Goal: Task Accomplishment & Management: Use online tool/utility

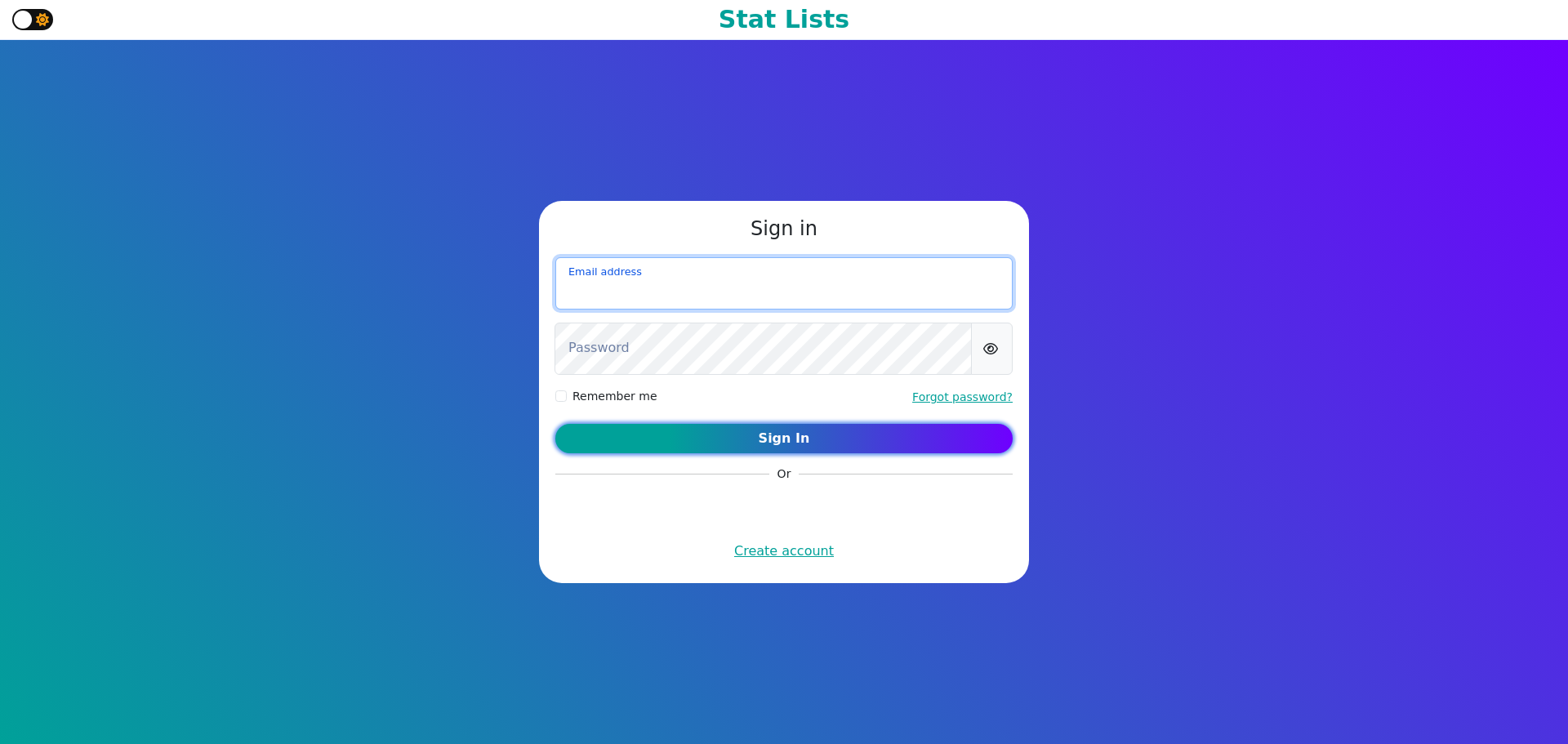
type input "njarecke11@gmail.com"
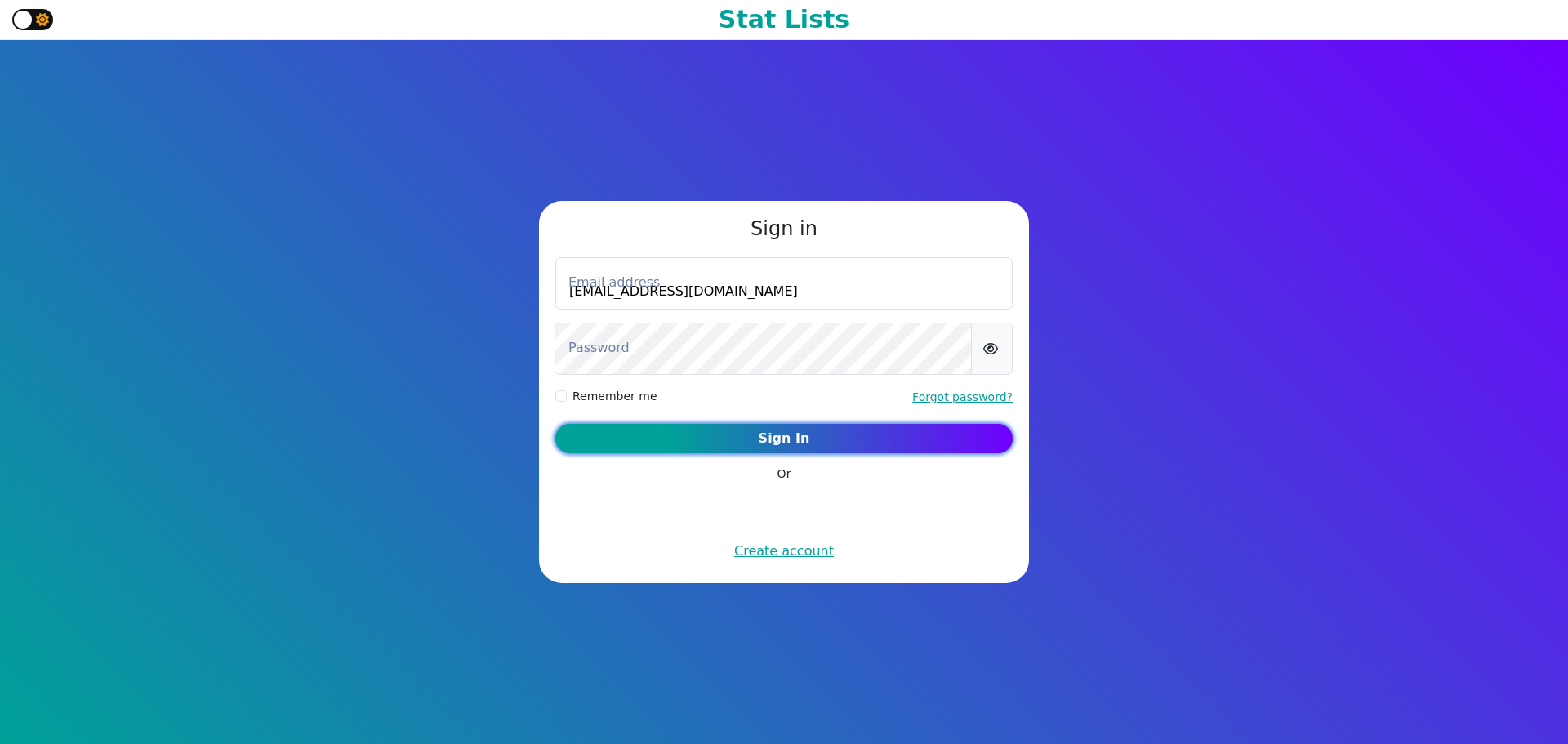
click at [740, 432] on button "Sign In" at bounding box center [784, 439] width 457 height 29
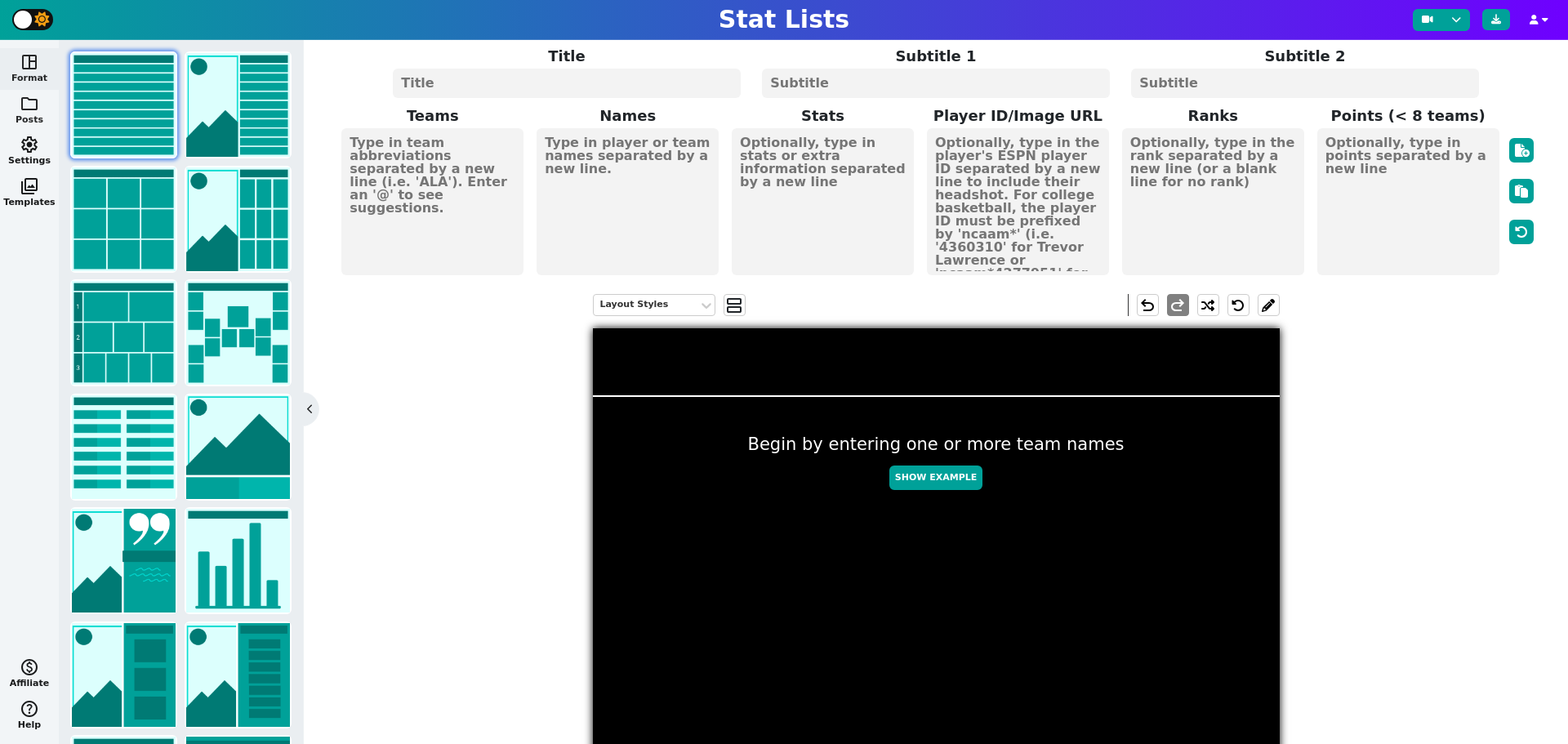
click at [34, 112] on button "folder Posts" at bounding box center [29, 111] width 59 height 42
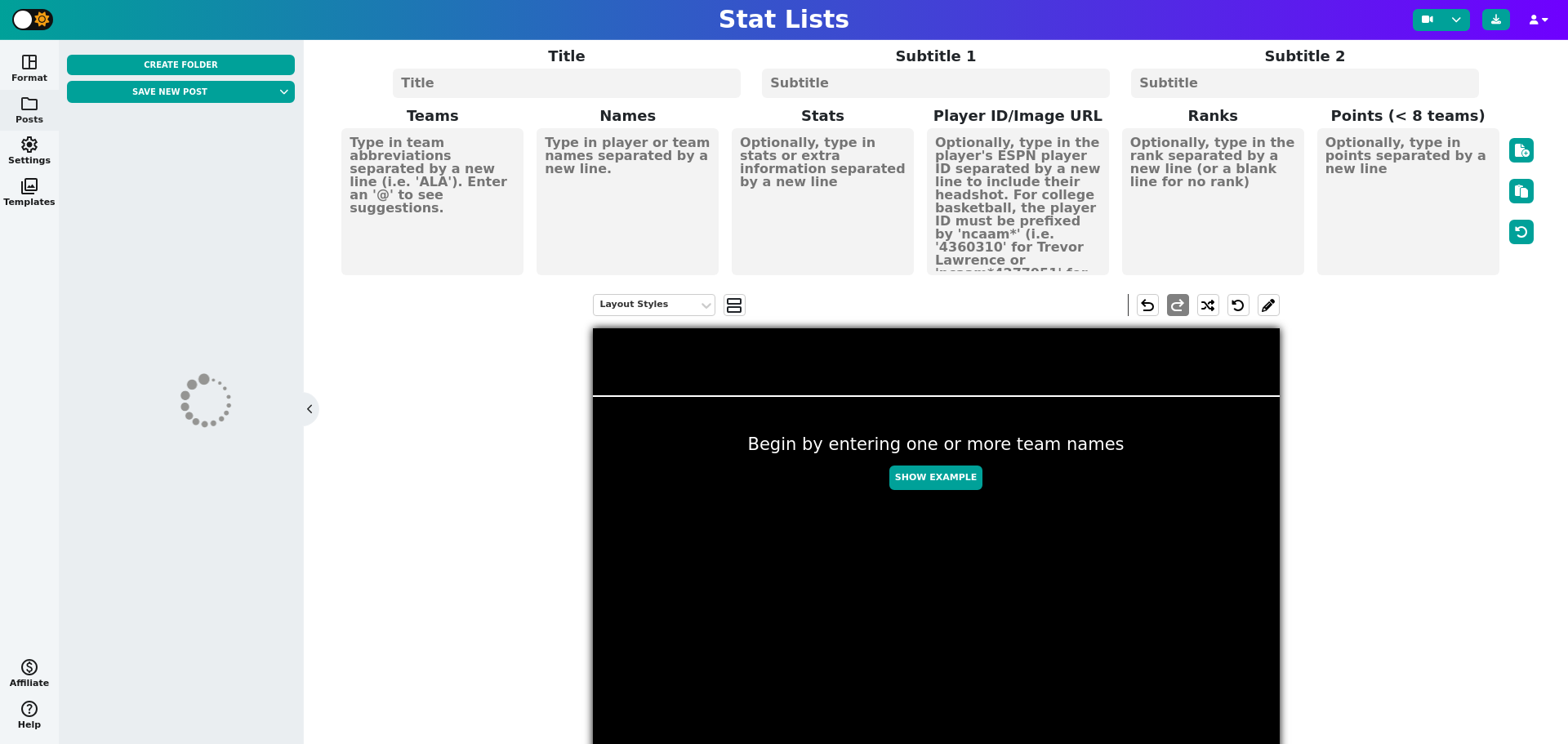
click at [32, 72] on button "space_dashboard Format" at bounding box center [29, 69] width 59 height 42
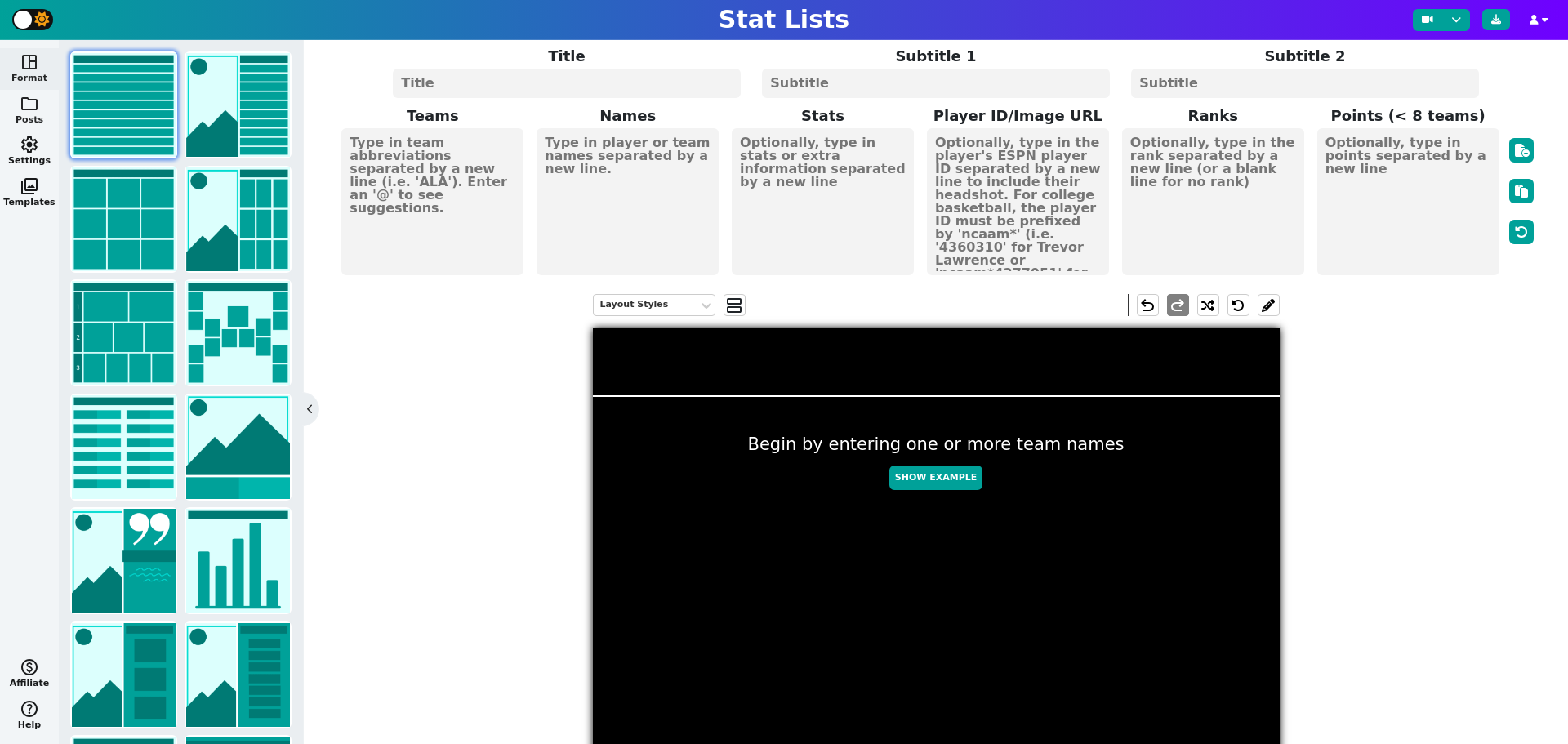
click at [32, 117] on button "folder Posts" at bounding box center [29, 111] width 59 height 42
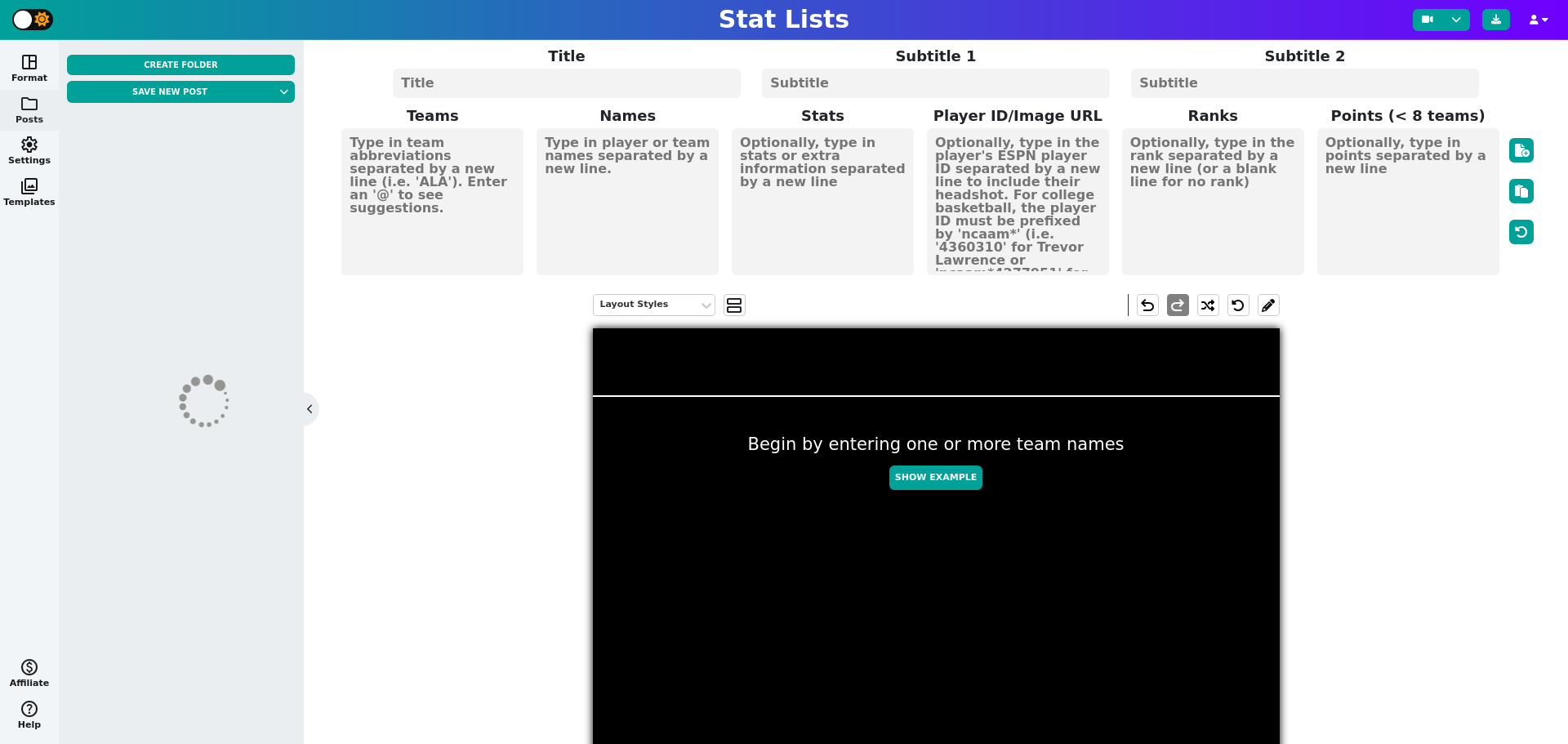
click at [29, 117] on button "folder Posts" at bounding box center [29, 111] width 59 height 42
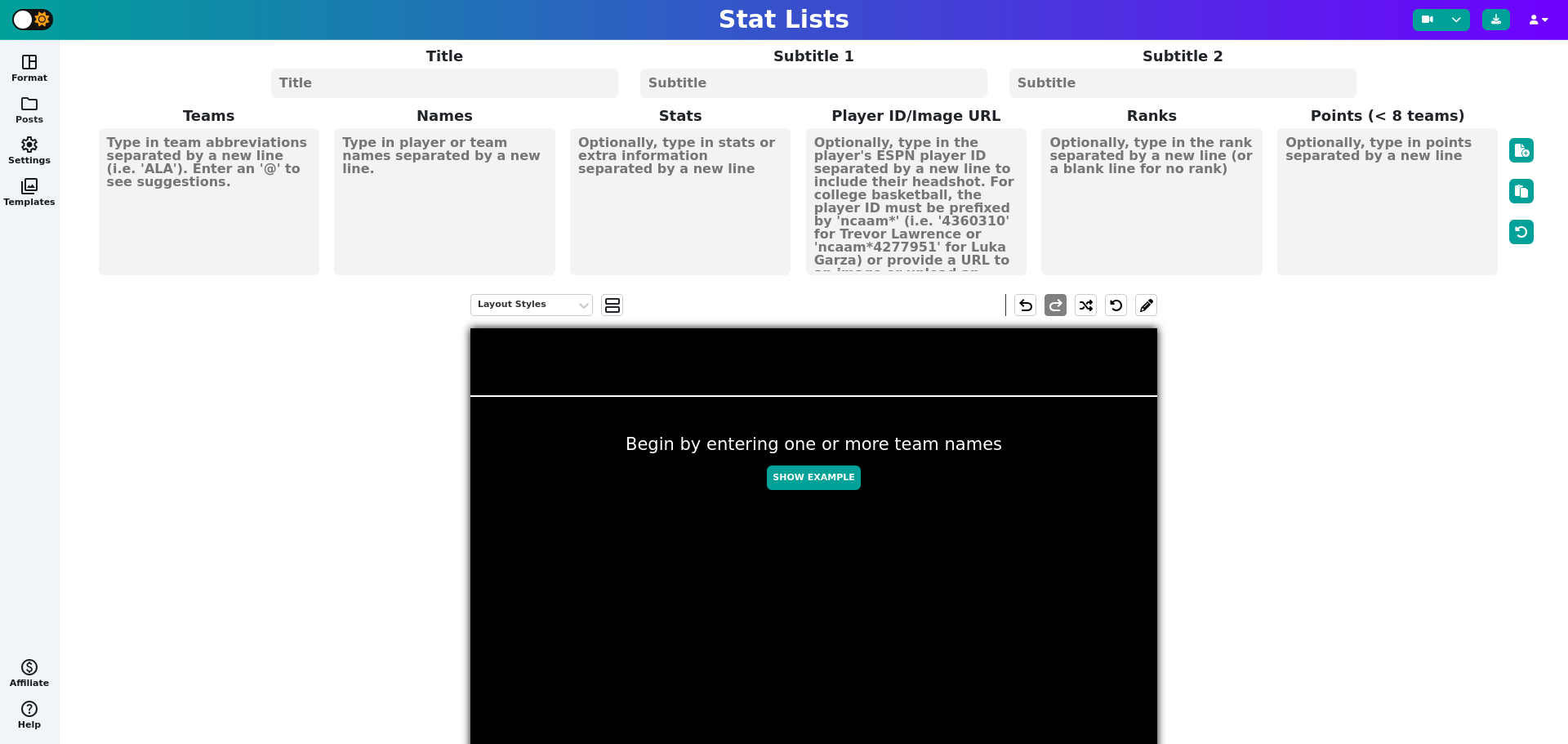
click at [29, 117] on button "folder Posts" at bounding box center [29, 111] width 59 height 42
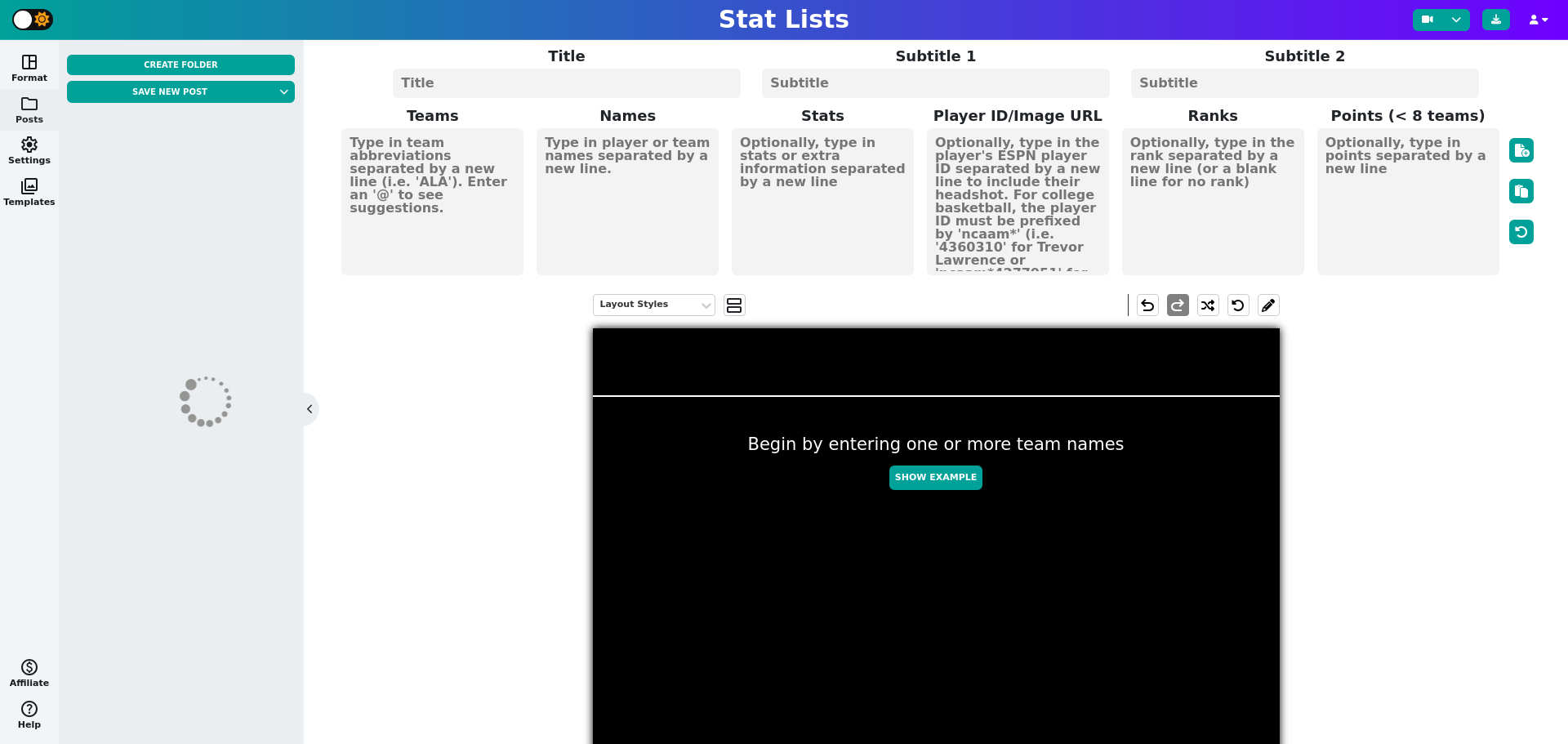
click at [314, 405] on button at bounding box center [310, 408] width 16 height 16
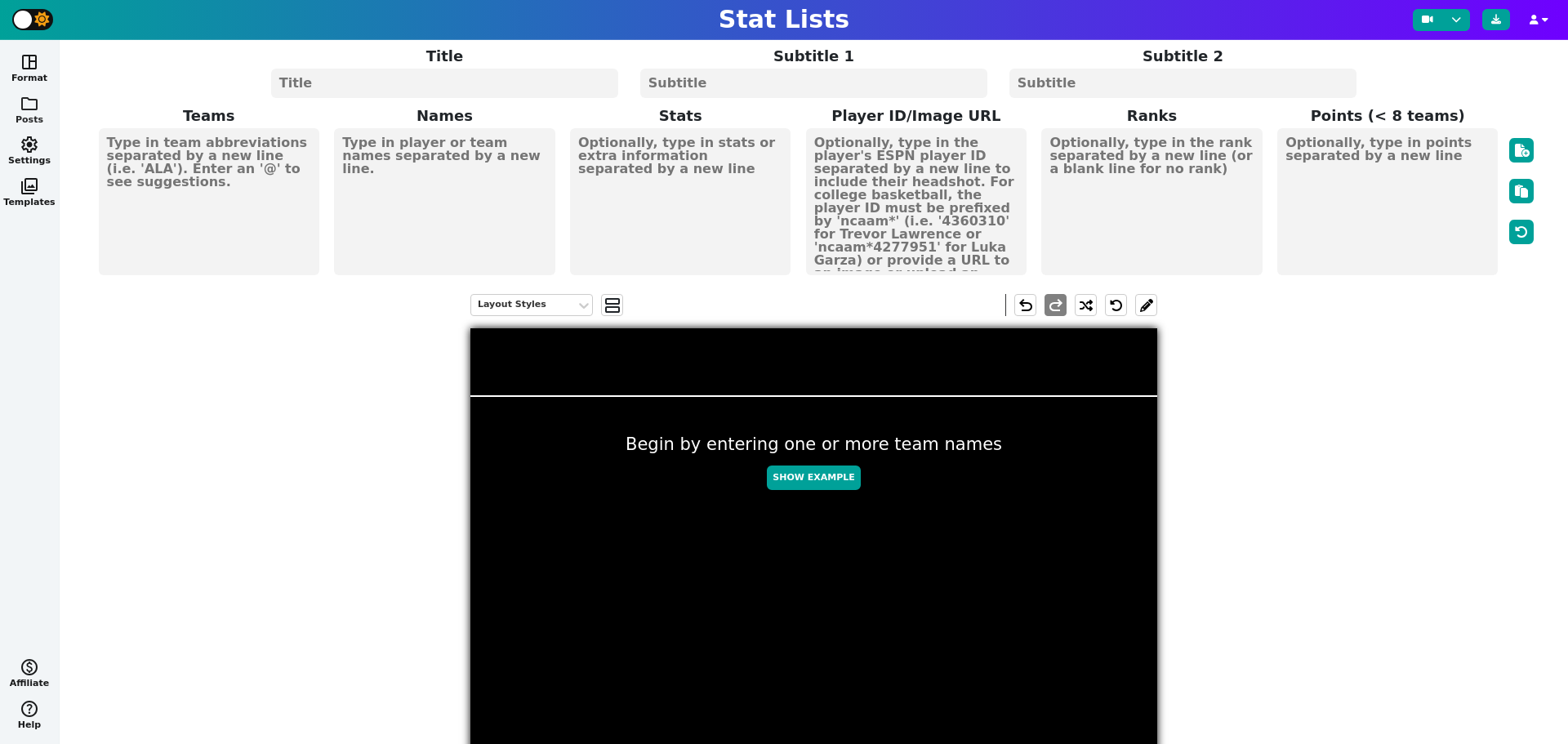
click at [40, 107] on button "folder Posts" at bounding box center [29, 111] width 59 height 42
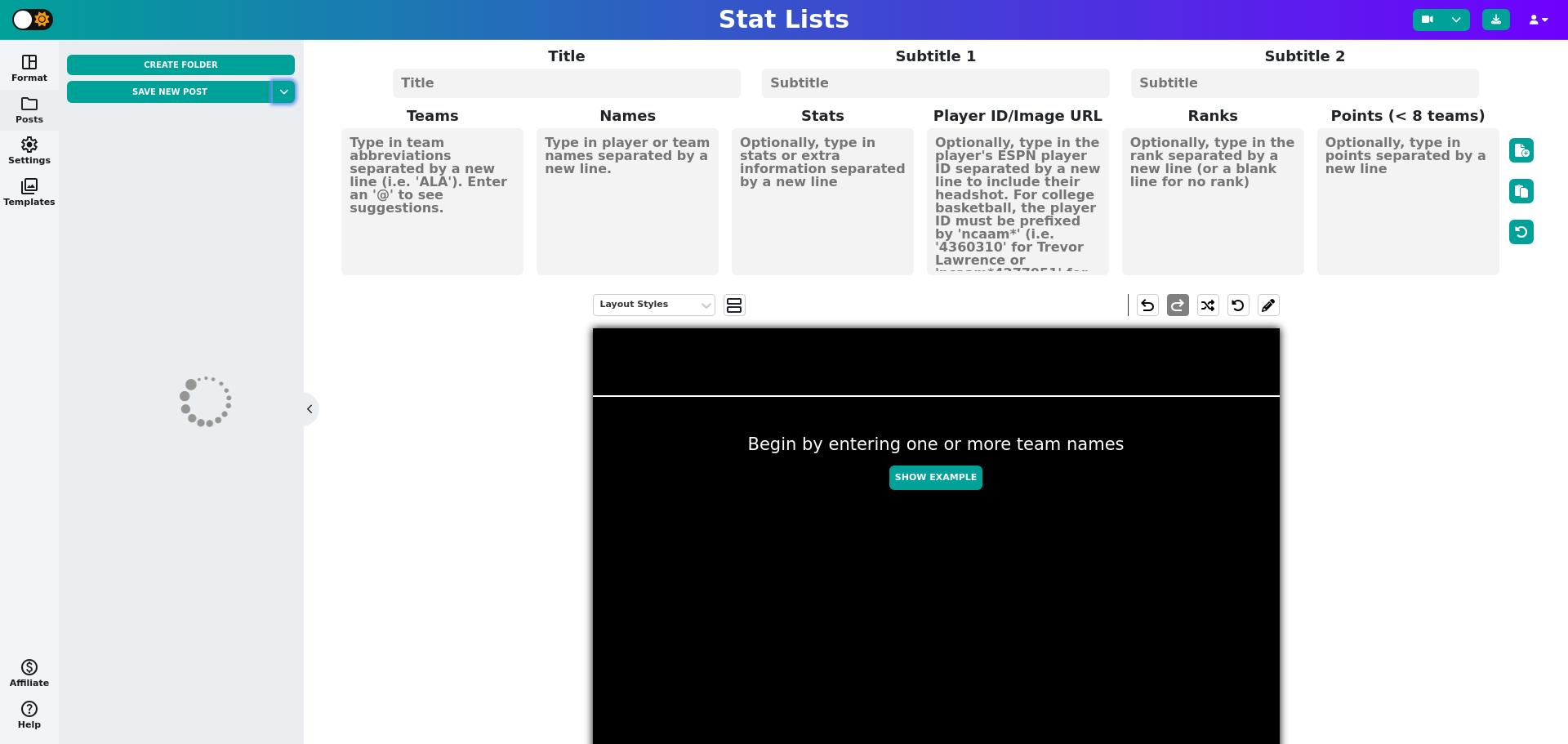
click at [283, 90] on button at bounding box center [283, 91] width 22 height 22
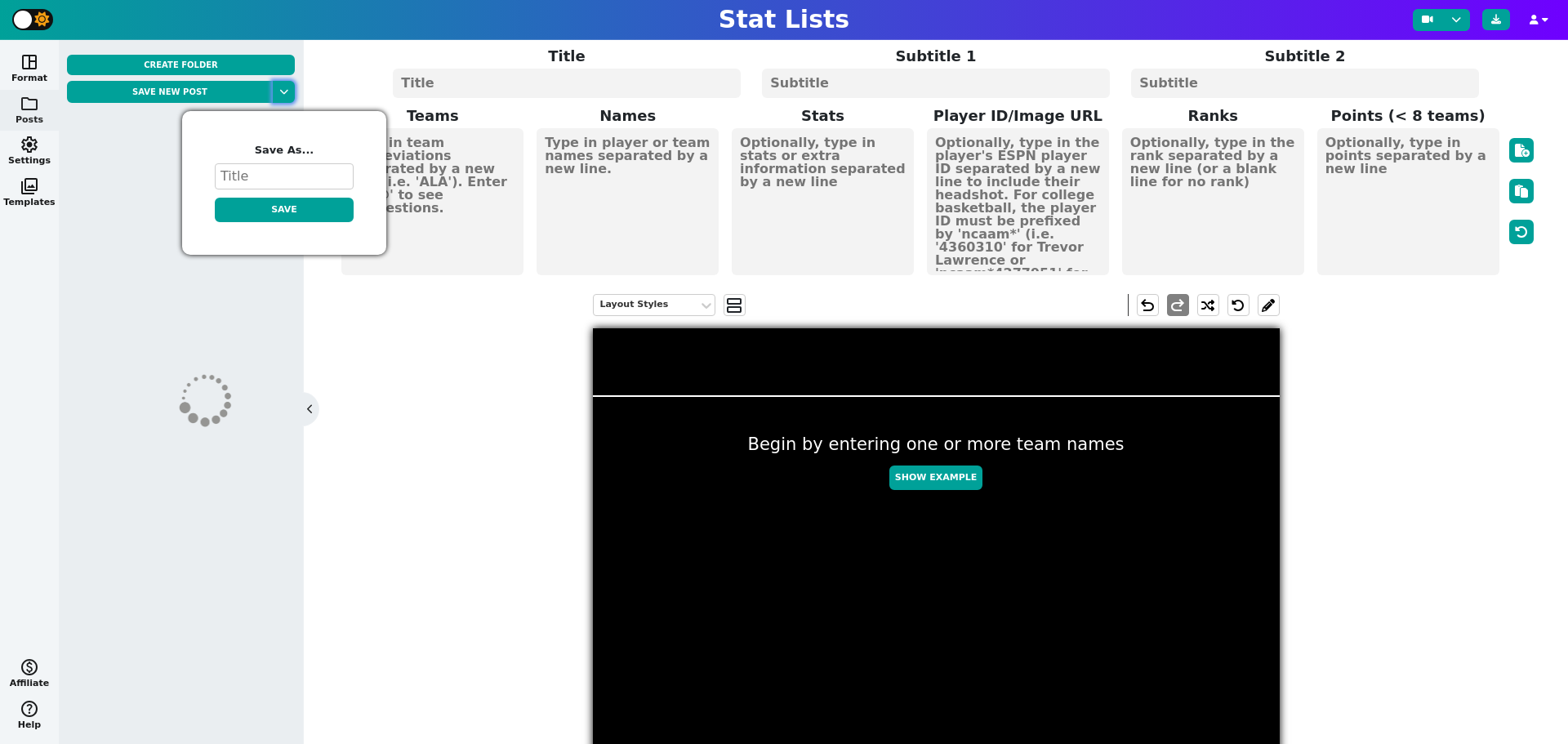
click at [283, 90] on button at bounding box center [283, 91] width 22 height 22
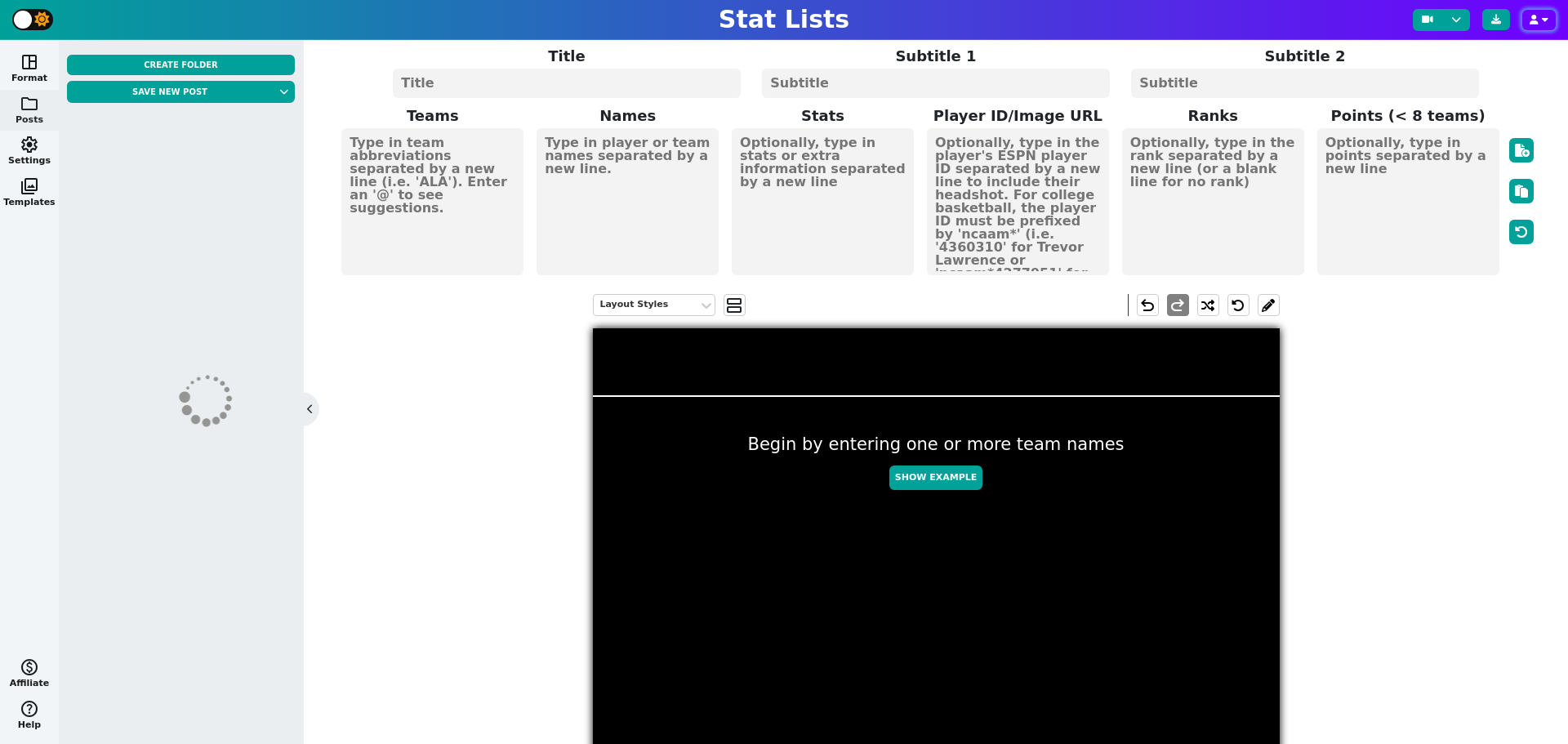
click at [1532, 10] on button "button" at bounding box center [1539, 20] width 34 height 21
click at [31, 150] on span "settings" at bounding box center [29, 144] width 20 height 20
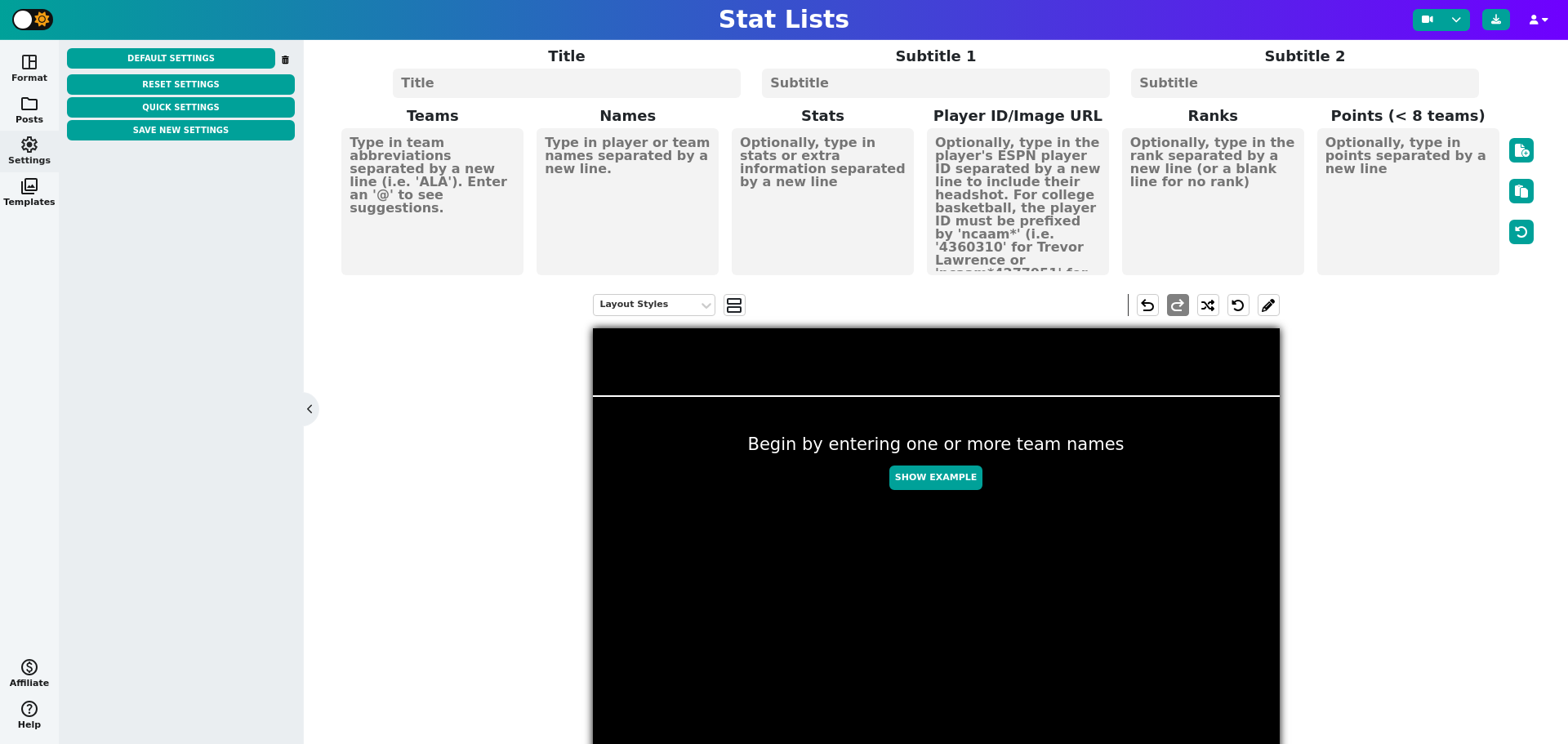
click at [20, 61] on span "space_dashboard" at bounding box center [29, 61] width 20 height 20
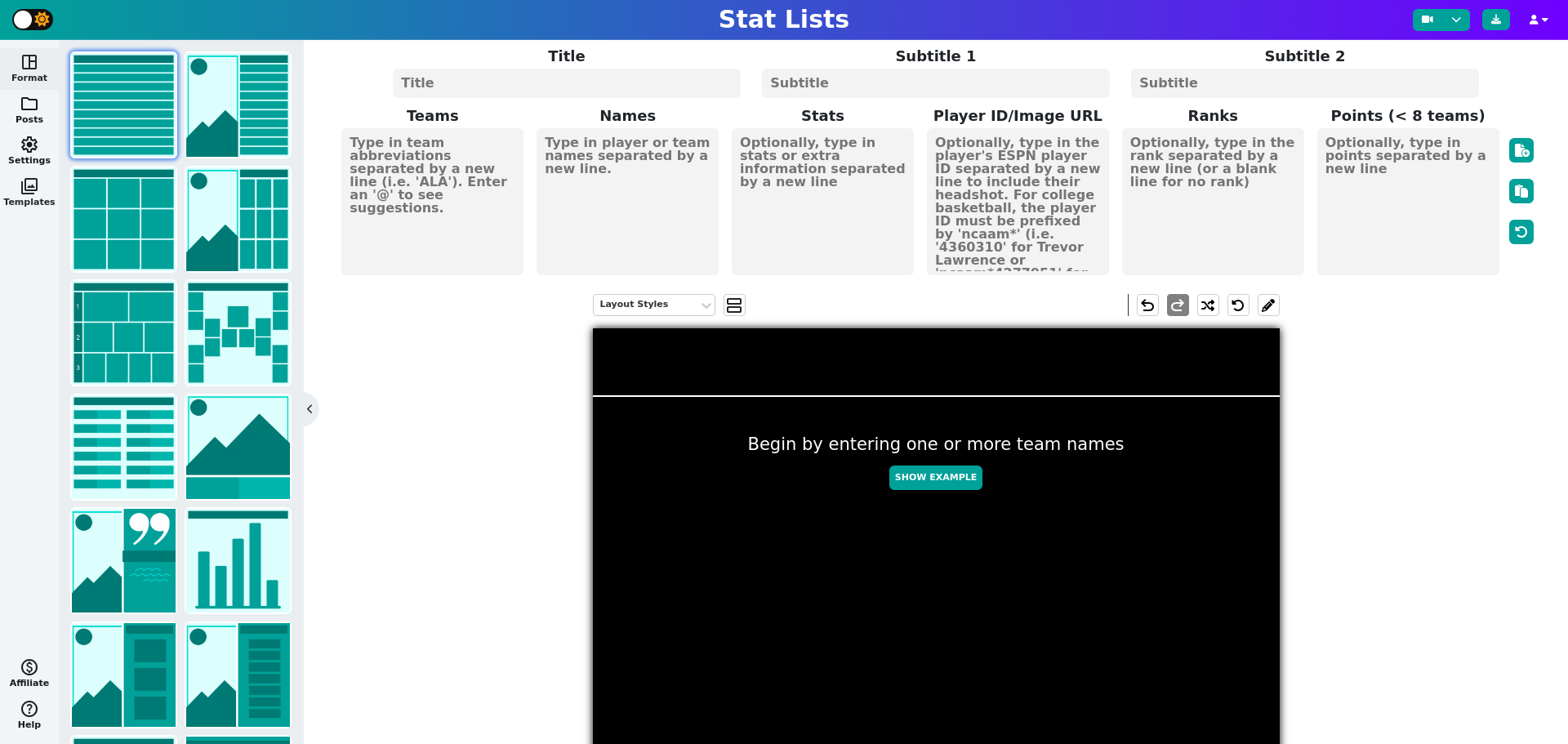
click at [29, 189] on span "photo_library" at bounding box center [29, 186] width 20 height 20
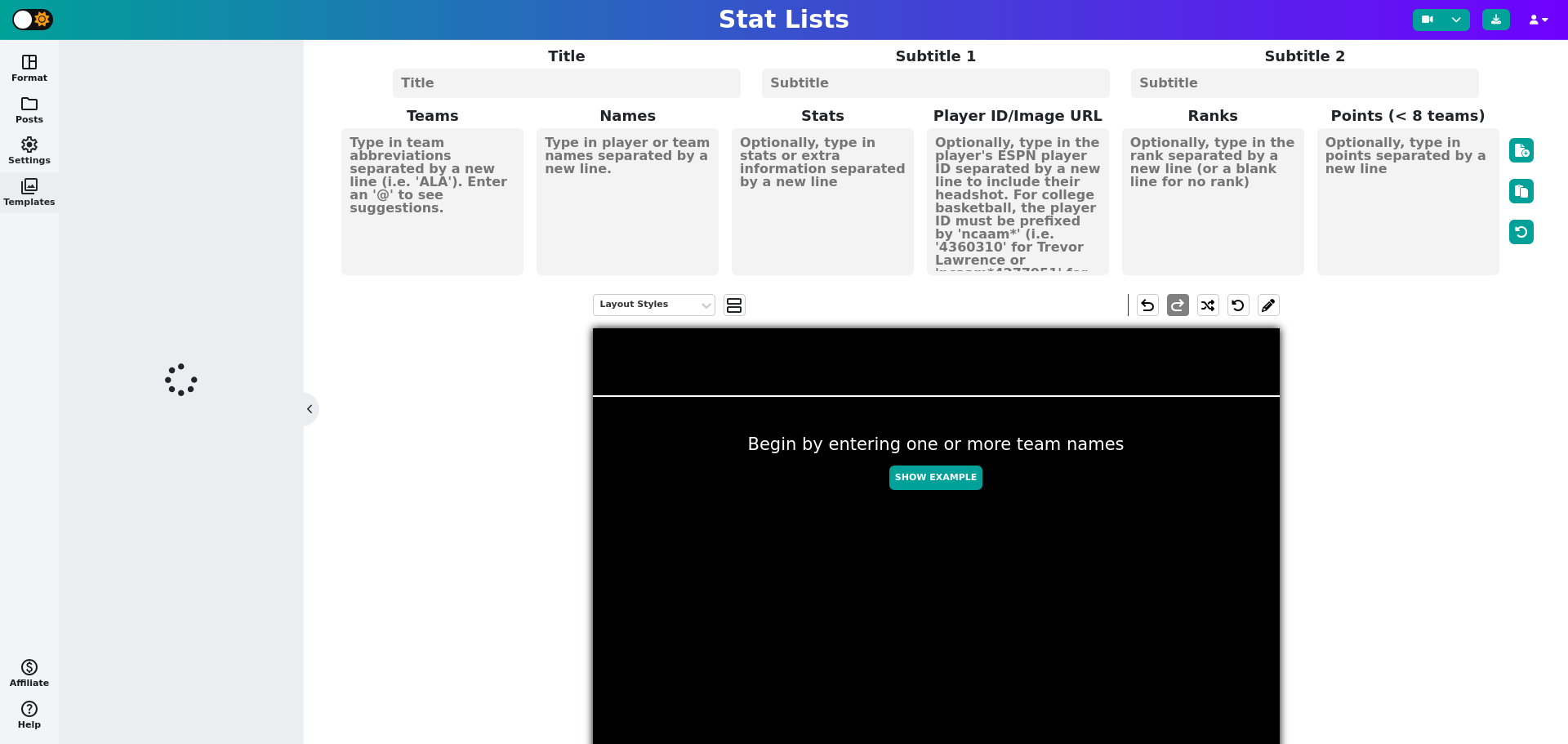
click at [27, 139] on span "settings" at bounding box center [29, 144] width 20 height 20
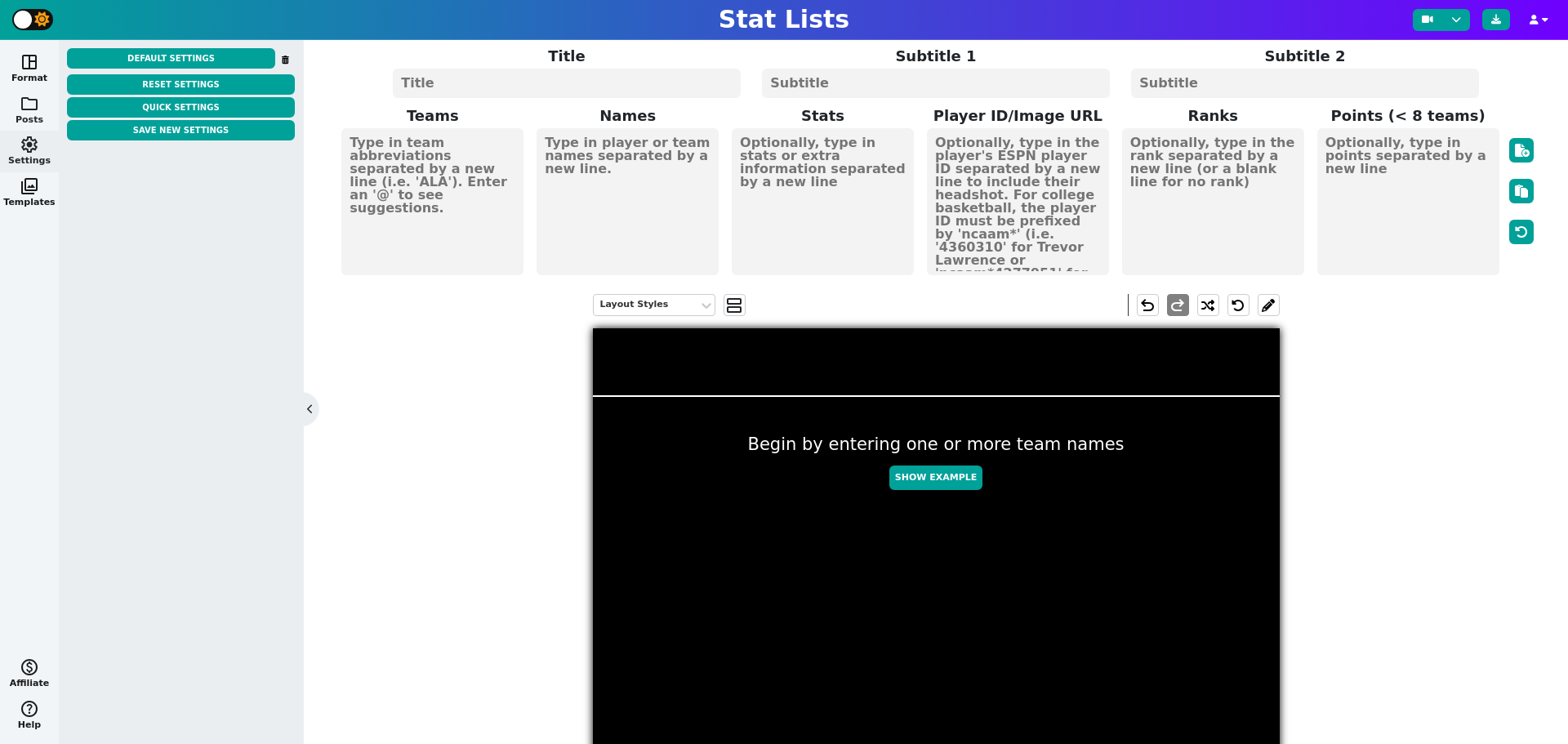
click at [26, 106] on span "folder" at bounding box center [29, 104] width 20 height 20
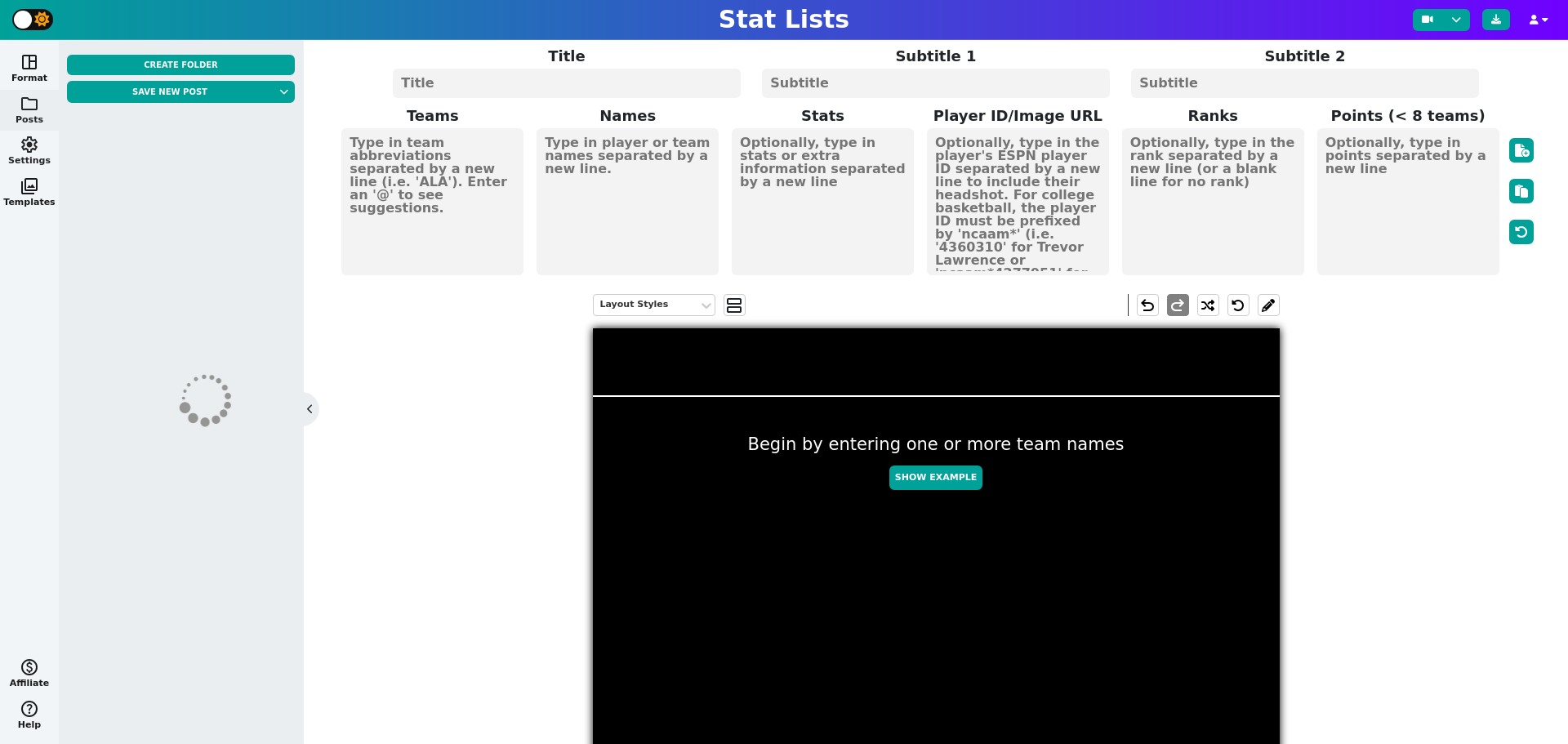
click at [22, 140] on span "settings" at bounding box center [29, 144] width 20 height 20
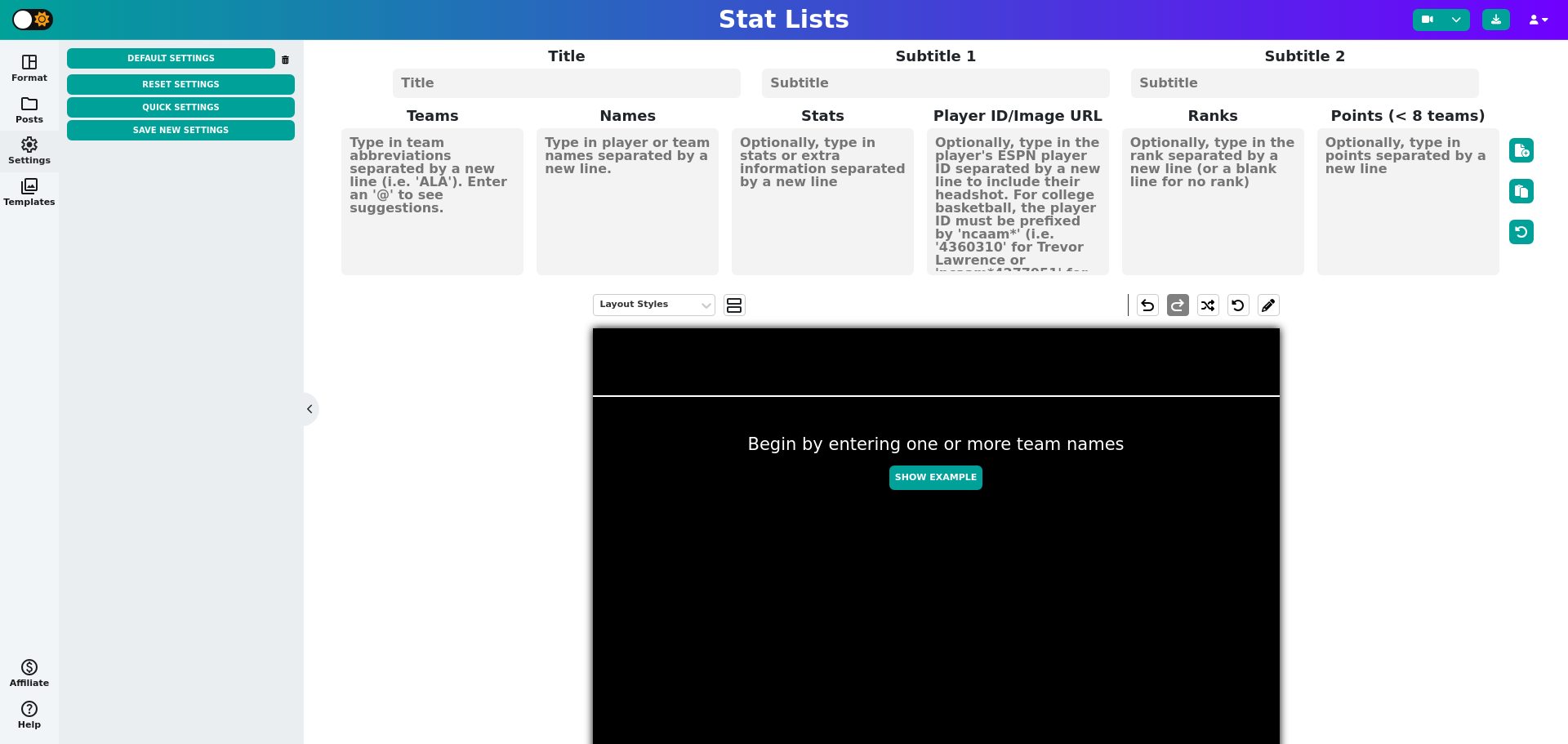
click at [18, 83] on button "space_dashboard Format" at bounding box center [29, 69] width 59 height 42
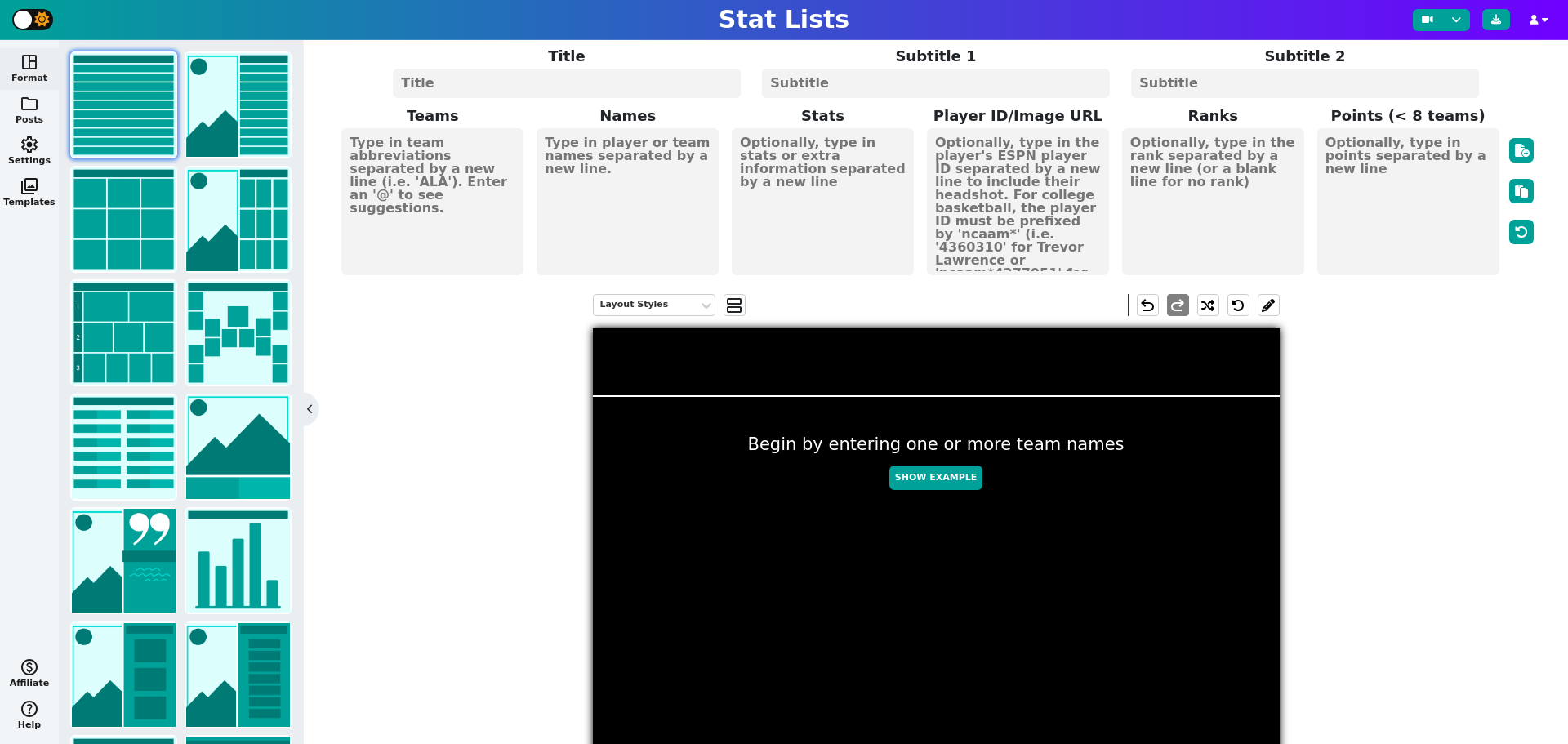
click at [20, 97] on span "folder" at bounding box center [29, 104] width 20 height 20
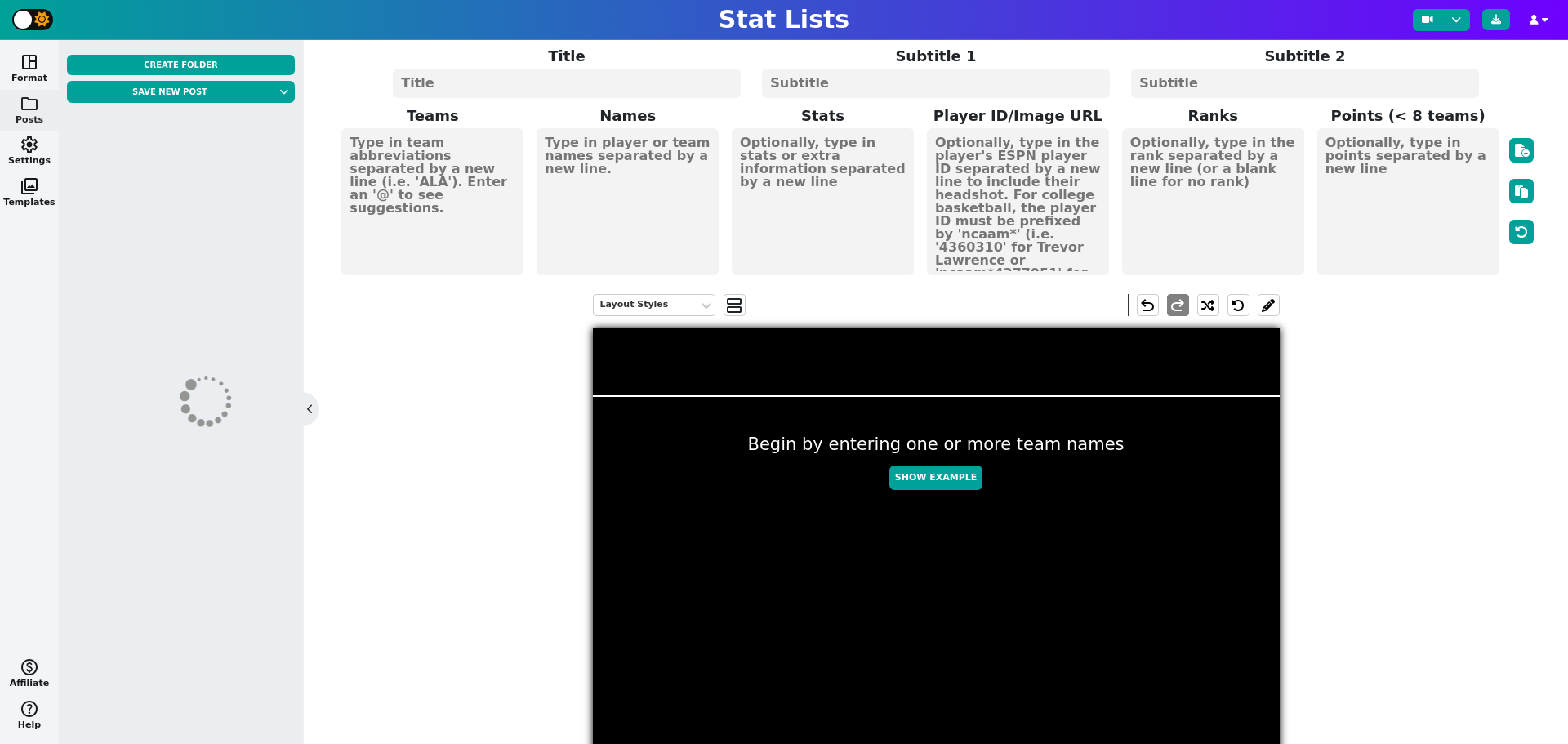
click at [225, 48] on div "Create Folder Save new post" at bounding box center [181, 392] width 244 height 704
click at [223, 55] on button "Create Folder" at bounding box center [180, 65] width 228 height 21
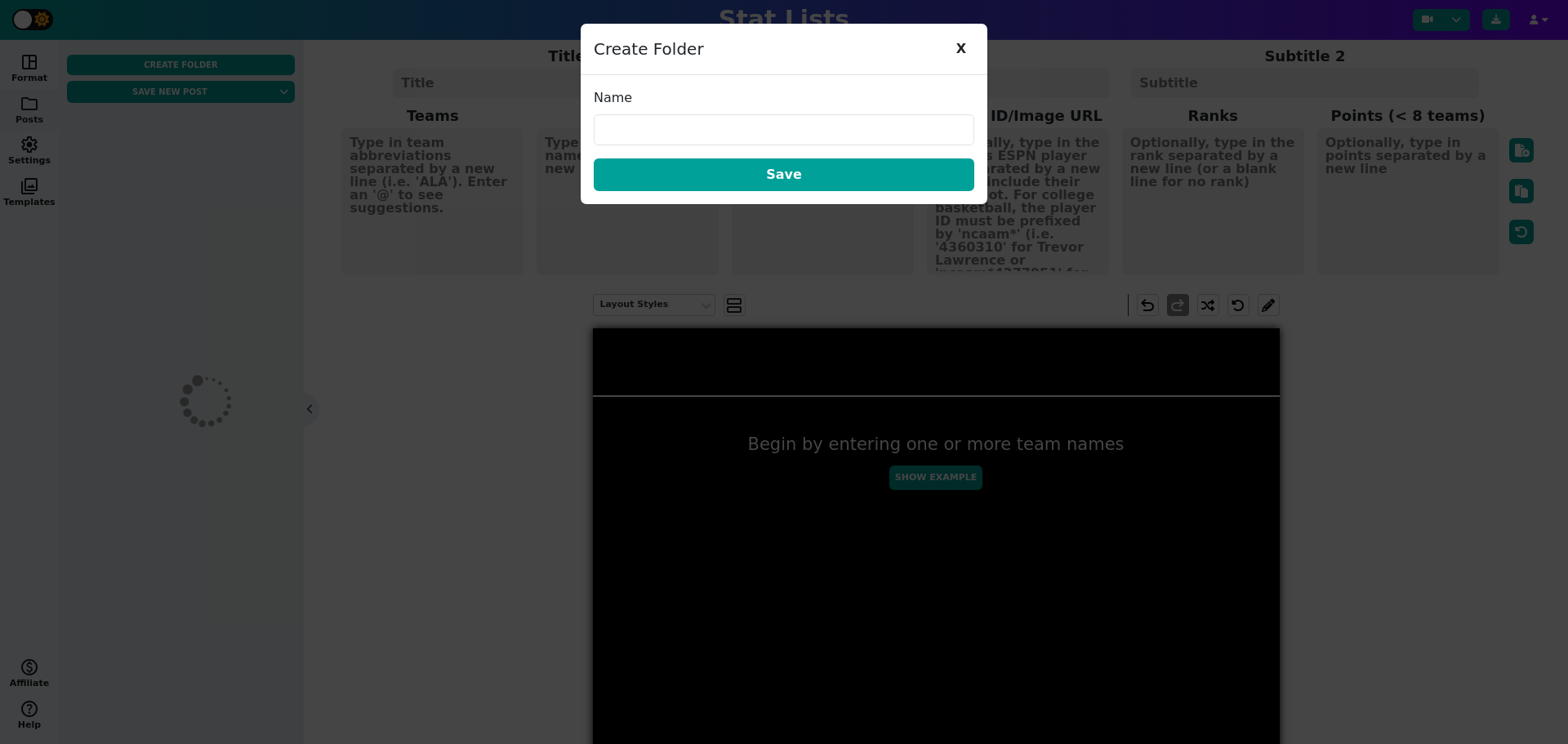
click at [952, 43] on span "X" at bounding box center [961, 48] width 26 height 24
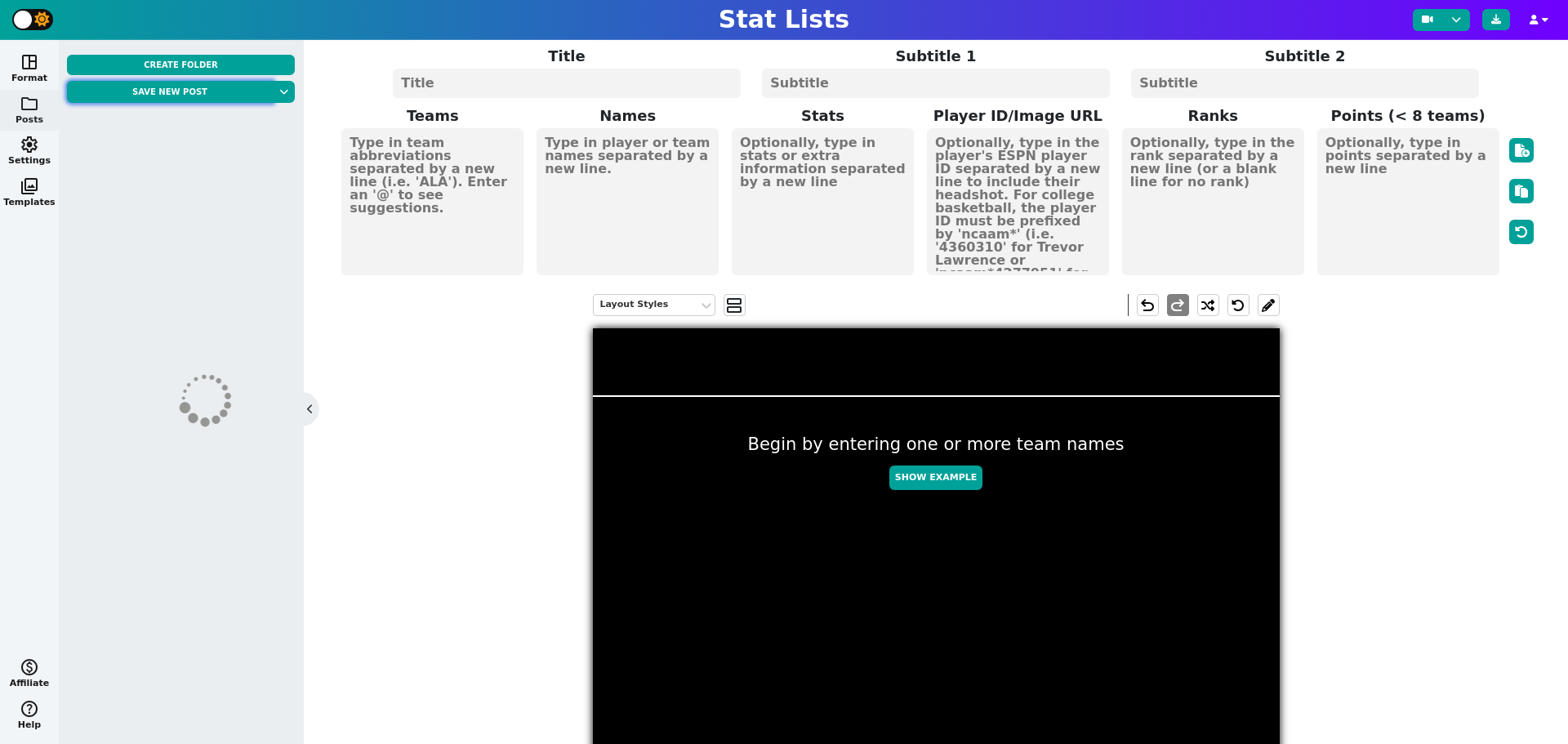
click at [262, 94] on button "Save new post" at bounding box center [170, 91] width 206 height 22
click at [288, 91] on button at bounding box center [283, 91] width 22 height 22
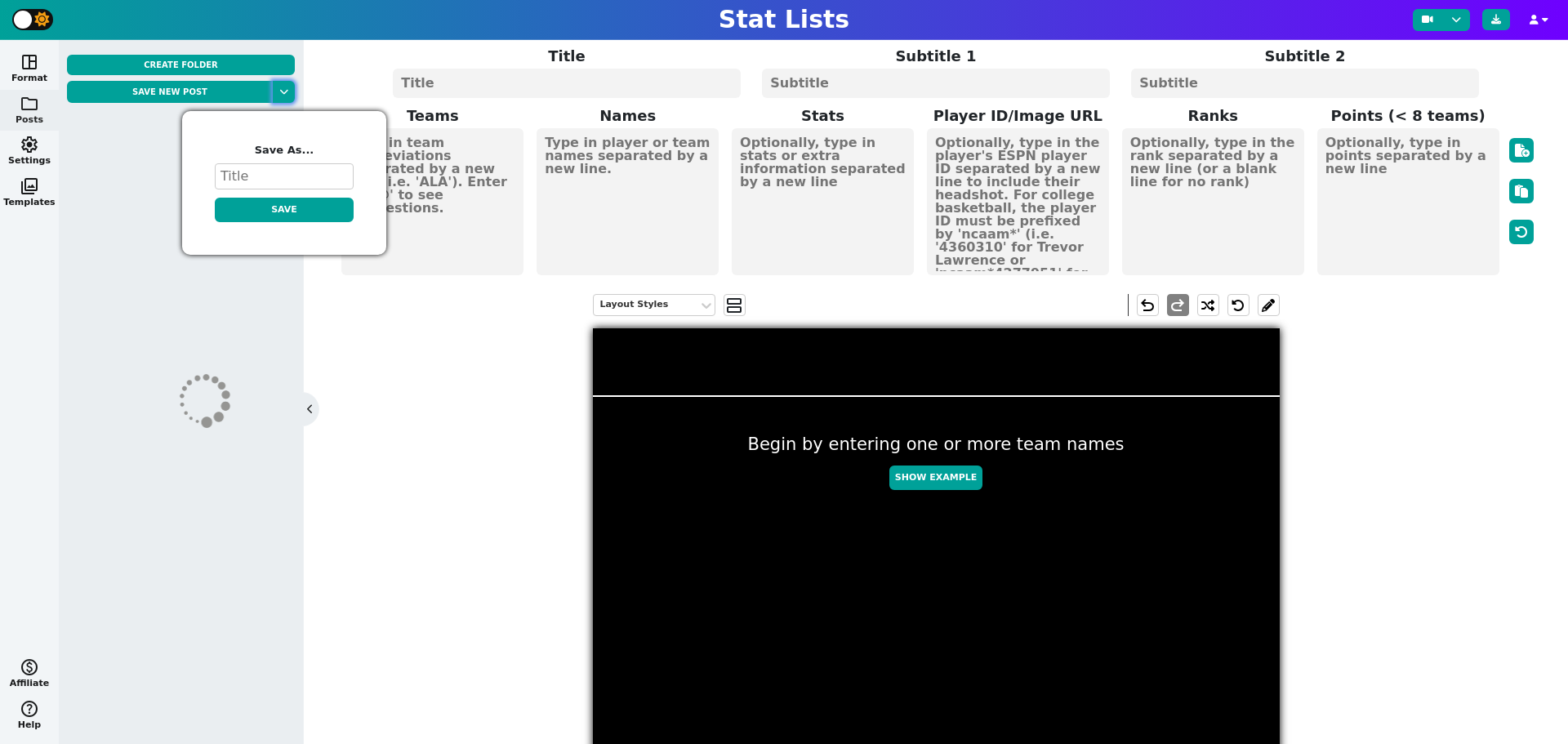
click at [288, 91] on button at bounding box center [283, 91] width 22 height 22
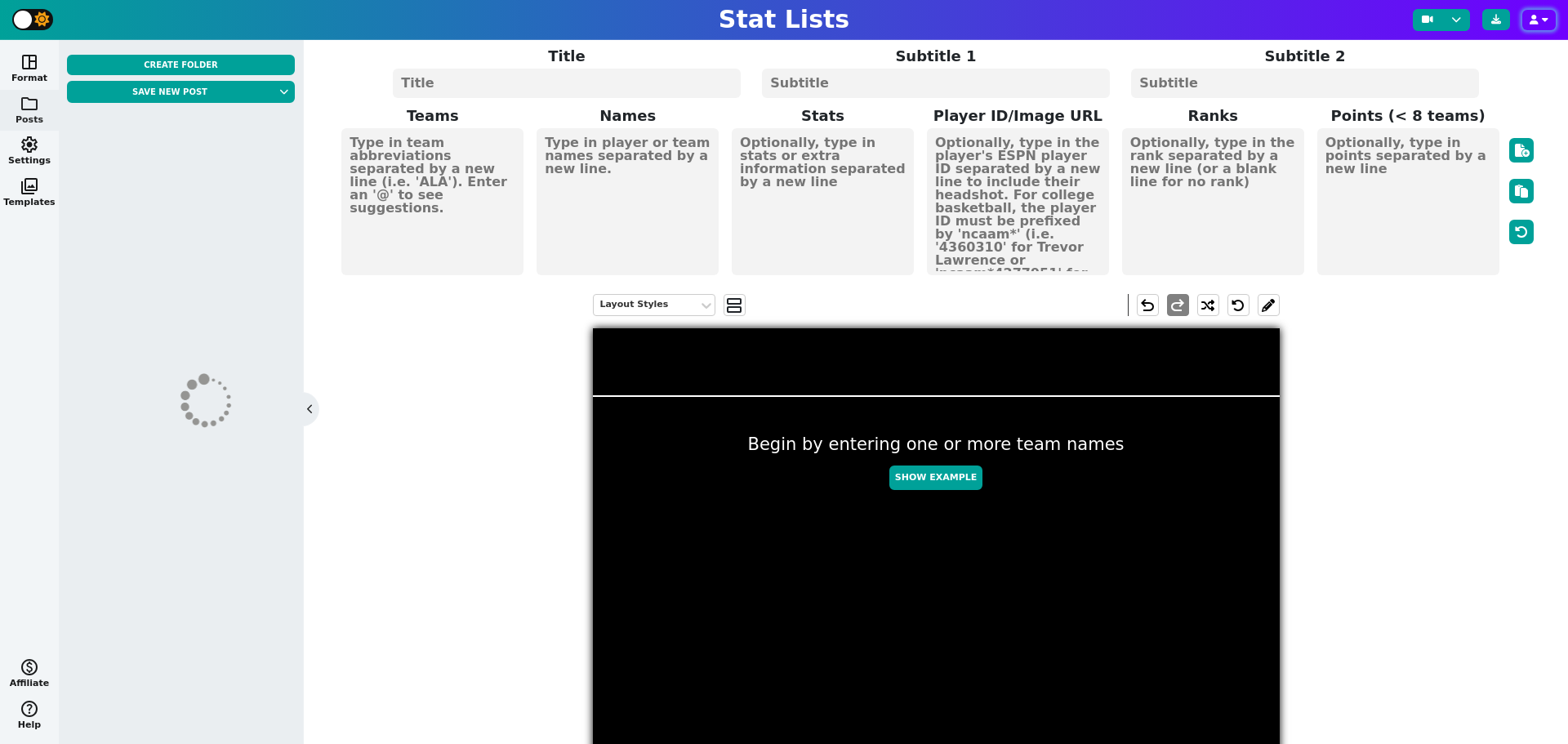
click at [1539, 25] on button "button" at bounding box center [1539, 20] width 34 height 21
click at [1539, 23] on icon "button" at bounding box center [1534, 19] width 9 height 10
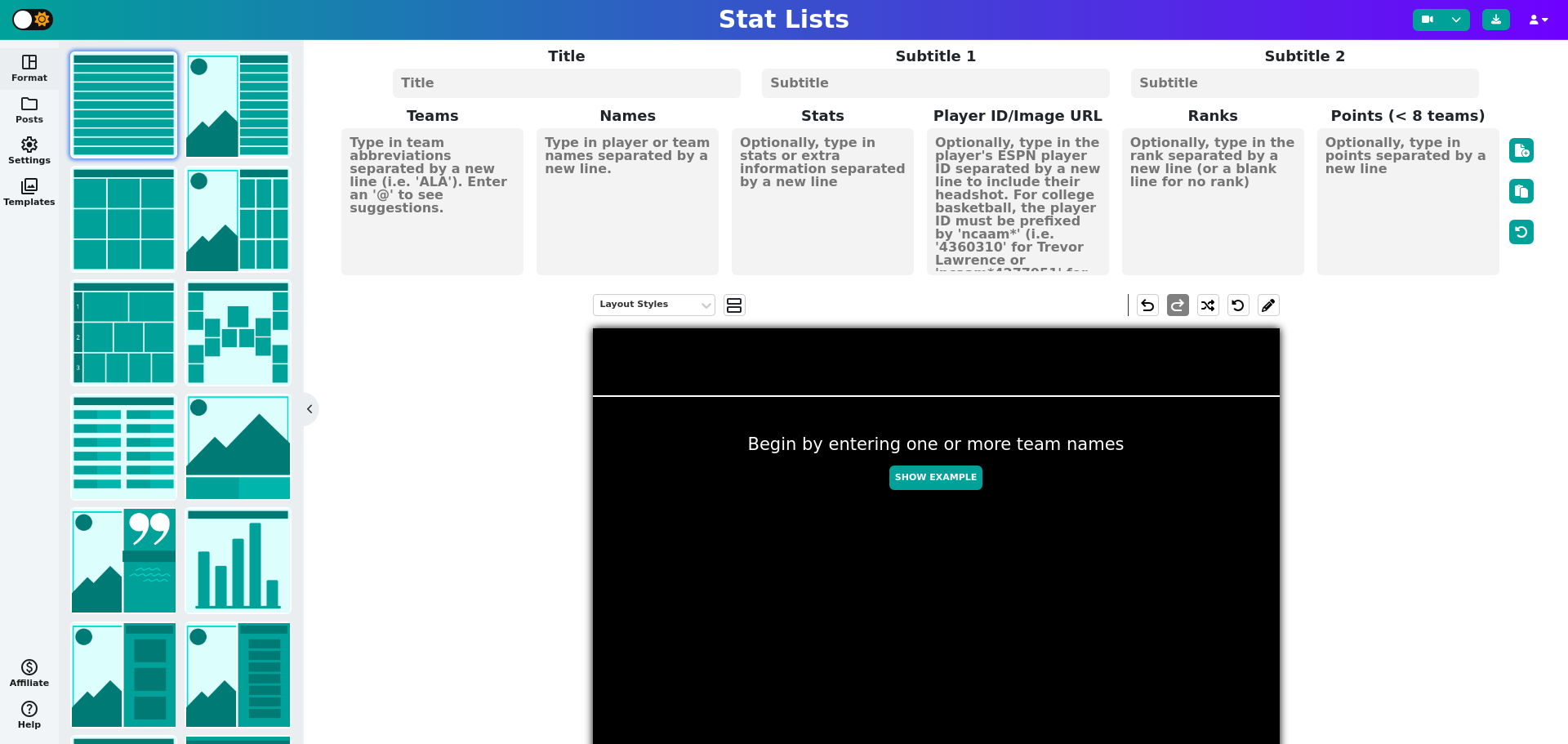
click at [26, 109] on span "folder" at bounding box center [29, 104] width 20 height 20
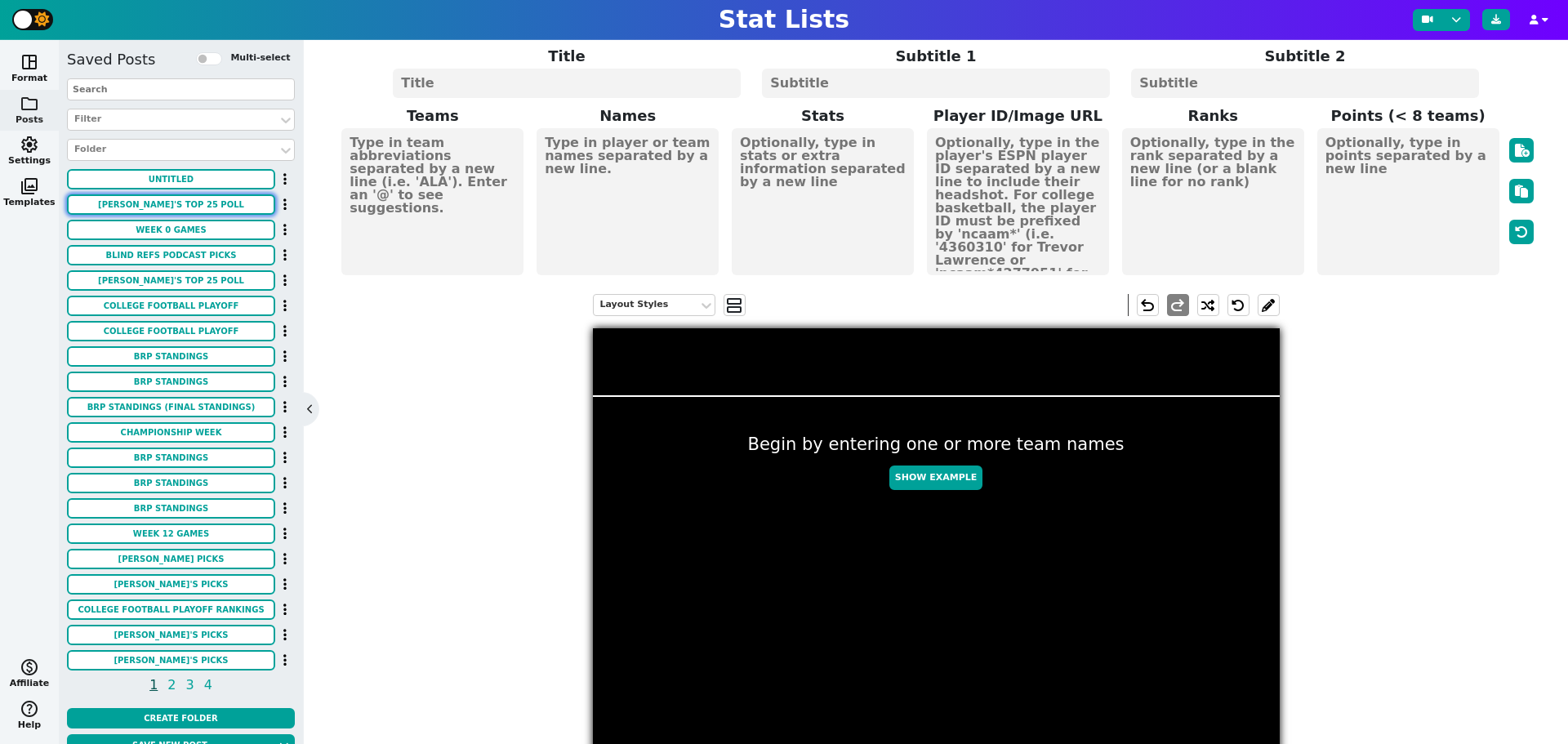
click at [200, 215] on button "[PERSON_NAME]'s Top 25 POLL" at bounding box center [170, 205] width 209 height 21
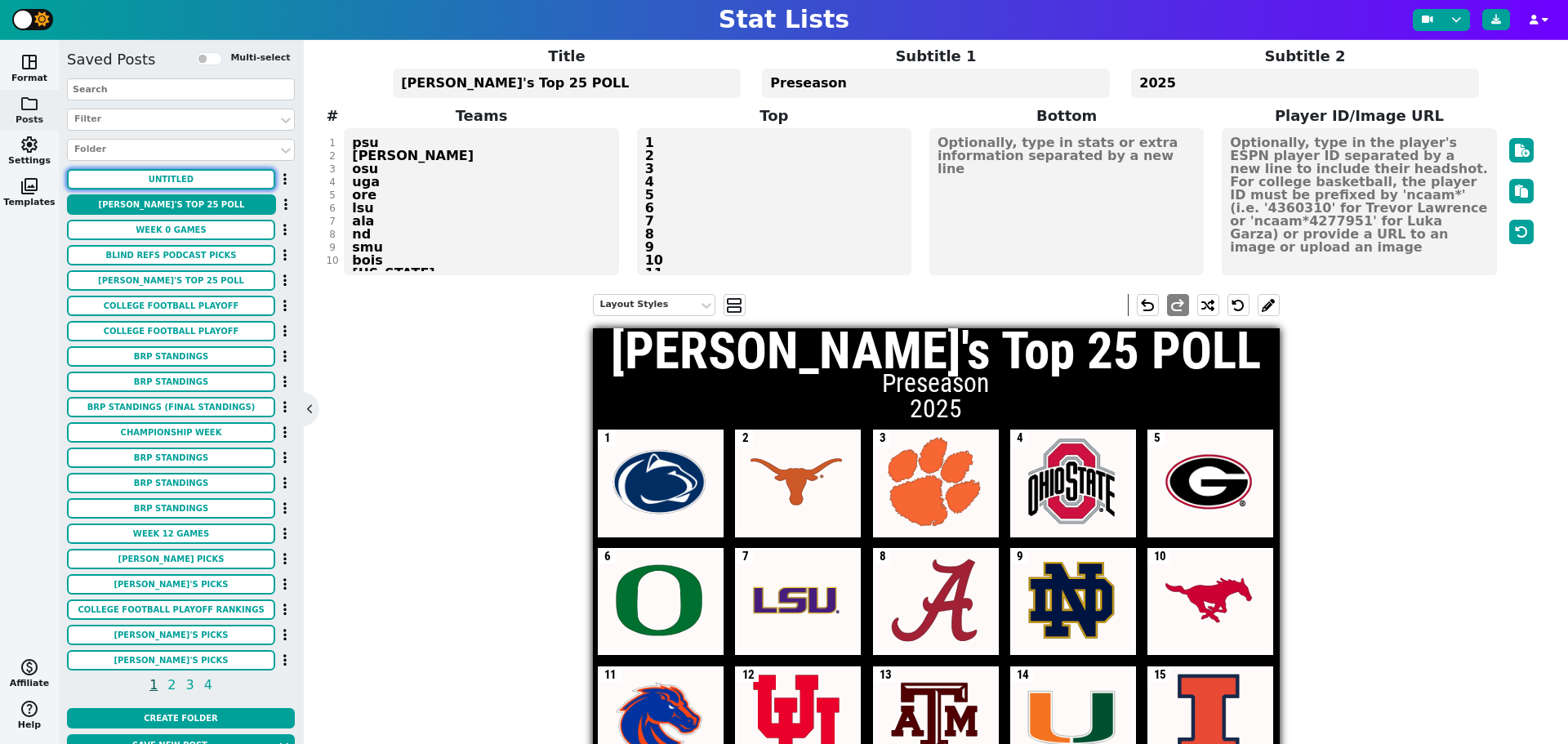
click at [200, 187] on button "Untitled" at bounding box center [170, 179] width 209 height 21
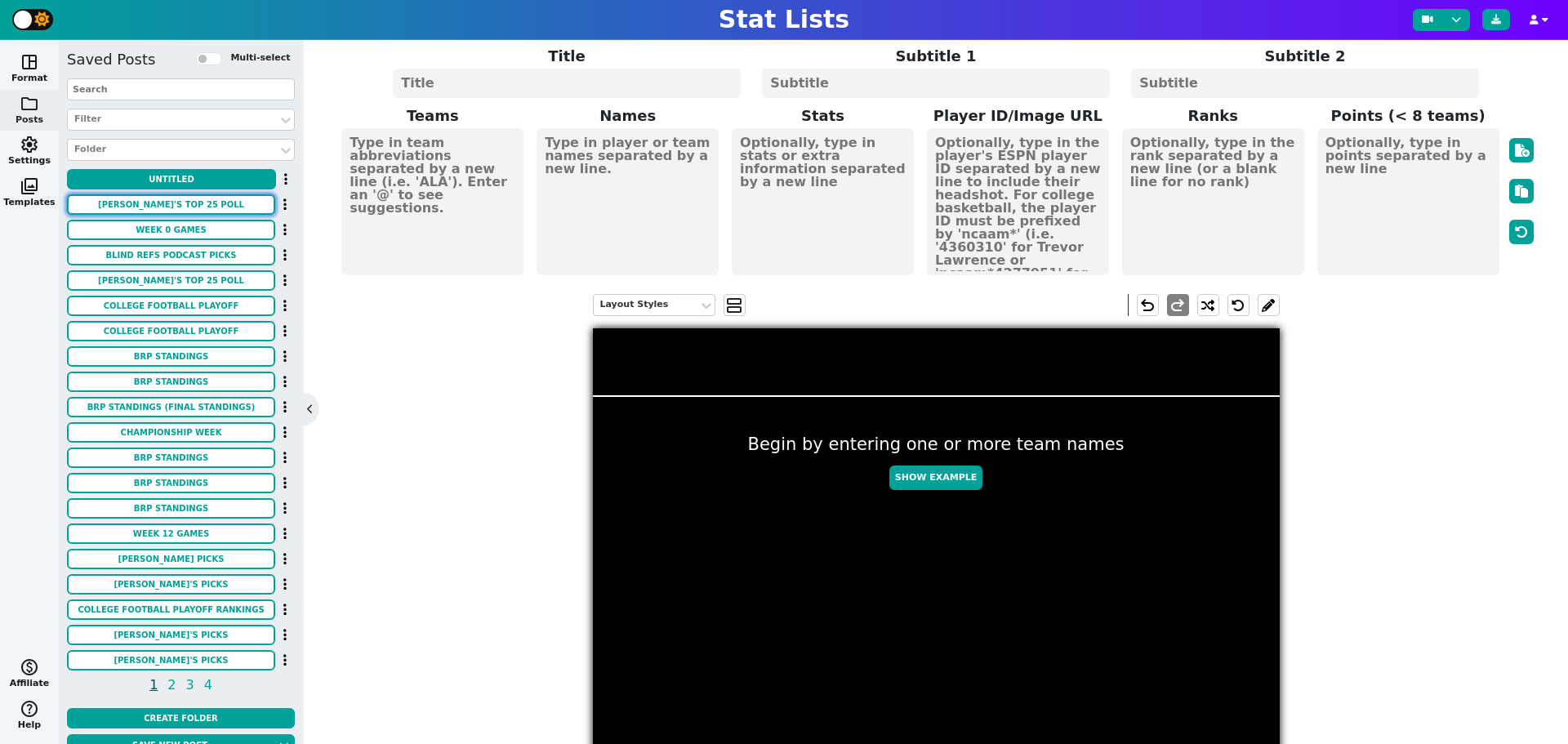
click at [201, 206] on button "[PERSON_NAME]'s Top 25 POLL" at bounding box center [170, 205] width 209 height 21
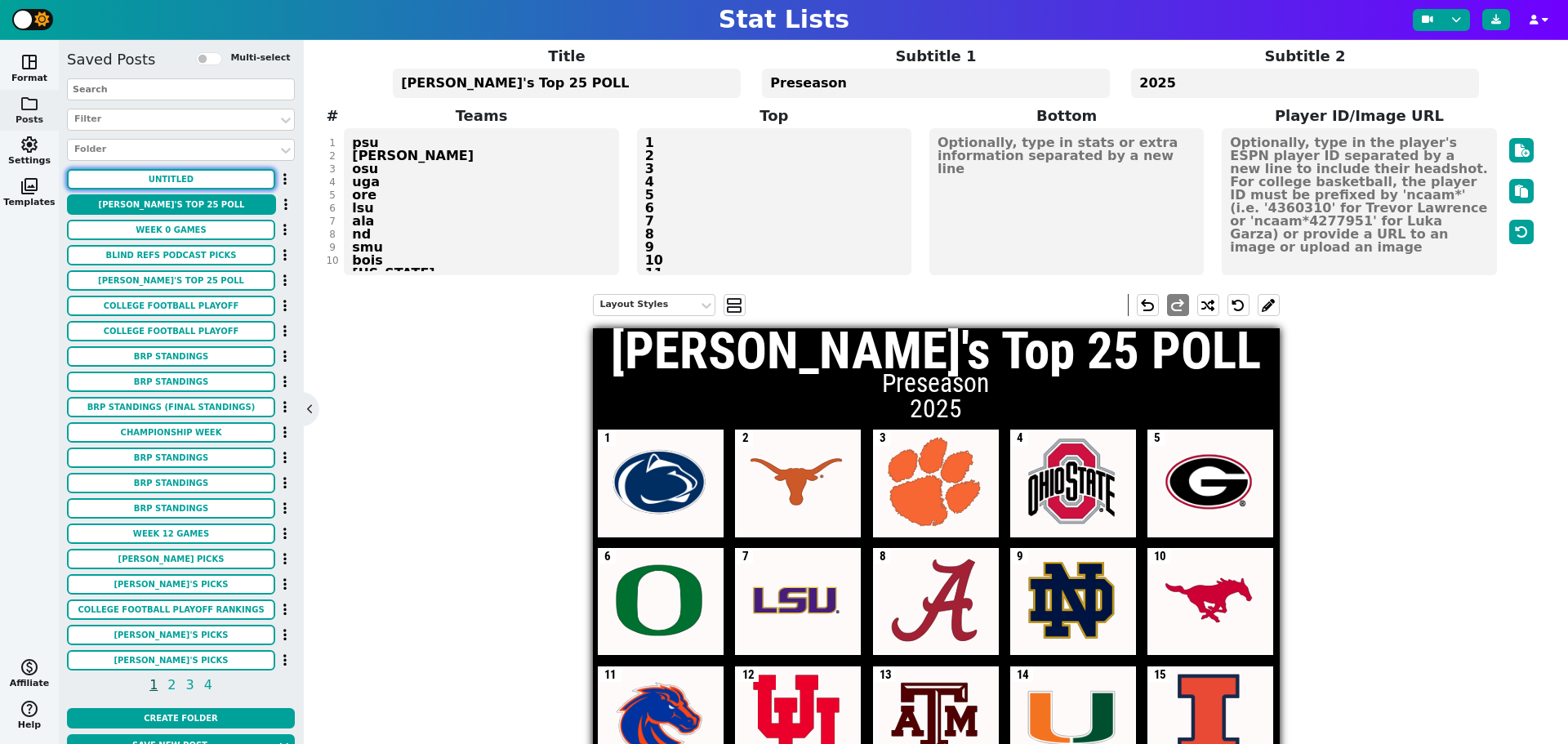
click at [203, 182] on button "Untitled" at bounding box center [170, 179] width 209 height 21
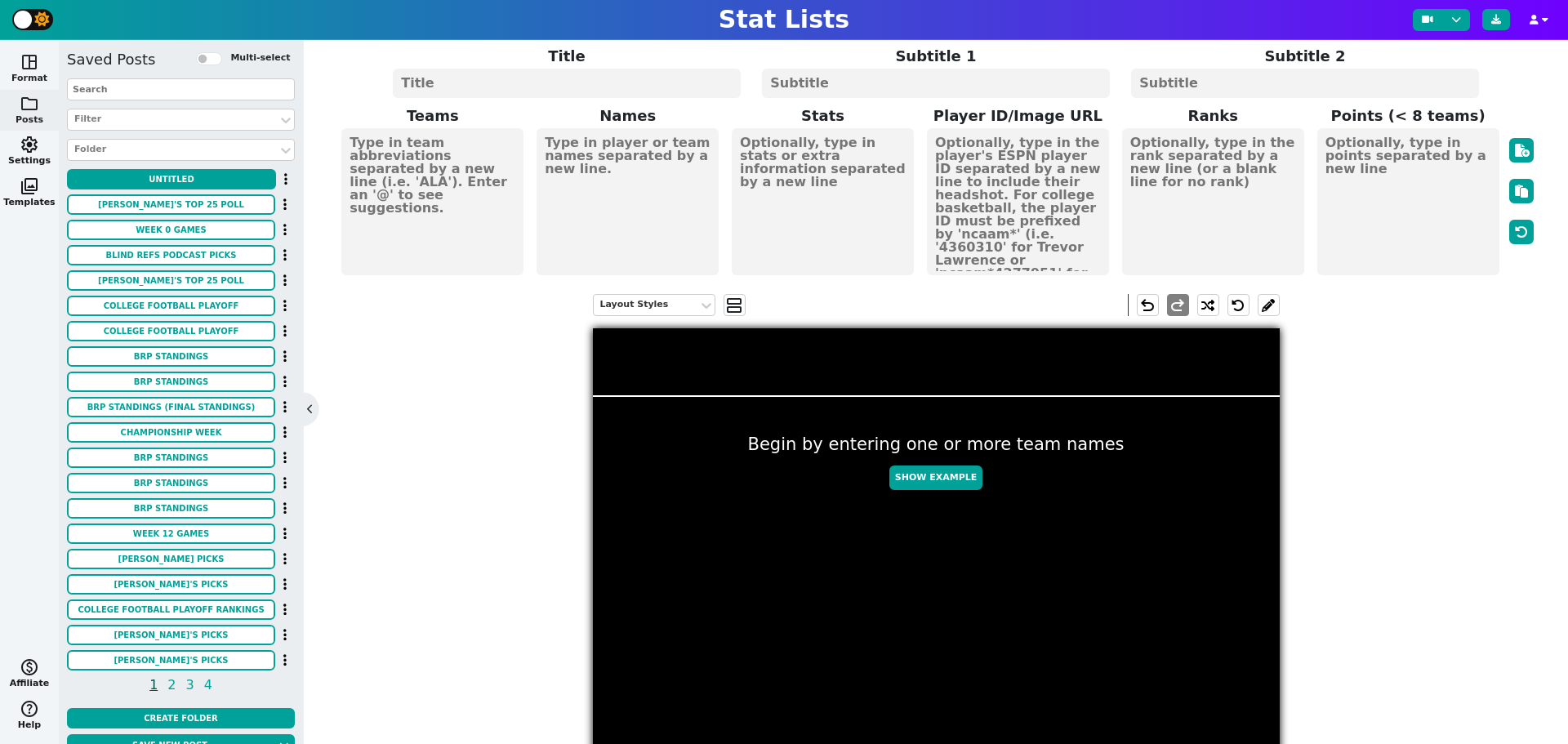
click at [38, 71] on span "space_dashboard" at bounding box center [29, 61] width 20 height 20
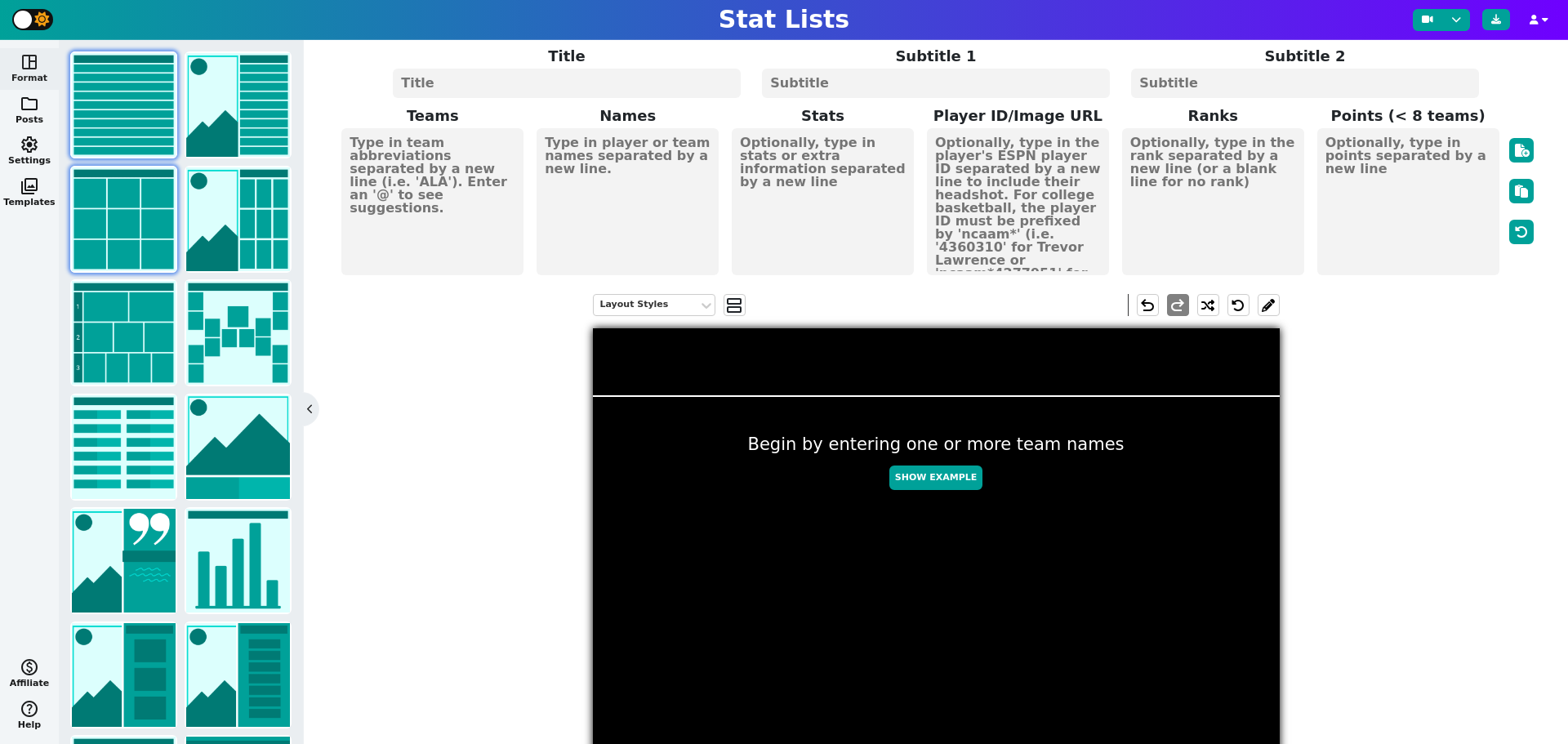
click at [125, 192] on img at bounding box center [124, 219] width 104 height 104
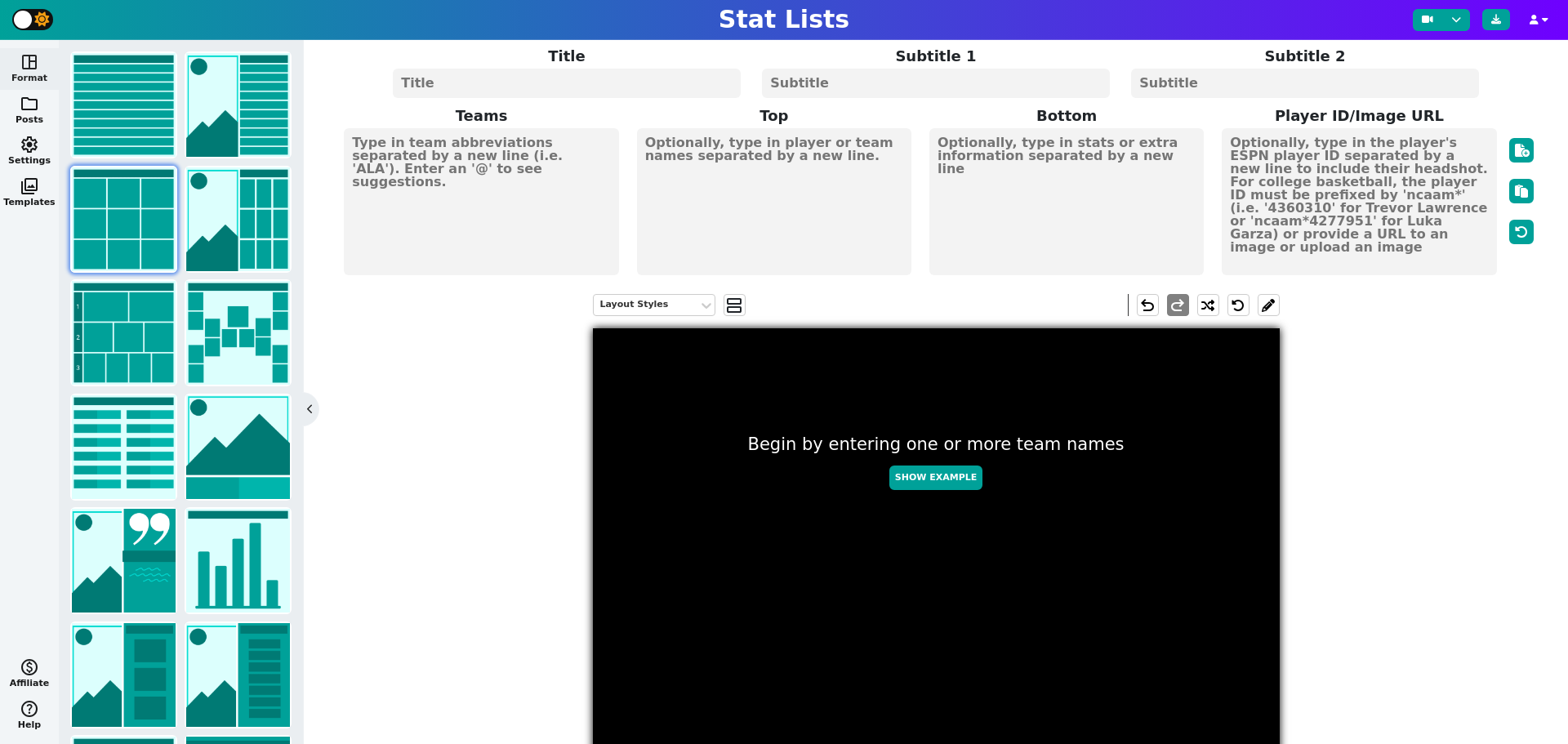
click at [410, 182] on textarea at bounding box center [480, 202] width 274 height 147
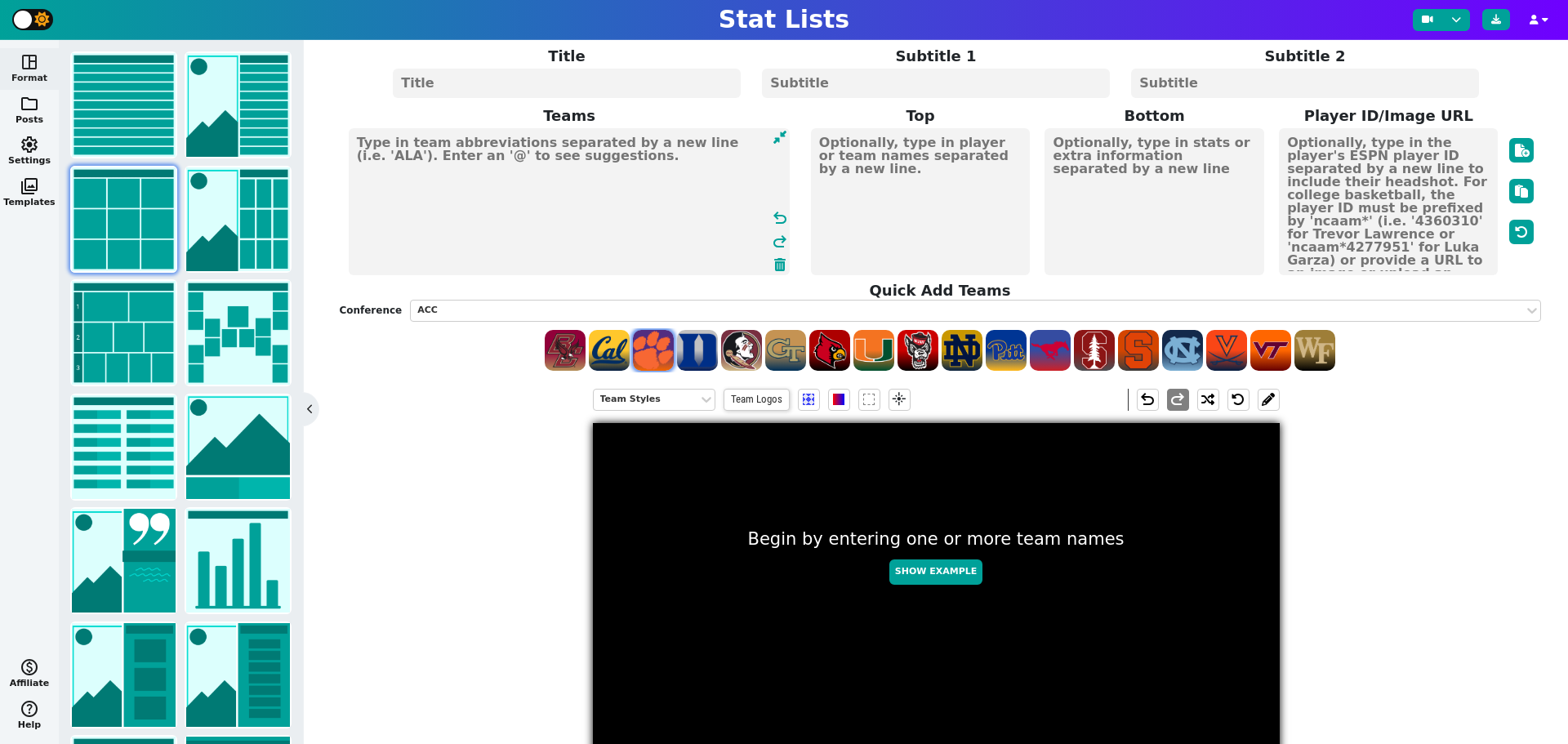
drag, startPoint x: 603, startPoint y: 341, endPoint x: 630, endPoint y: 343, distance: 27.1
click at [604, 341] on span at bounding box center [608, 350] width 41 height 41
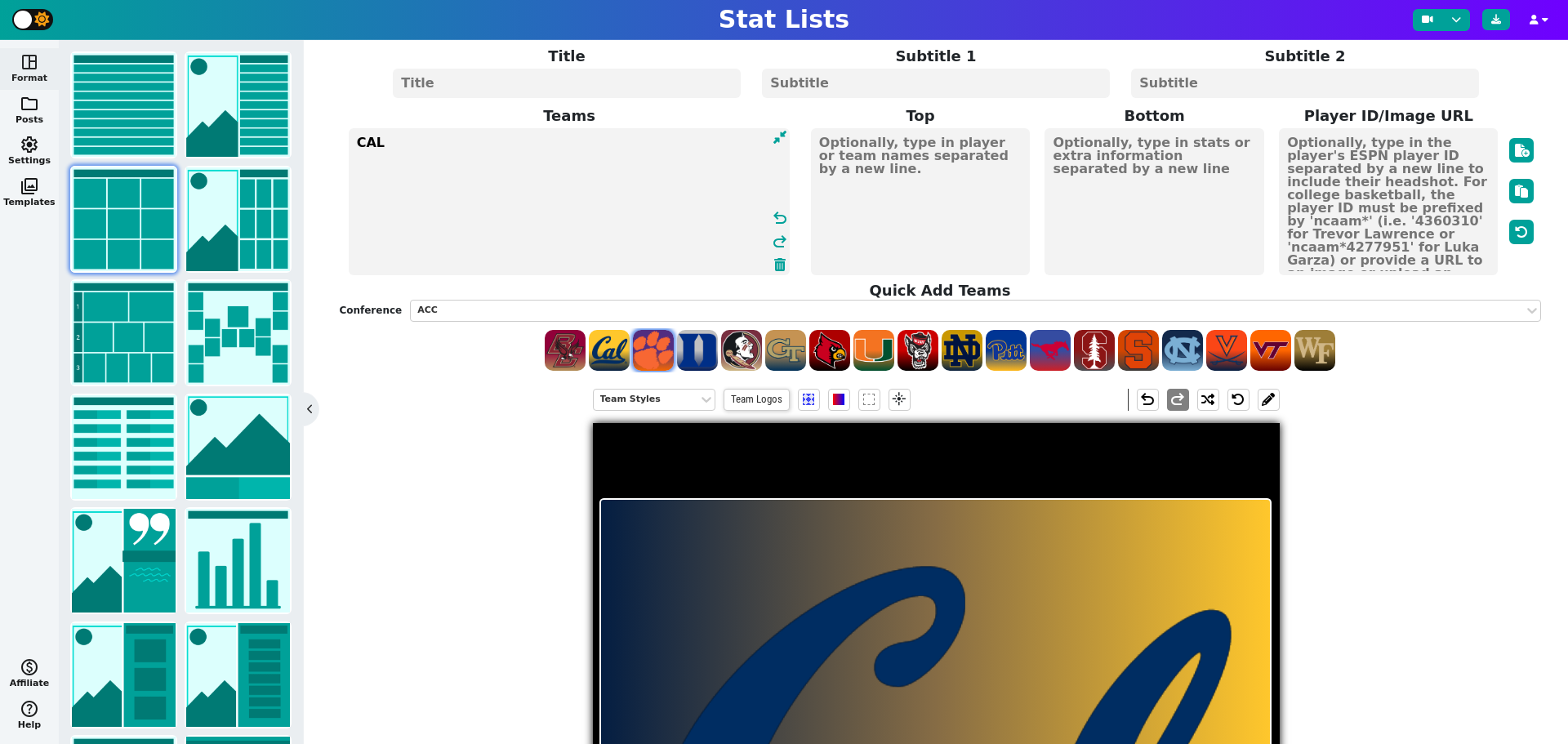
click at [659, 345] on span at bounding box center [652, 350] width 41 height 41
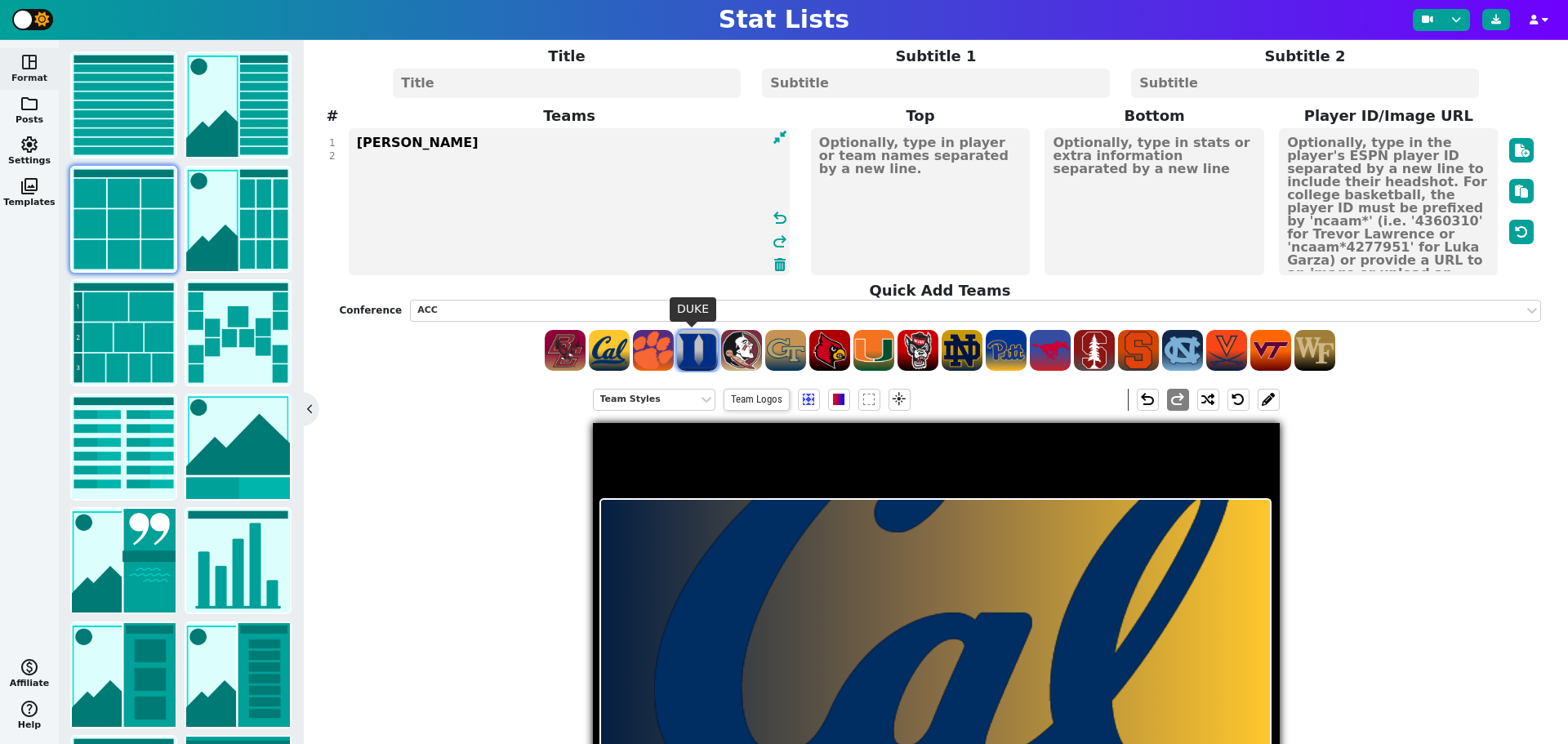
click at [694, 349] on span at bounding box center [697, 350] width 41 height 41
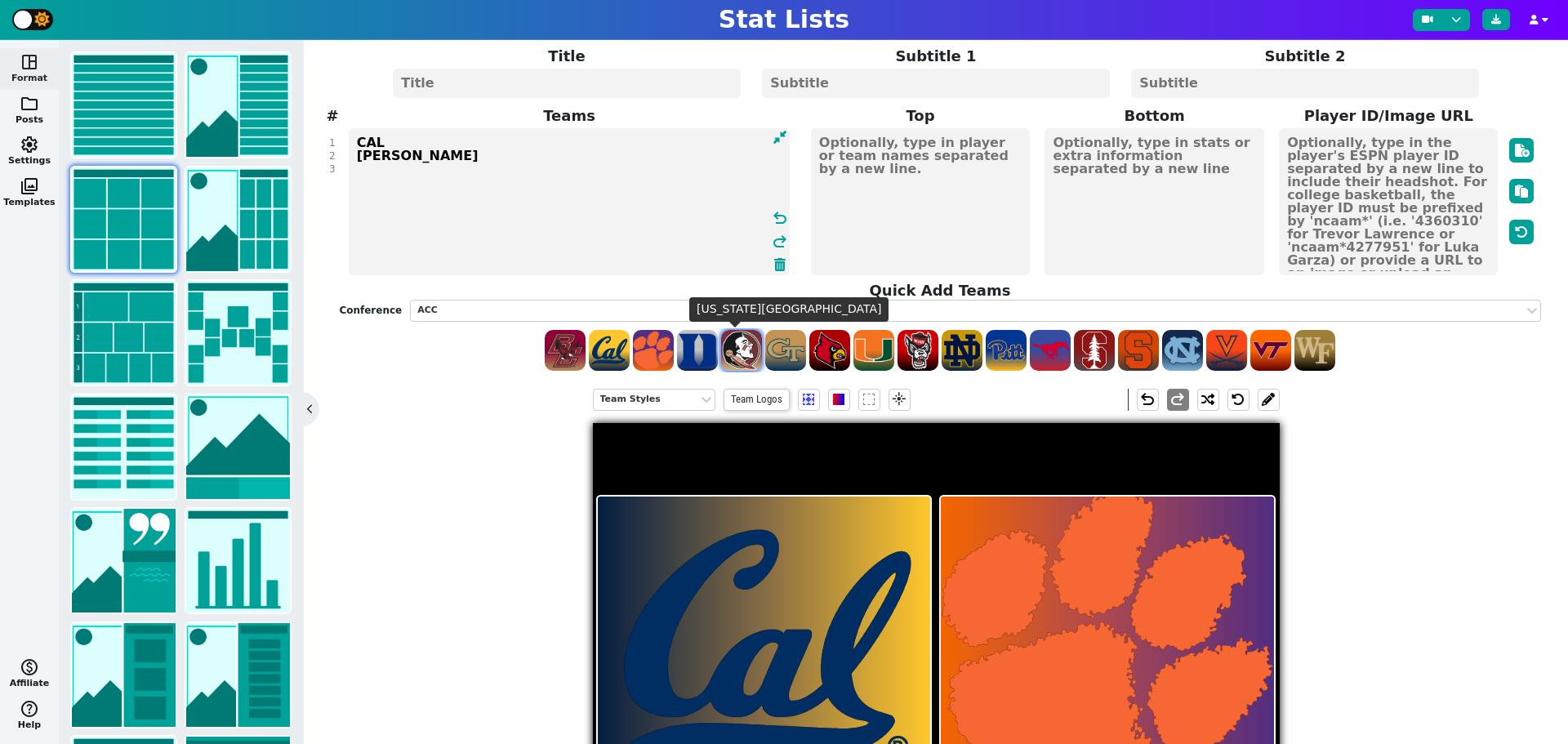
click at [721, 351] on span at bounding box center [741, 350] width 41 height 41
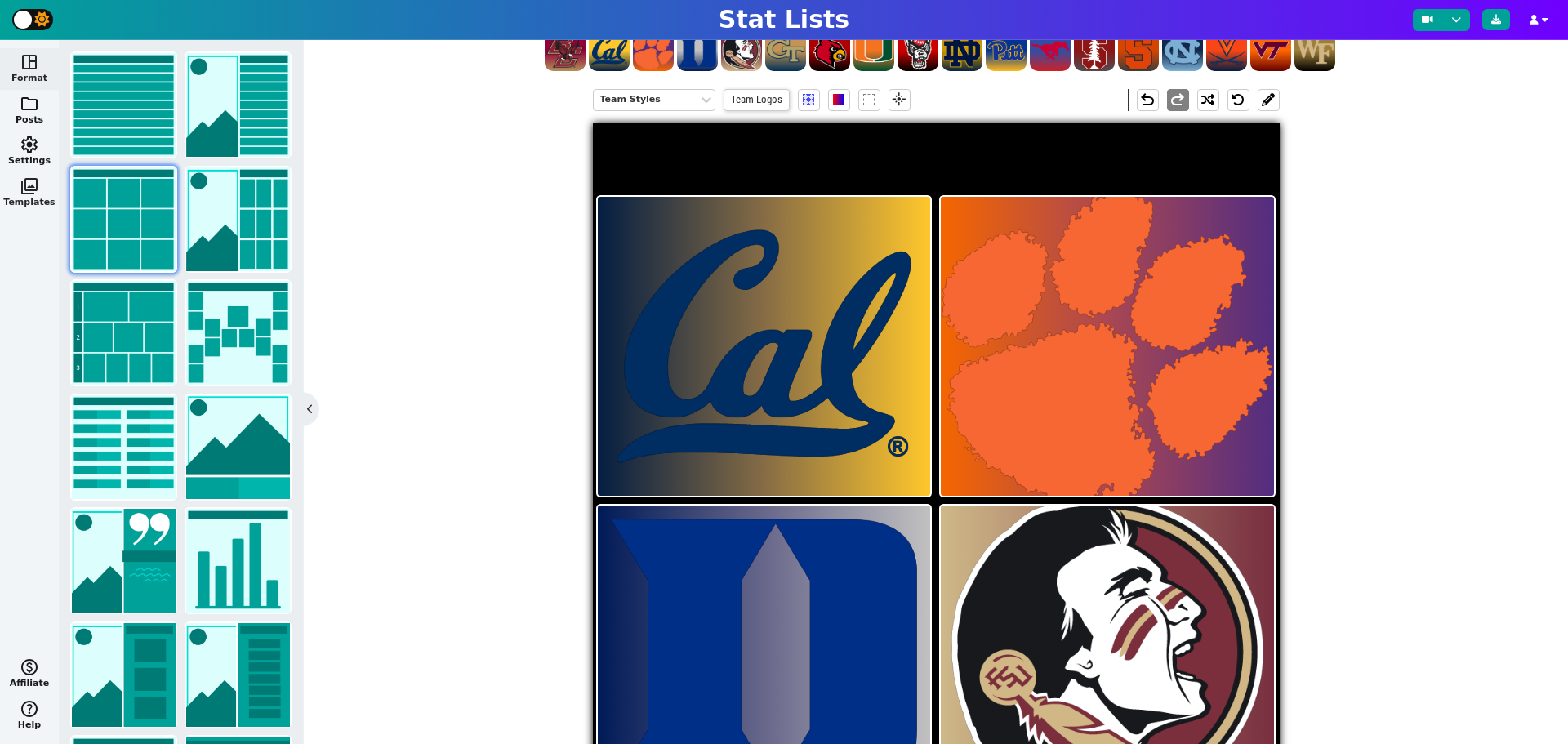
click at [32, 178] on span "photo_library" at bounding box center [29, 186] width 20 height 20
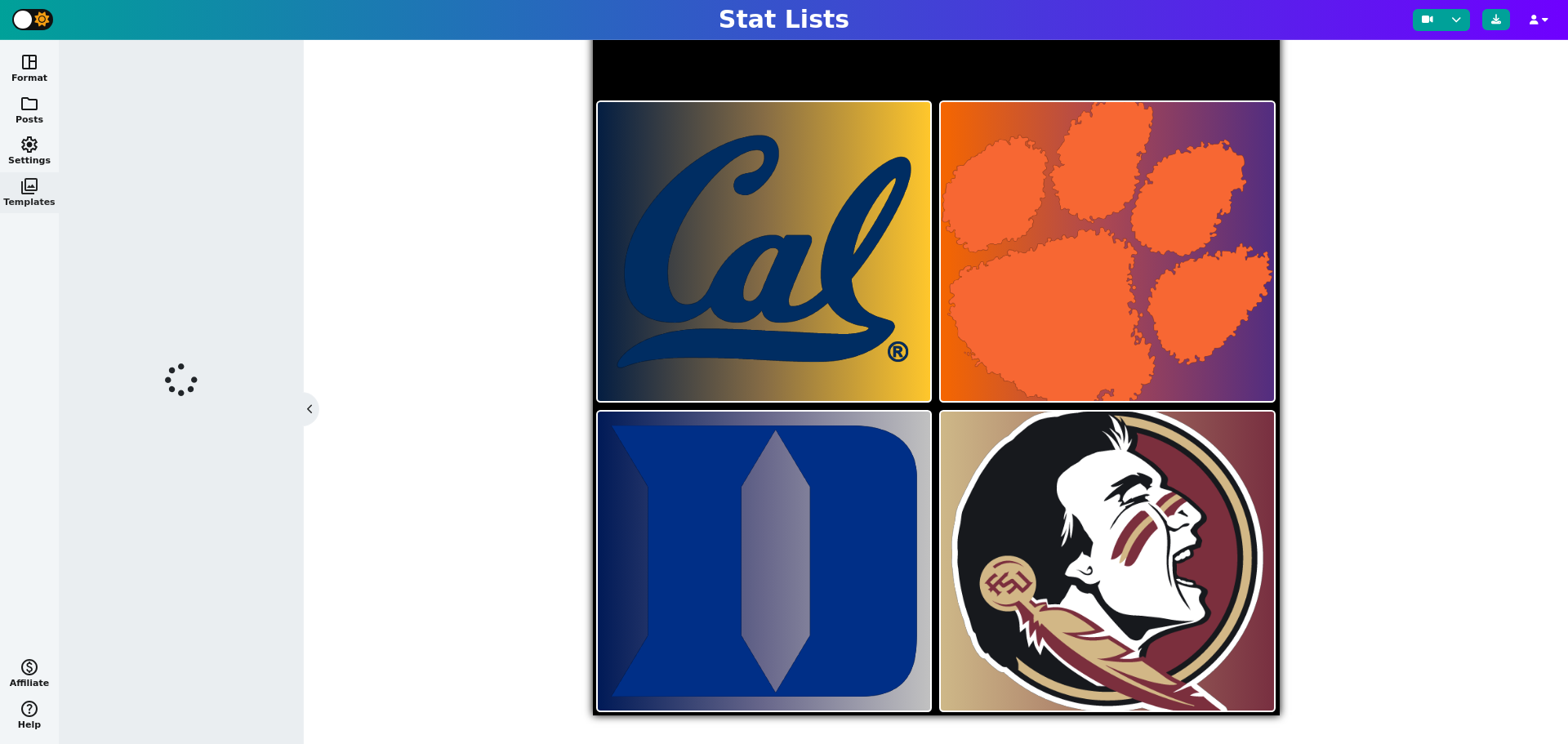
scroll to position [0, 0]
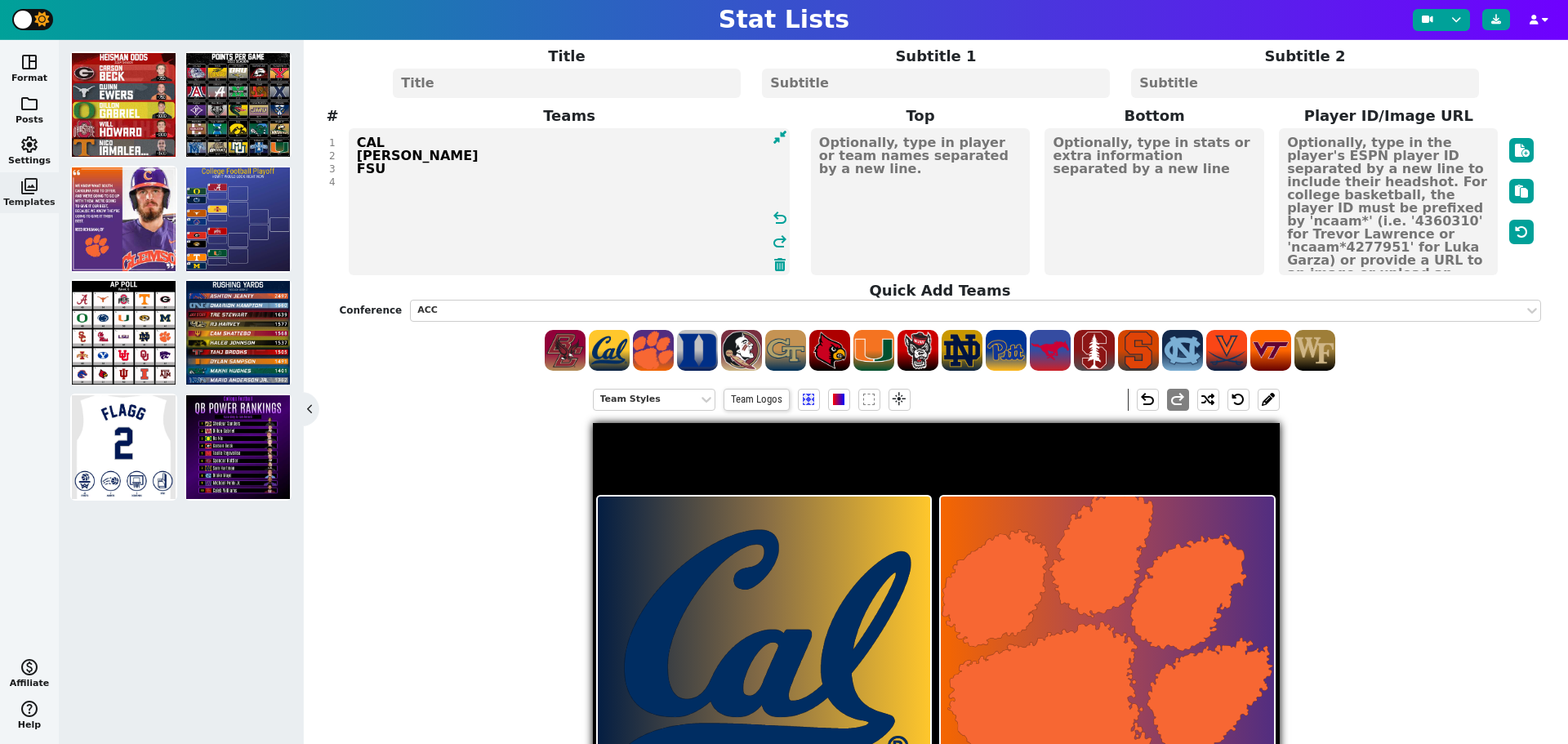
drag, startPoint x: 456, startPoint y: 196, endPoint x: 341, endPoint y: 113, distance: 141.8
click at [341, 113] on span "Teams CAL CLEM DUKE FSU undo redo" at bounding box center [569, 190] width 468 height 172
type textarea "CAL CLEM DUKE FSU"
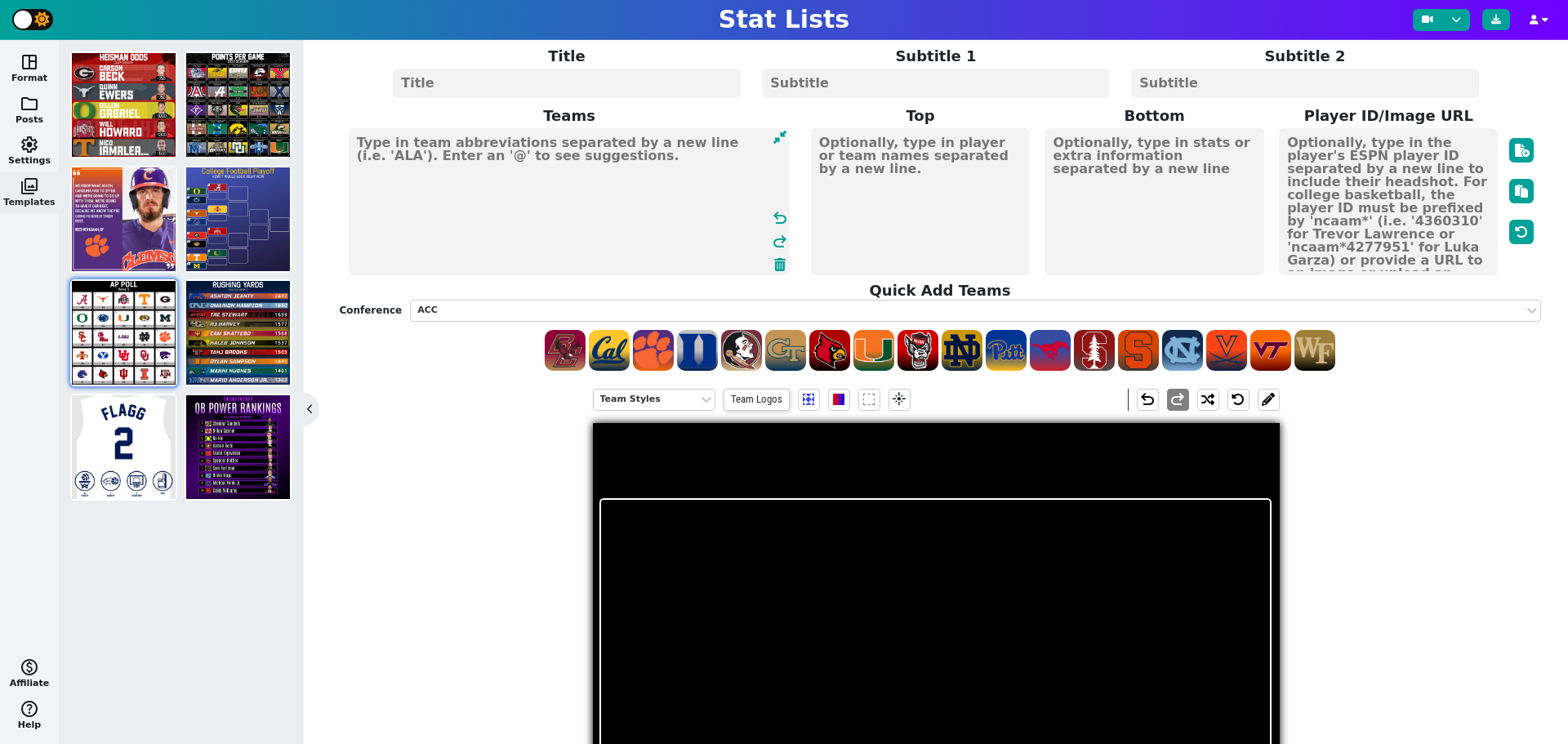
click at [138, 342] on img at bounding box center [124, 333] width 104 height 104
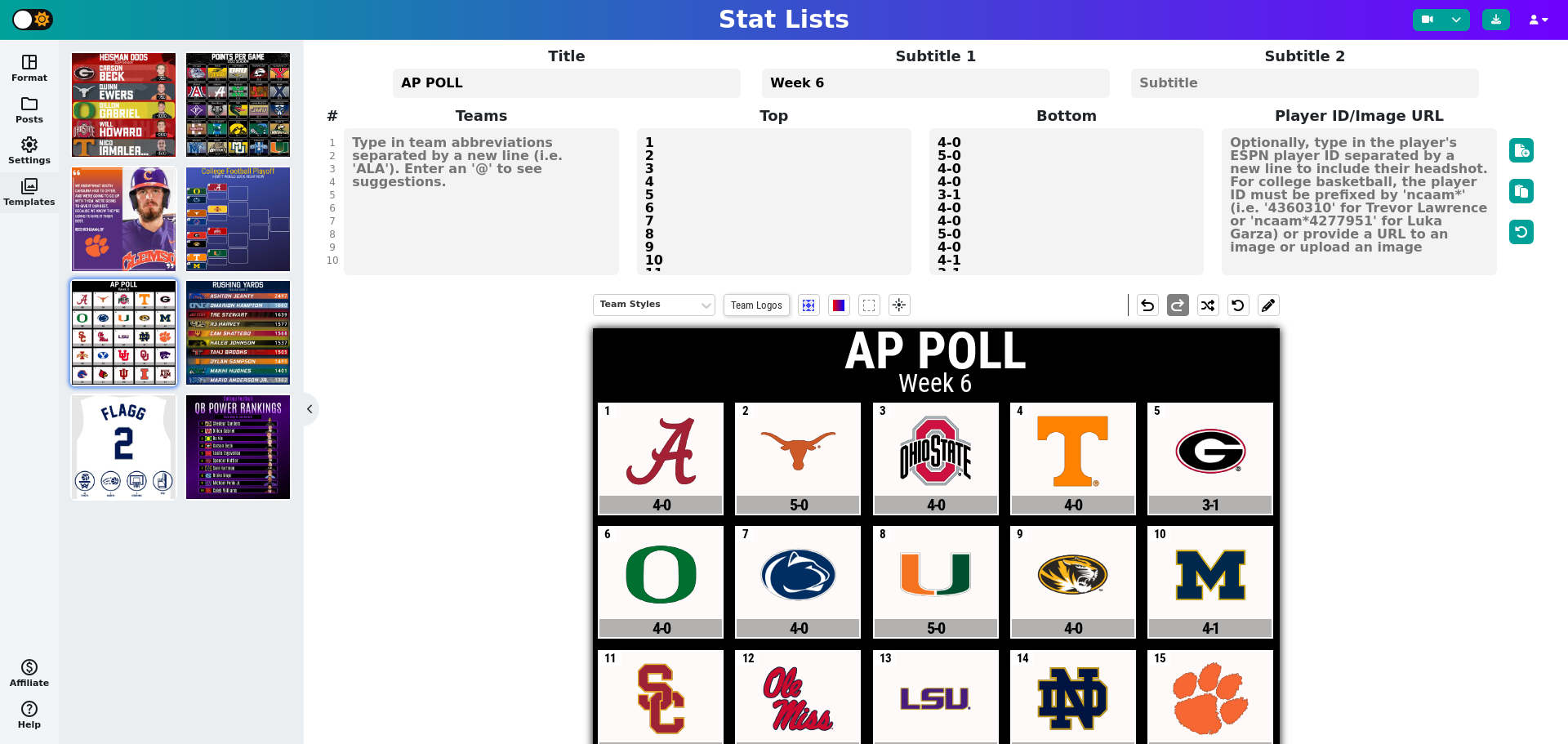
click at [495, 77] on textarea "AP POLL" at bounding box center [566, 83] width 347 height 29
type textarea "B"
type textarea "BRP POLL"
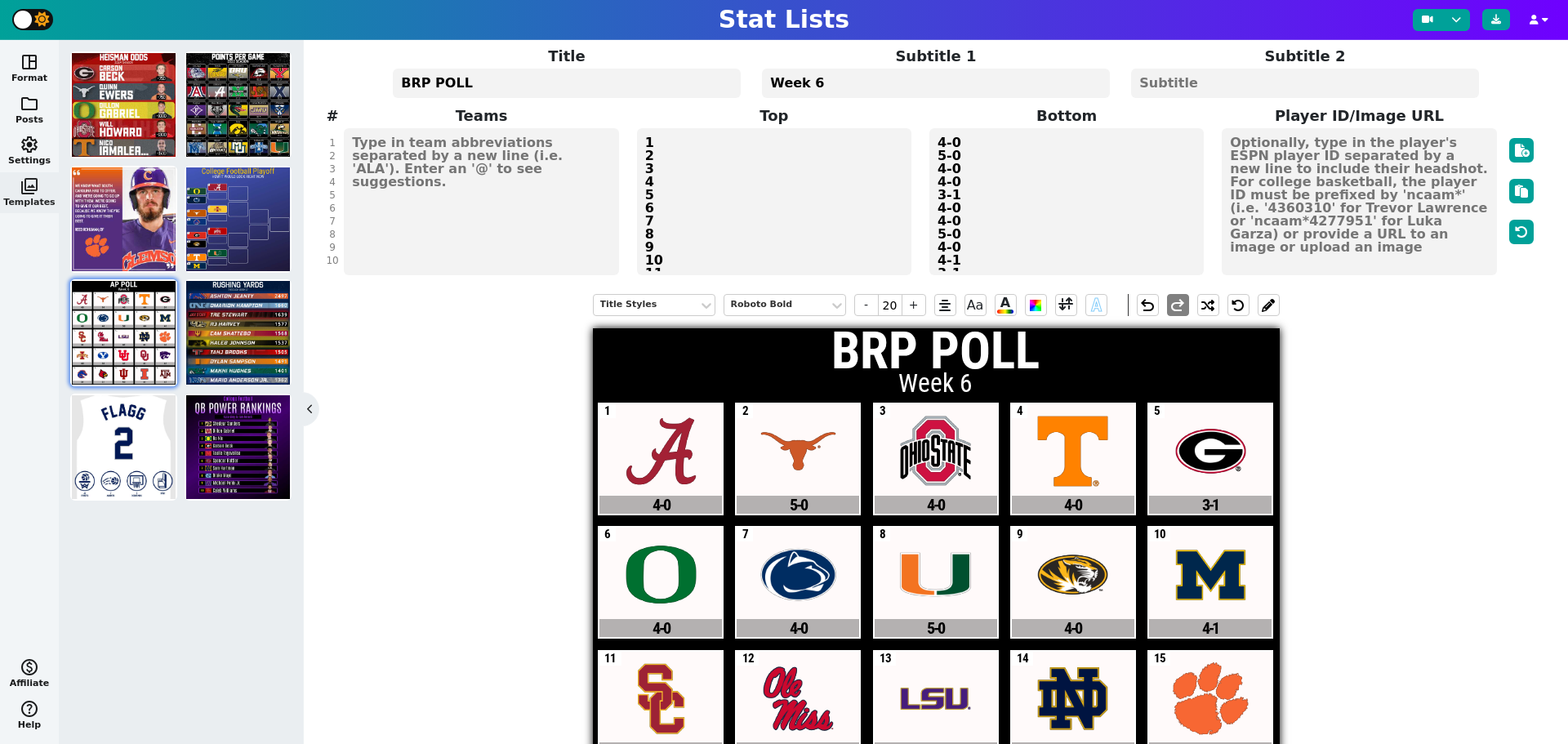
drag, startPoint x: 837, startPoint y: 83, endPoint x: 755, endPoint y: 72, distance: 82.7
click at [755, 72] on span "Subtitle 1 Week 6" at bounding box center [935, 72] width 370 height 55
type textarea "TOP 25"
click at [421, 261] on div "Title BRP POLL Subtitle 1 TOP 25 Subtitle 2 # 1 2 3 4 5 6 7 8 9 10 11 12 13 14 …" at bounding box center [935, 161] width 1201 height 232
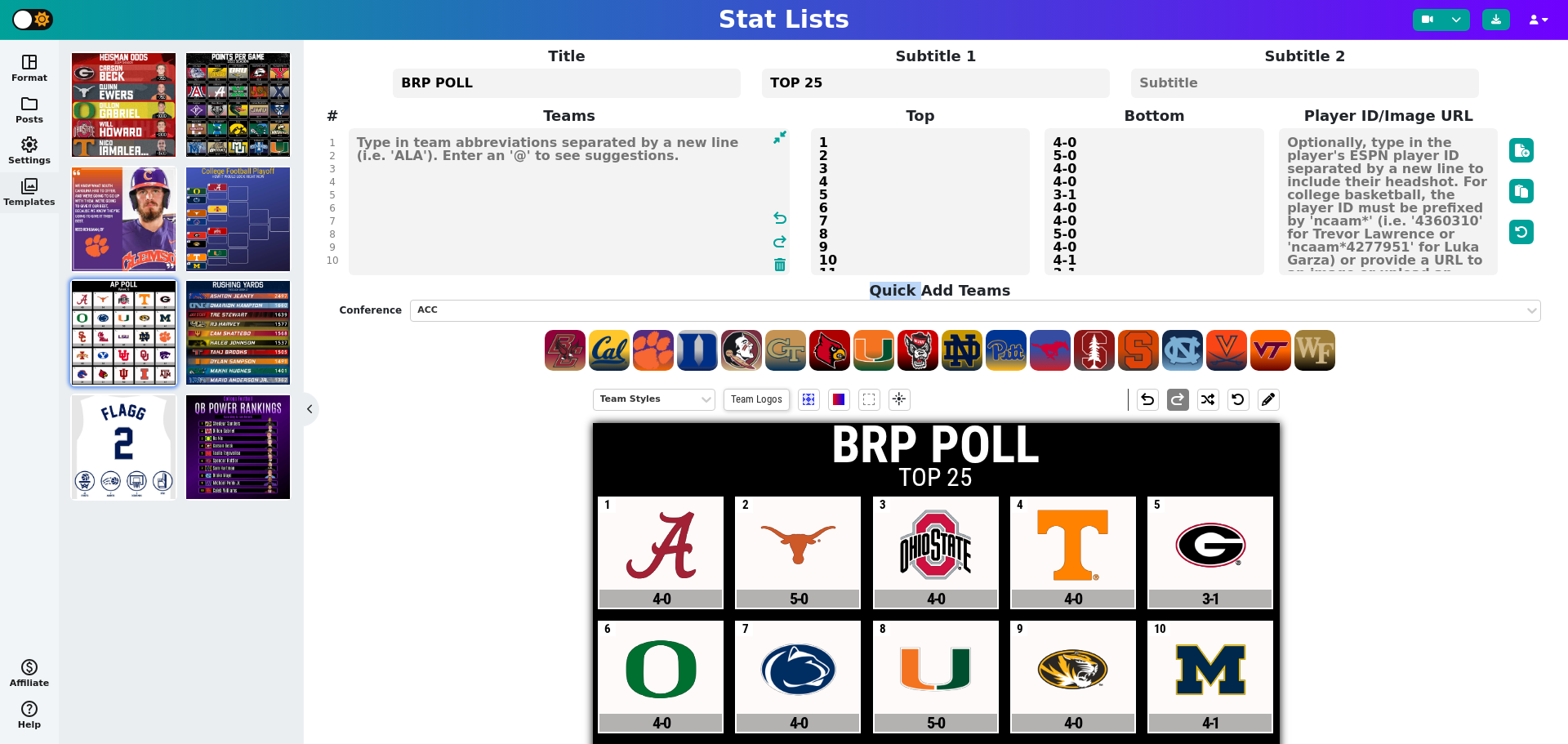
click at [421, 282] on h4 "Quick Add Teams" at bounding box center [940, 291] width 1201 height 18
drag, startPoint x: 408, startPoint y: 265, endPoint x: 362, endPoint y: 169, distance: 106.5
click at [362, 169] on textarea "ALA TEX OSU TENN UGA ORE PSU MIAMI MIZ MICH USC MISS LSU ND CLEM ISU BYU UTAH O…" at bounding box center [569, 202] width 442 height 147
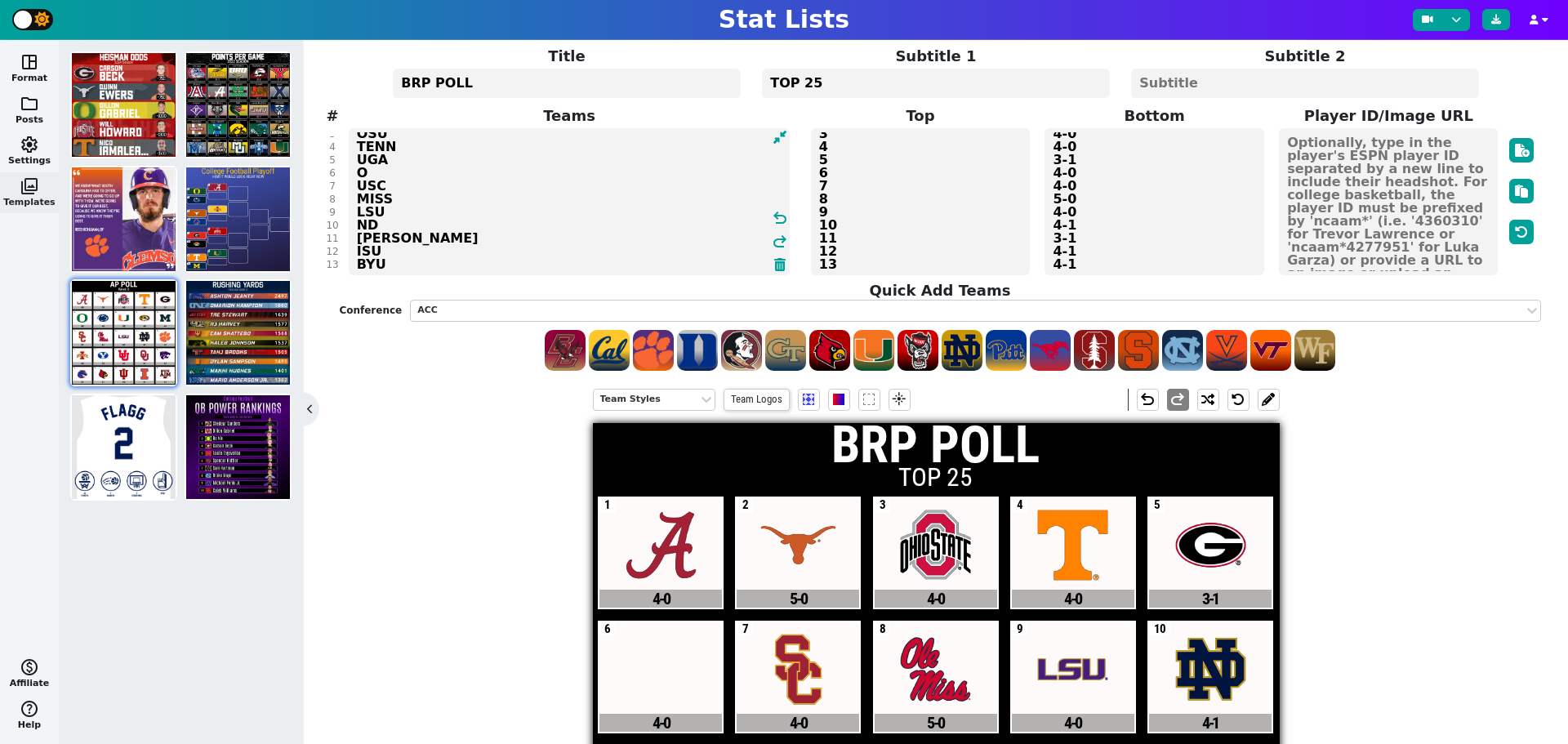
scroll to position [102, 0]
drag, startPoint x: 385, startPoint y: 268, endPoint x: 337, endPoint y: 166, distance: 112.7
click at [337, 166] on span "Teams ALA TEX OSU TENN UGA O USC MISS LSU ND CLEM ISU BYU UTAH OU KSU BSU LOU I…" at bounding box center [569, 190] width 468 height 172
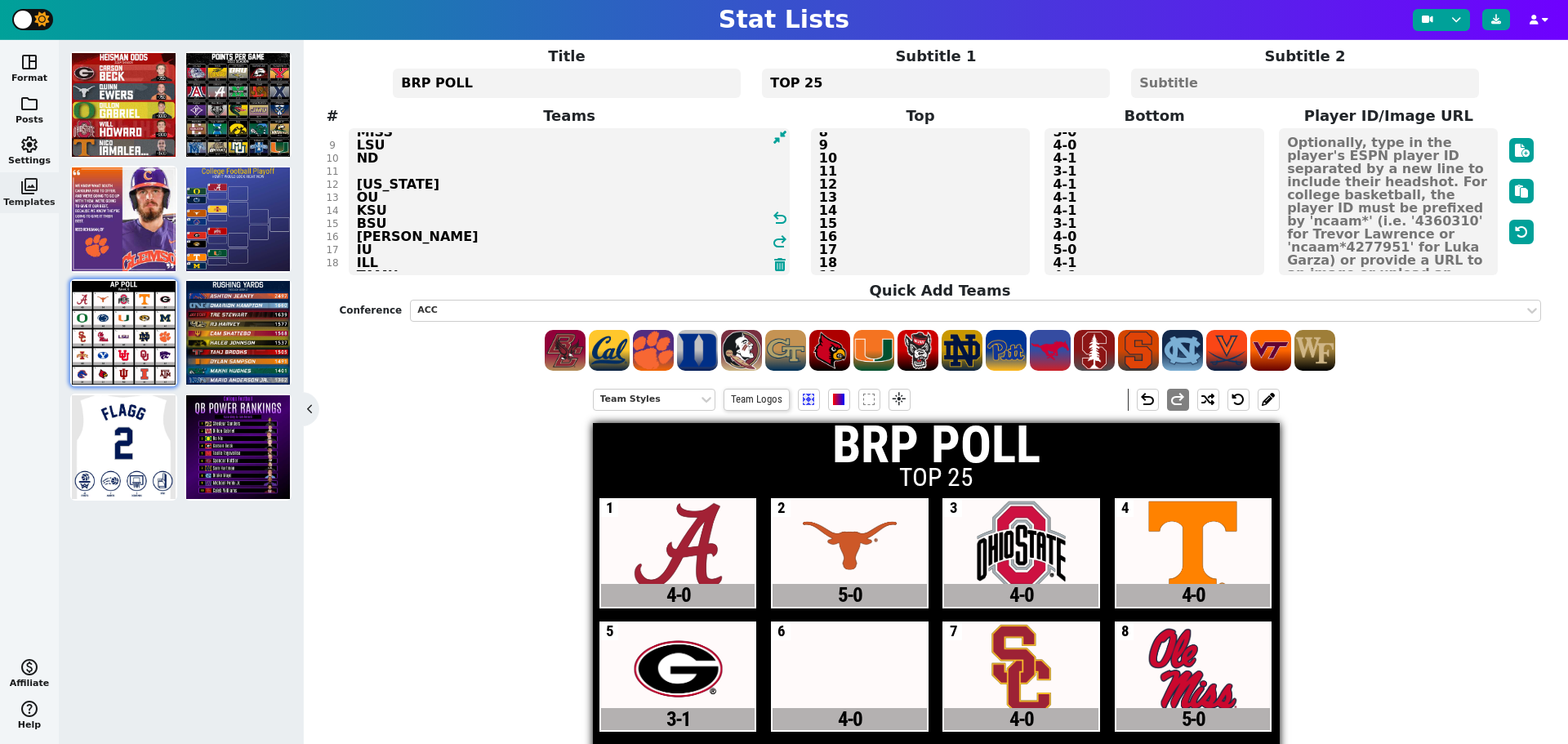
scroll to position [116, 0]
drag, startPoint x: 414, startPoint y: 271, endPoint x: 342, endPoint y: 158, distance: 134.0
click at [341, 154] on span "Teams ALA TEX OSU TENN UGA O USC MISS LSU ND UTAH OU KSU BSU LOU IU ILL TAMU un…" at bounding box center [569, 190] width 468 height 172
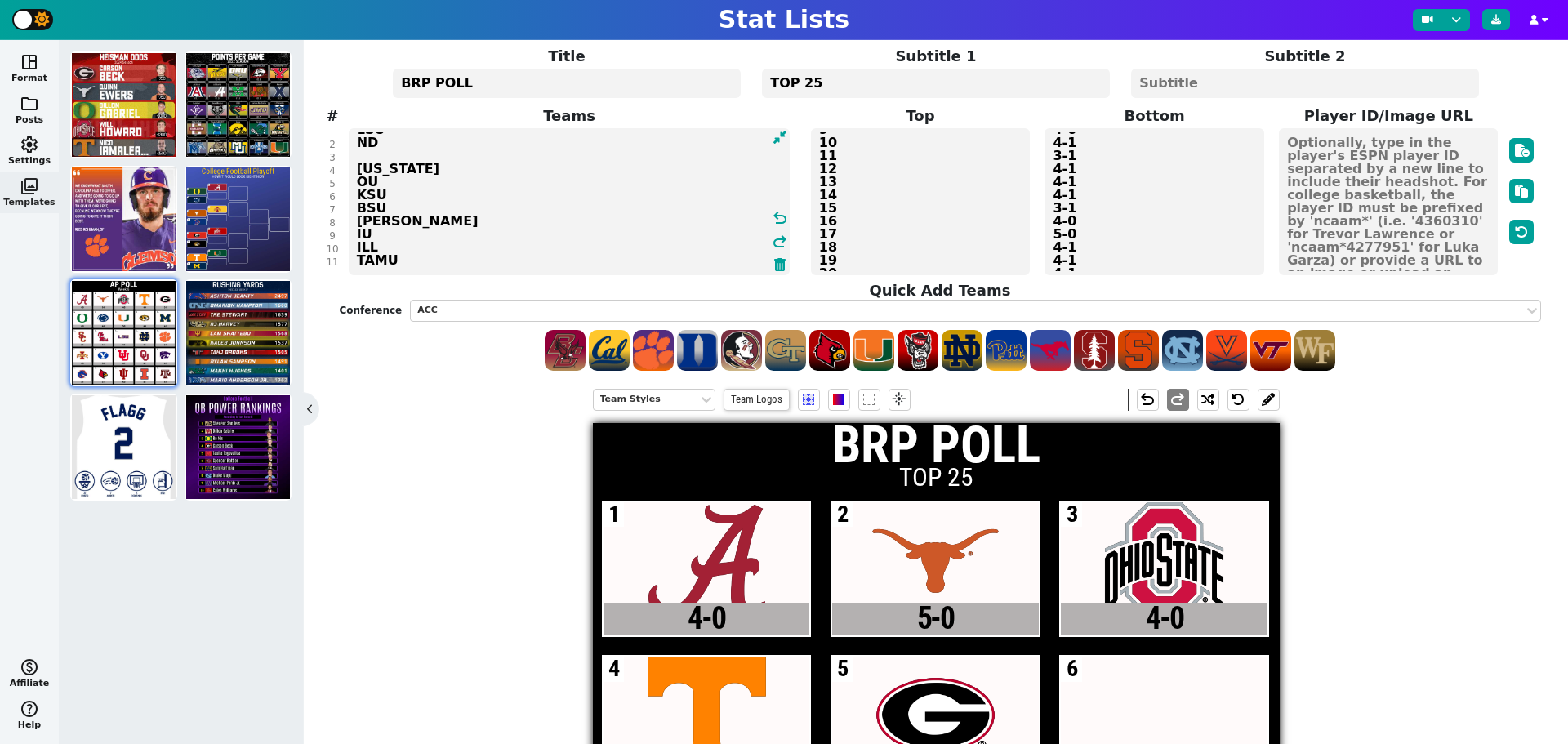
type textarea "ALA TEX OSU TENN UGA O USC MISS LSU ND"
drag, startPoint x: 427, startPoint y: 254, endPoint x: 353, endPoint y: 106, distance: 165.5
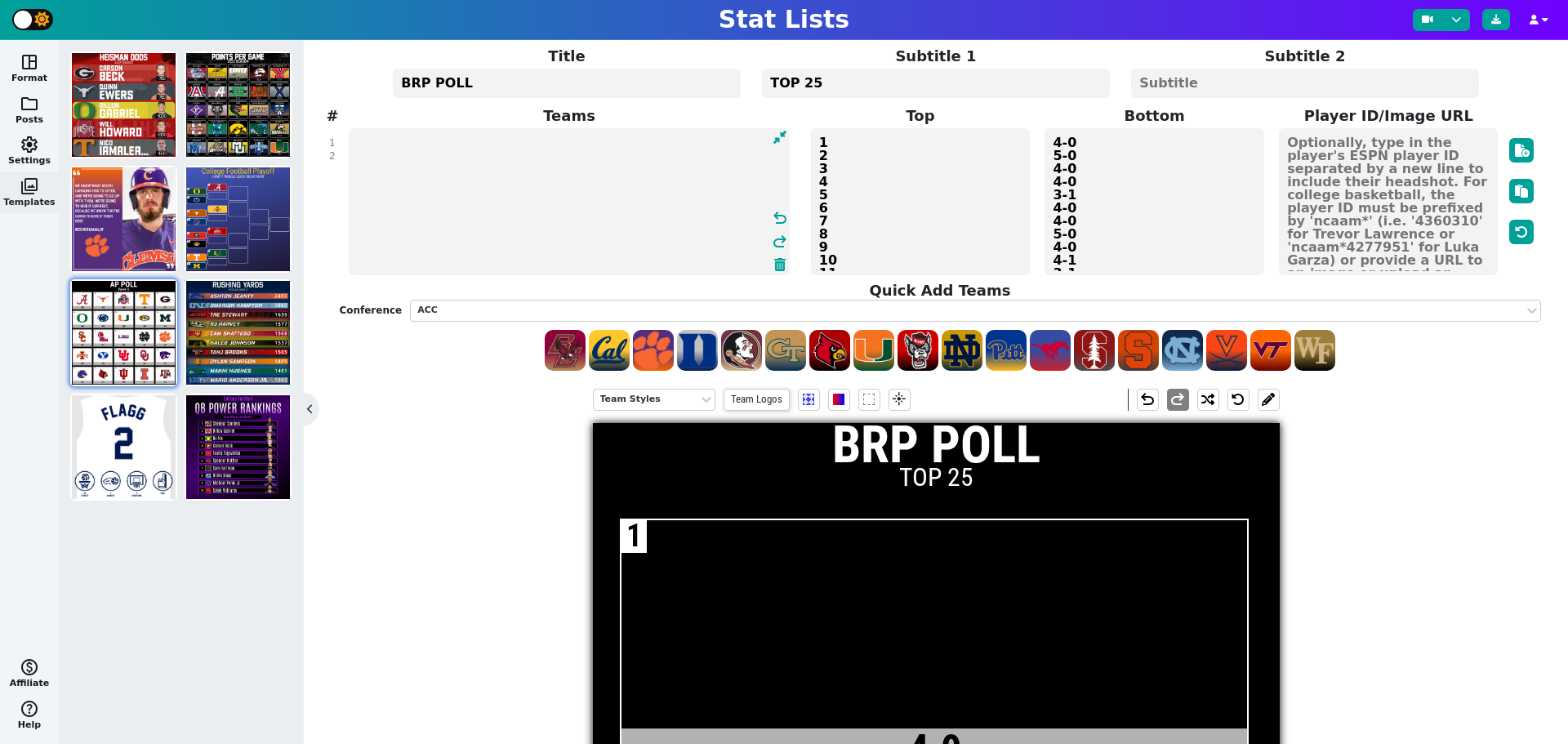
click at [1091, 262] on textarea "4-0 5-0 4-0 4-0 3-1 4-0 4-0 5-0 4-0 4-1 3-1 4-1 4-1 4-1 3-1 4-0 5-0 4-1 4-1 4-1…" at bounding box center [1154, 202] width 219 height 147
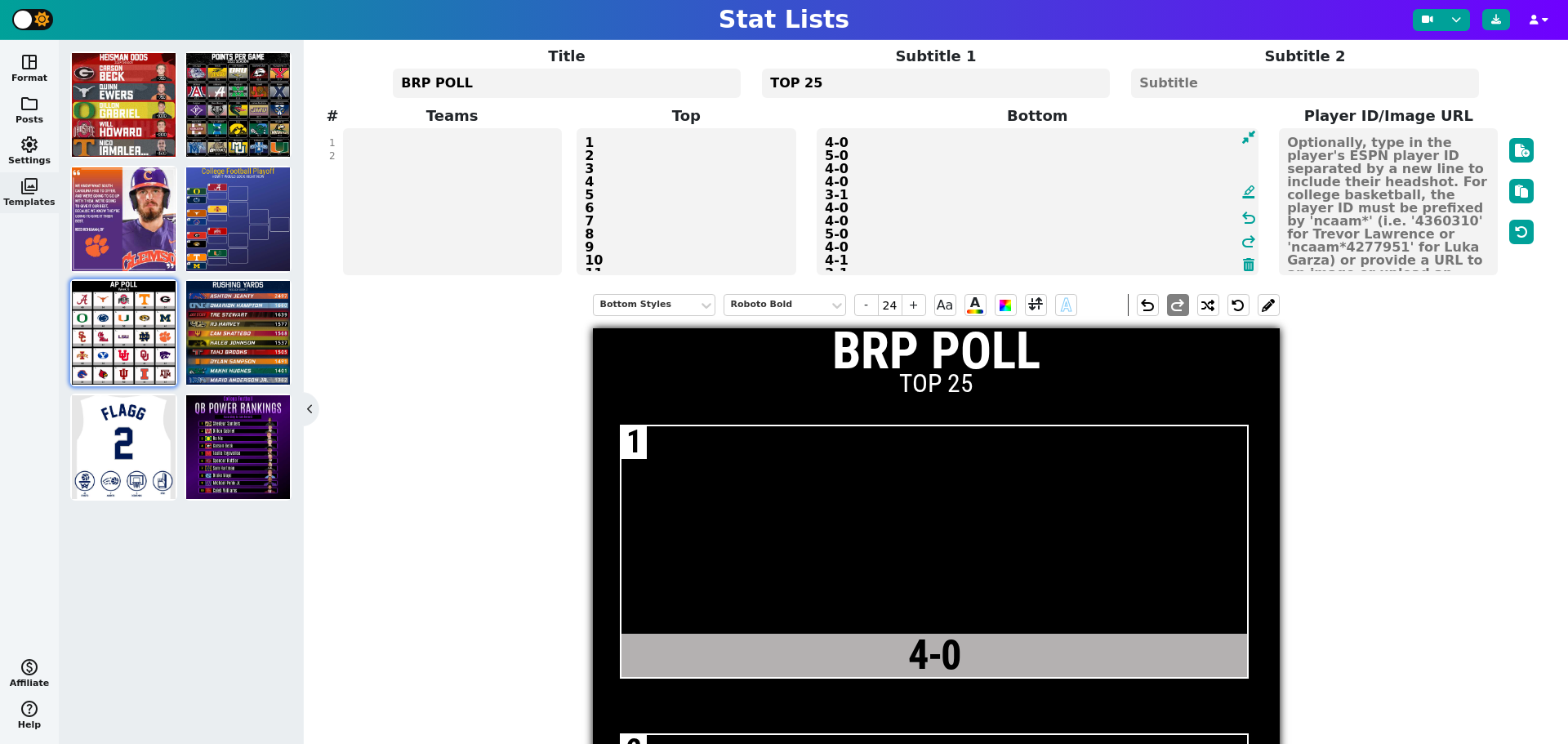
click at [1090, 261] on textarea "4-0 5-0 4-0 4-0 3-1 4-0 4-0 5-0 4-0 4-1 3-1 4-1 4-1 4-1 3-1 4-0 5-0 4-1 4-1 4-1…" at bounding box center [1038, 202] width 442 height 147
drag, startPoint x: 859, startPoint y: 258, endPoint x: 808, endPoint y: 158, distance: 112.3
click at [808, 158] on span "Bottom 4-0 5-0 4-0 4-0 3-1 4-0 4-0 5-0 4-0 4-13-1 4-1 4-1 4-1 3-1 4-0 5-0 4-1 4…" at bounding box center [1038, 190] width 468 height 172
drag, startPoint x: 862, startPoint y: 239, endPoint x: 813, endPoint y: 138, distance: 112.3
click at [817, 138] on textarea "4-0 4-1 4-1 4-1 3-1 4-0 5-0 4-1 4-1 4-1 3-1 3-1 5-0 4-1 4-1 4-0" at bounding box center [1038, 202] width 442 height 147
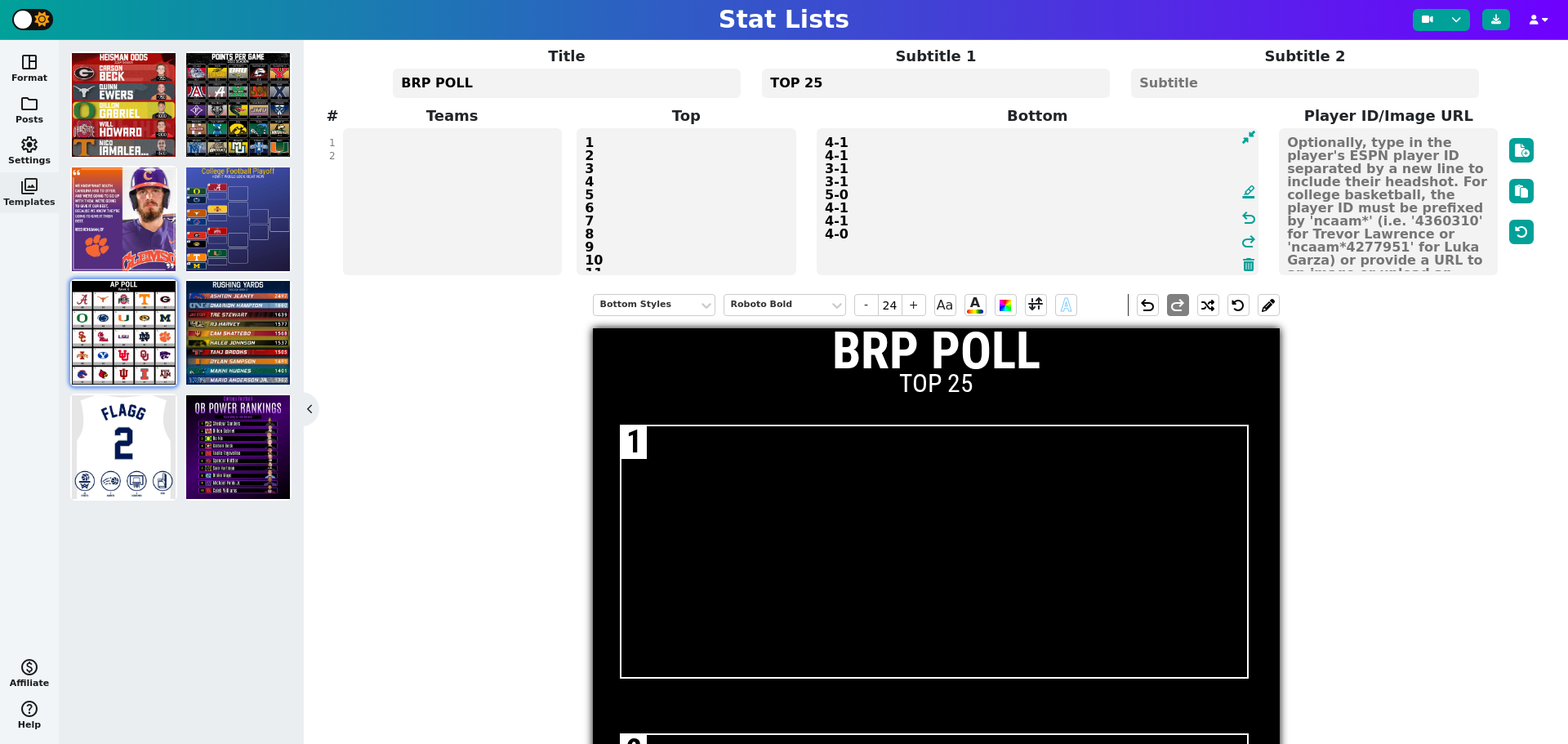
drag, startPoint x: 872, startPoint y: 213, endPoint x: 803, endPoint y: 157, distance: 88.9
click at [804, 157] on span "Bottom 4-1 4-1 3-1 3-1 5-0 4-1 4-1 4-0 format_ink_highlighter undo redo" at bounding box center [1038, 190] width 468 height 172
type textarea "4-1 4-1 4-0"
drag, startPoint x: 877, startPoint y: 228, endPoint x: 813, endPoint y: 93, distance: 149.4
click at [815, 98] on span "Title BRP POLL Subtitle 1 TOP 25 Subtitle 2 # 1 2 Teams Top 1 2 3 4 5 6 7 8 9 1…" at bounding box center [935, 161] width 1201 height 232
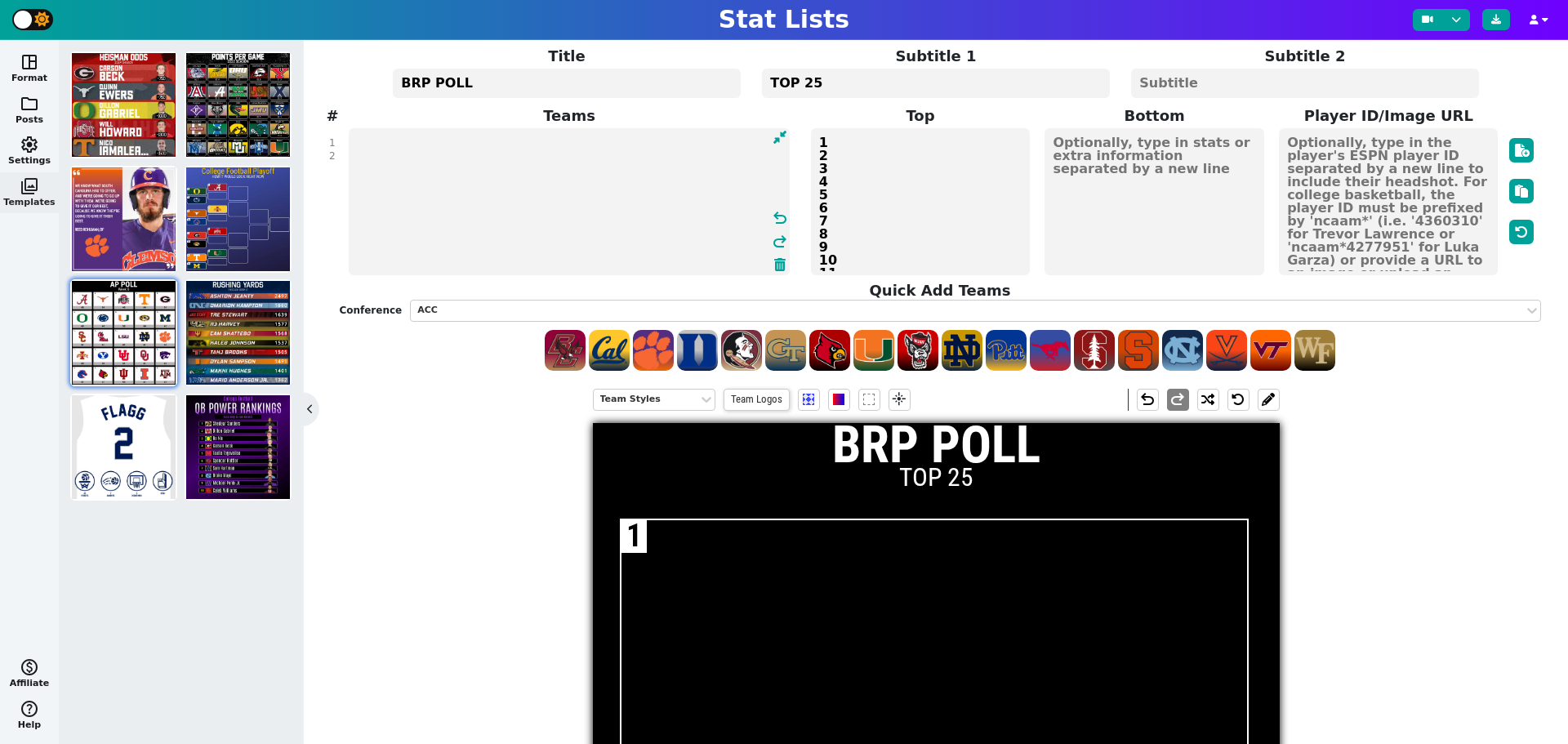
click at [439, 149] on textarea at bounding box center [569, 202] width 442 height 147
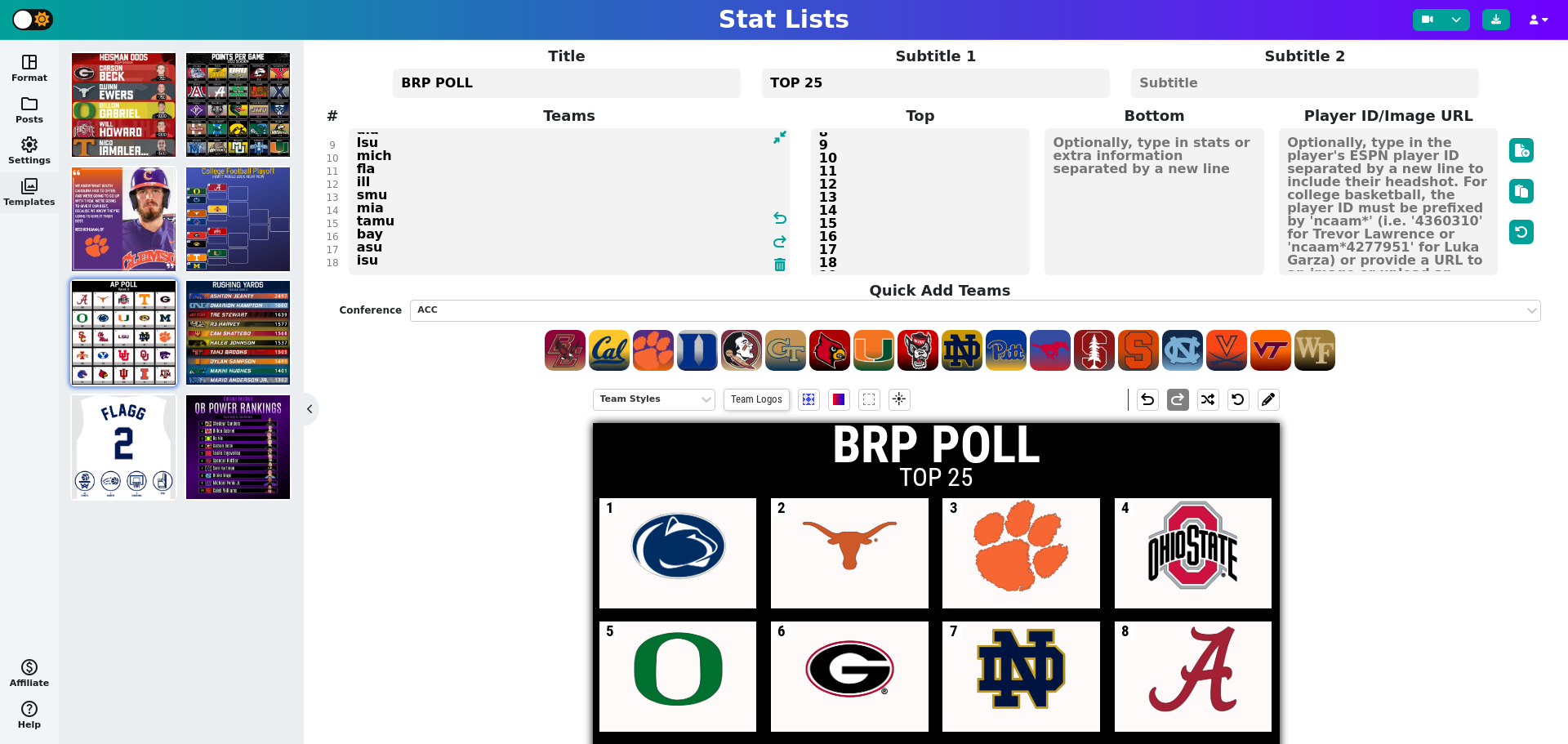
scroll to position [115, 0]
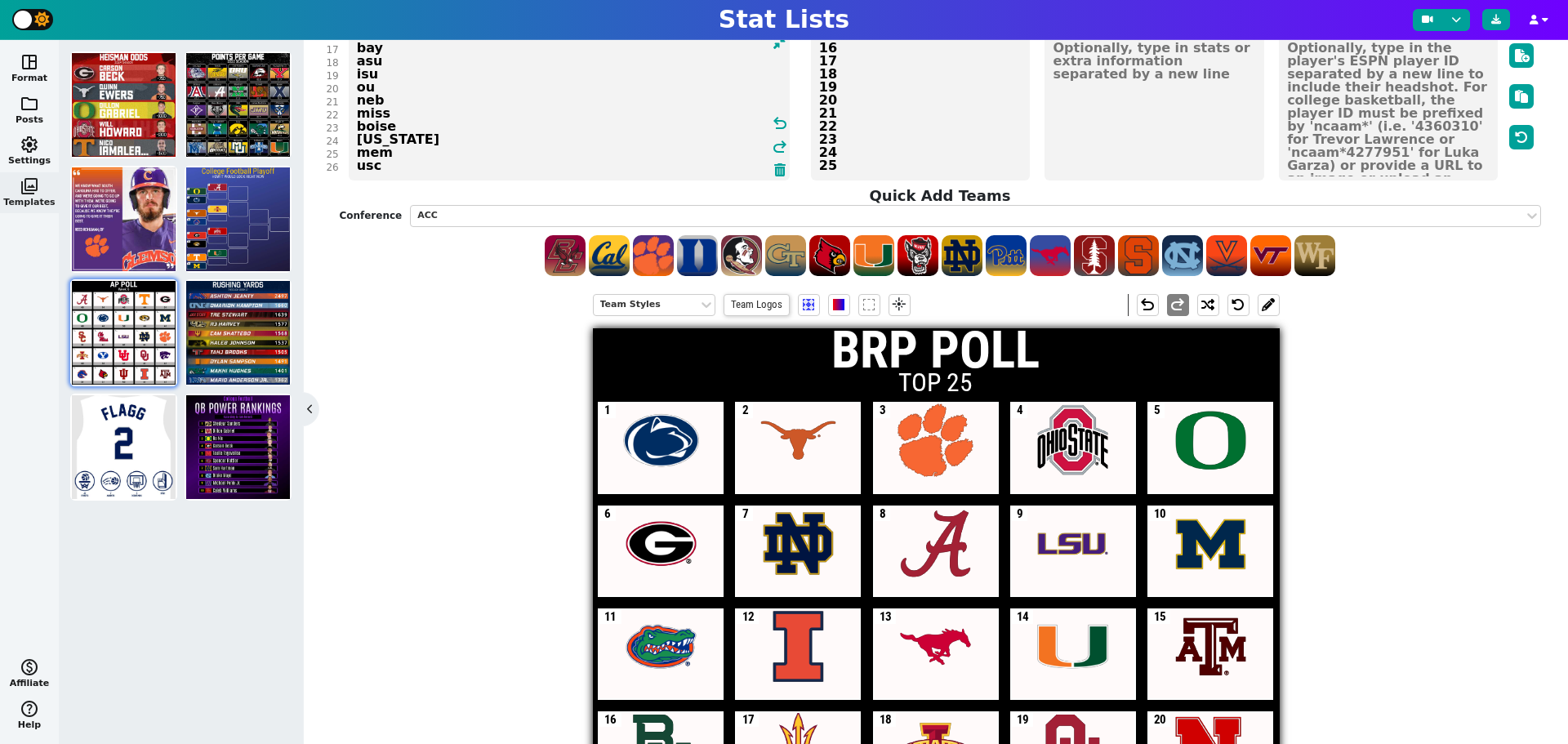
click at [372, 167] on textarea "PSU Tex clem osu ore uga nd ala lsu mich fla ill smu mia tamu bay asu isu ou ne…" at bounding box center [569, 107] width 442 height 147
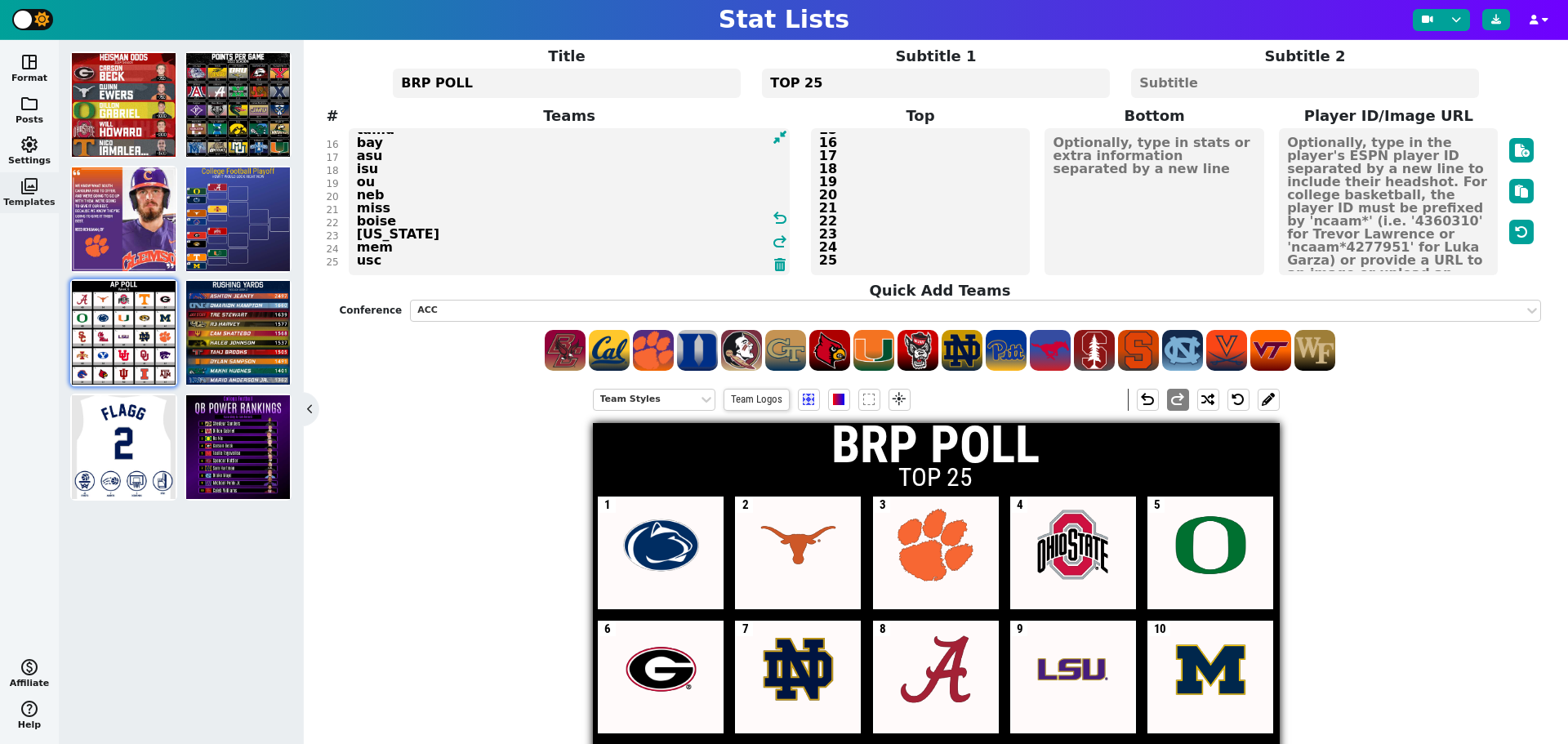
click at [402, 224] on textarea "PSU Tex clem osu ore uga nd ala lsu mich fla ill smu mia tamu bay asu isu ou ne…" at bounding box center [569, 202] width 442 height 147
type textarea "PSU Tex clem osu ore uga nd ala lsu mich fla ill smu mia tamu bay asu isu ou ne…"
click at [733, 400] on span "Team Logos" at bounding box center [756, 399] width 66 height 22
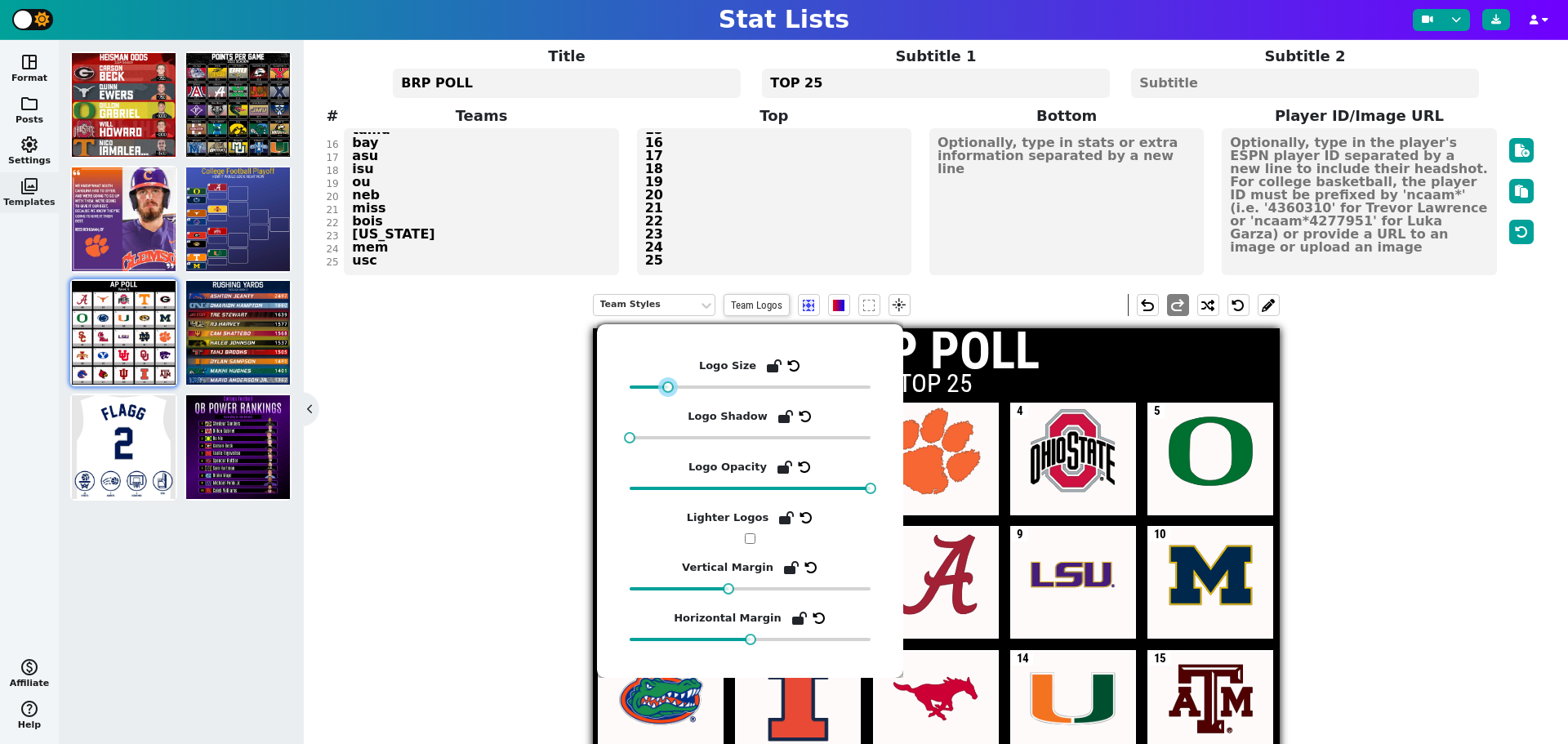
drag, startPoint x: 650, startPoint y: 389, endPoint x: 669, endPoint y: 390, distance: 19.0
click at [669, 390] on div at bounding box center [667, 387] width 11 height 11
click at [444, 447] on div "Team Styles Team Logos flare undo redo BRP POLL TOP 25 1 2 3 4 5 6 7 8 9 10 11 …" at bounding box center [935, 658] width 1201 height 754
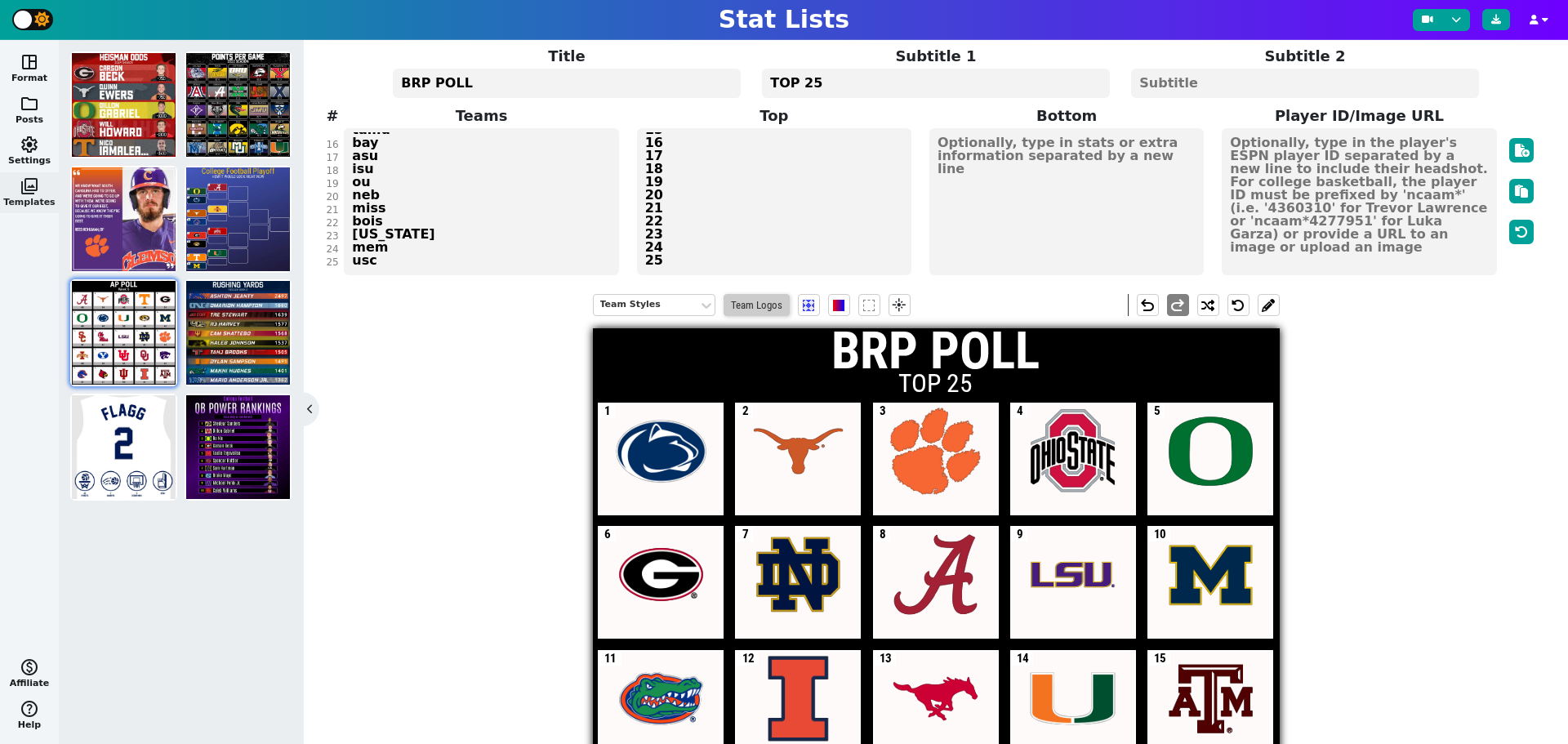
click at [742, 305] on span "Team Logos" at bounding box center [756, 305] width 66 height 22
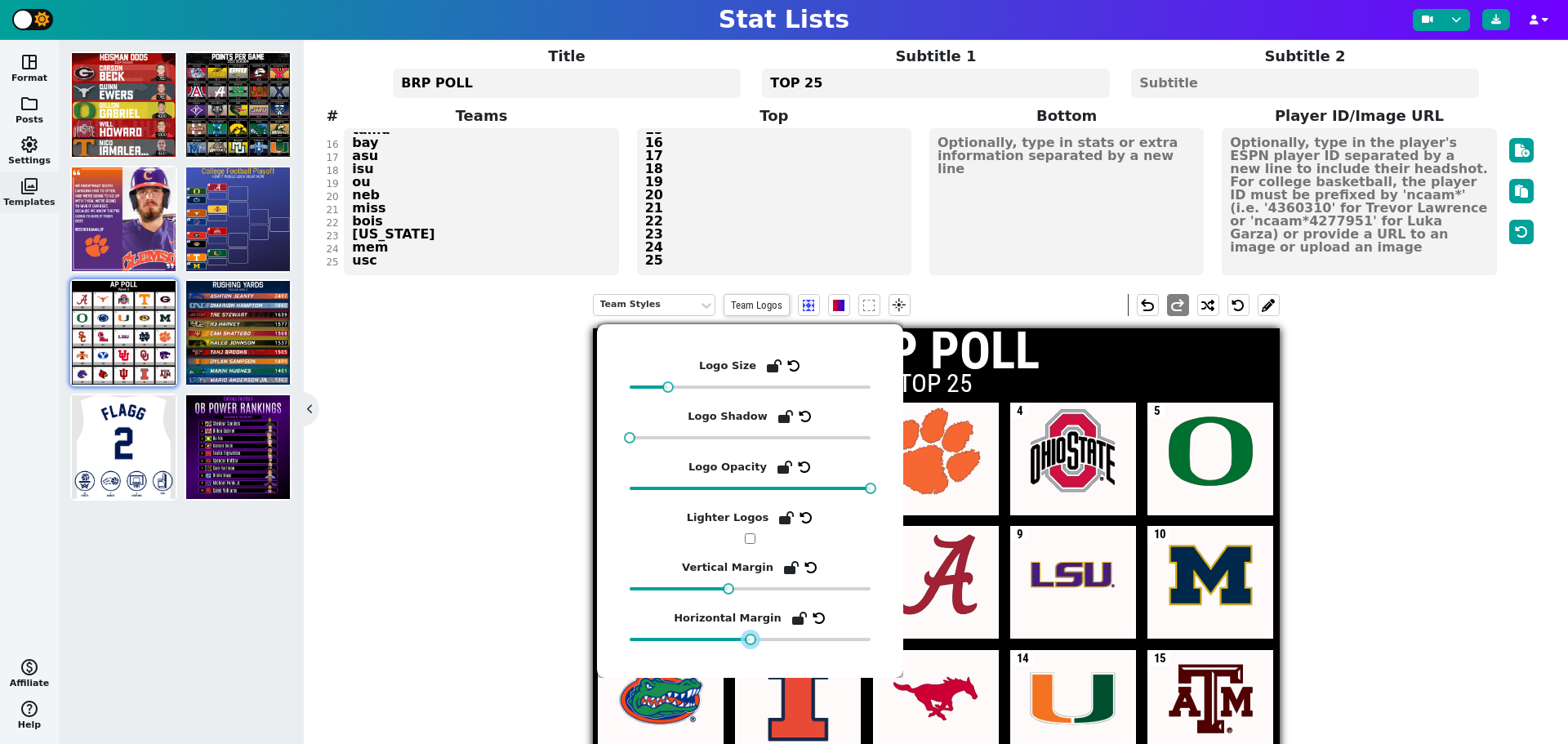
click at [749, 644] on div at bounding box center [750, 638] width 11 height 11
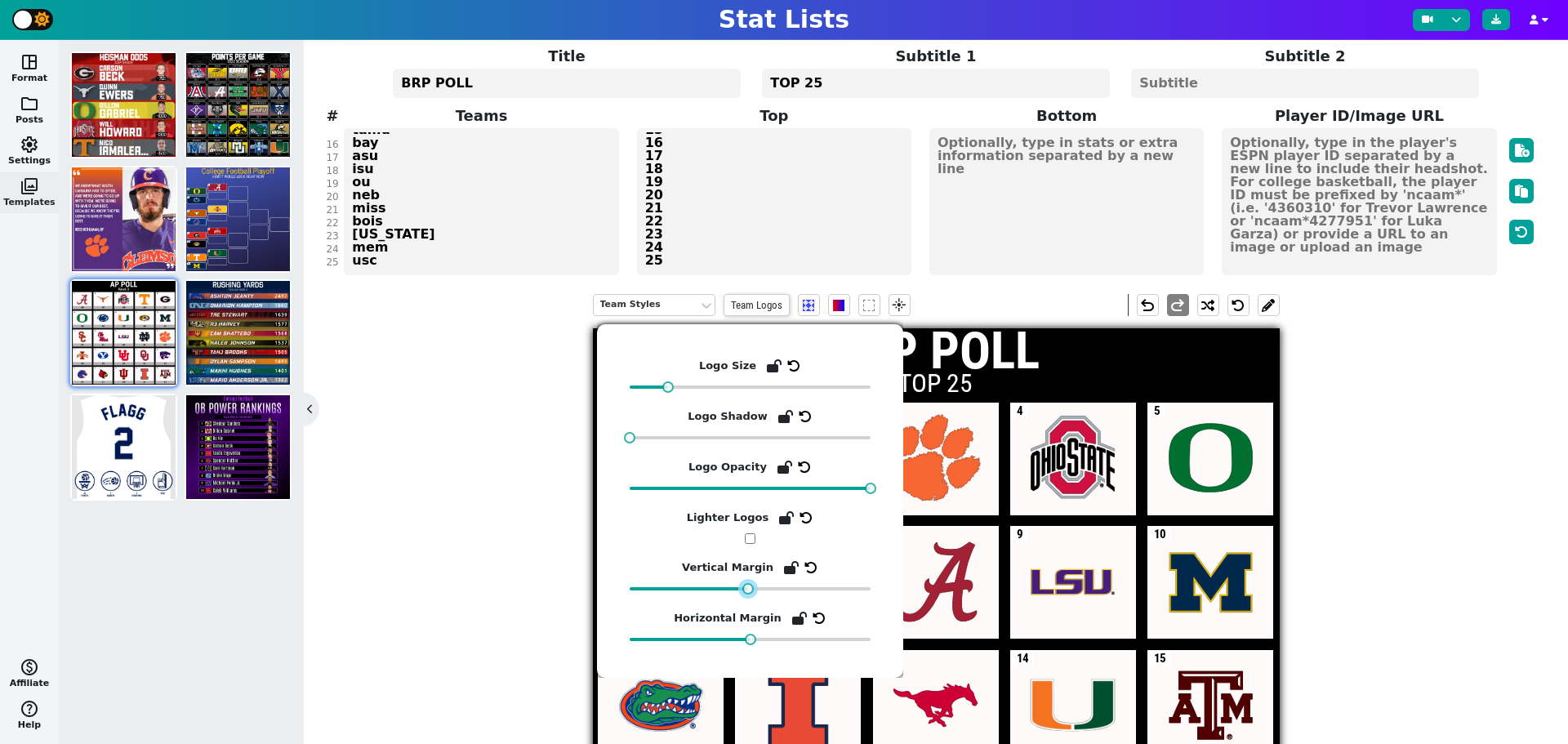
drag, startPoint x: 728, startPoint y: 588, endPoint x: 747, endPoint y: 591, distance: 19.2
click at [747, 591] on div at bounding box center [748, 588] width 11 height 11
click at [748, 541] on input "checkbox" at bounding box center [750, 538] width 10 height 10
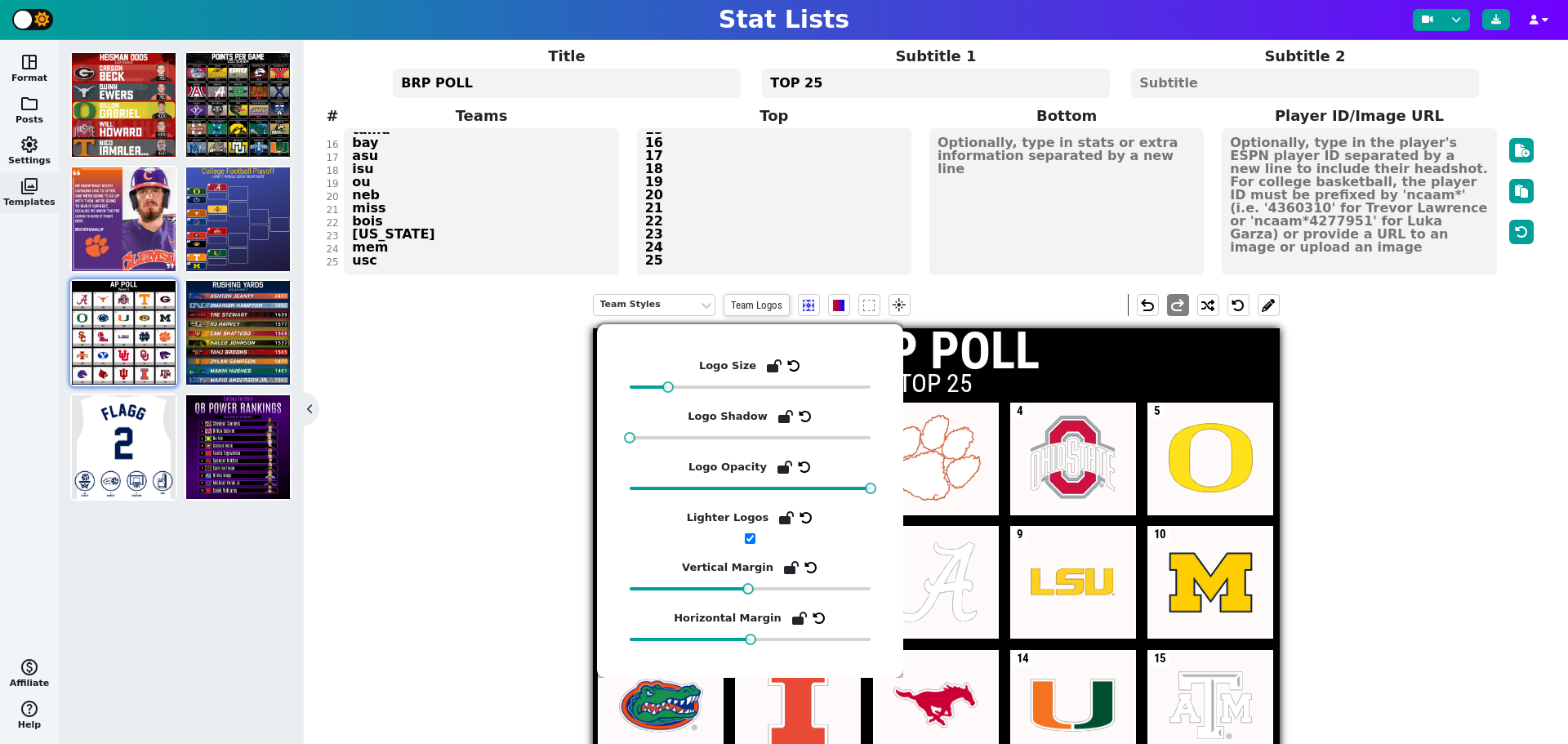
click at [748, 541] on input "checkbox" at bounding box center [750, 538] width 10 height 10
checkbox input "false"
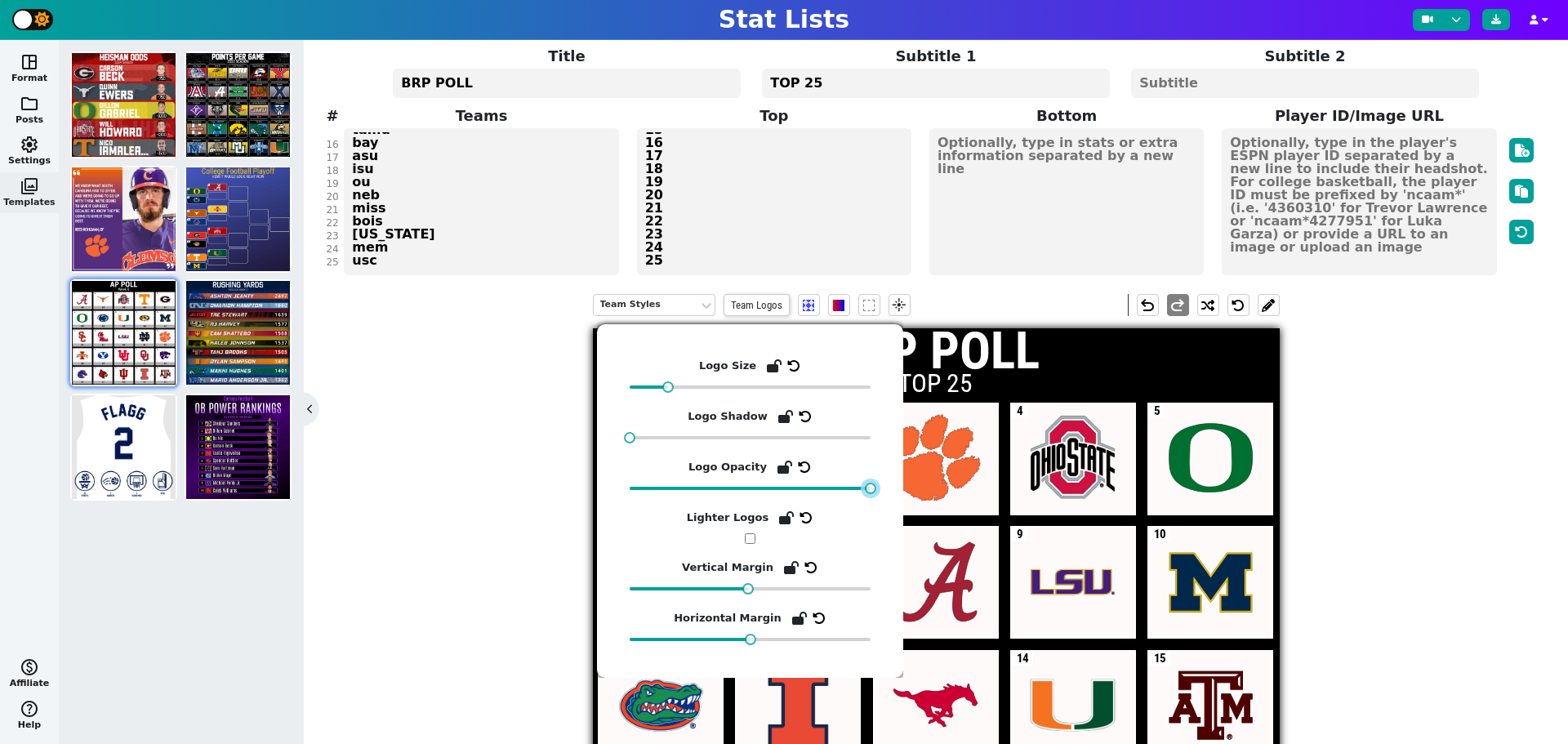
drag, startPoint x: 872, startPoint y: 487, endPoint x: 909, endPoint y: 490, distance: 37.1
click at [909, 490] on body "Stat Lists space_dashboard Format folder Posts settings Settings photo_library …" at bounding box center [784, 372] width 1568 height 744
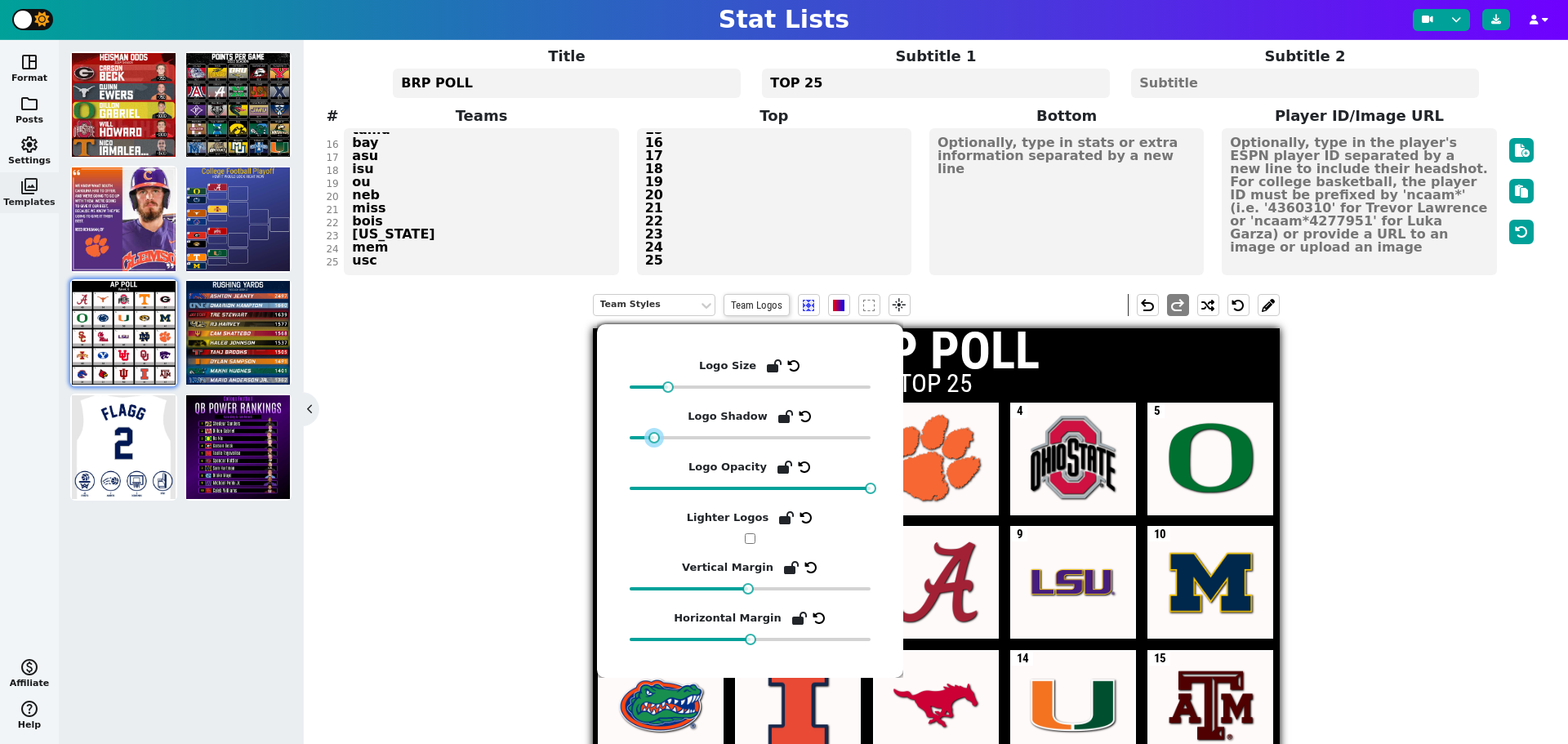
drag, startPoint x: 631, startPoint y: 439, endPoint x: 659, endPoint y: 442, distance: 28.2
click at [659, 442] on div at bounding box center [750, 437] width 241 height 11
click at [498, 457] on div "Team Styles Team Logos flare undo redo BRP POLL TOP 25 1 2 3 4 5 6 7 8 9 10 11 …" at bounding box center [935, 658] width 1201 height 754
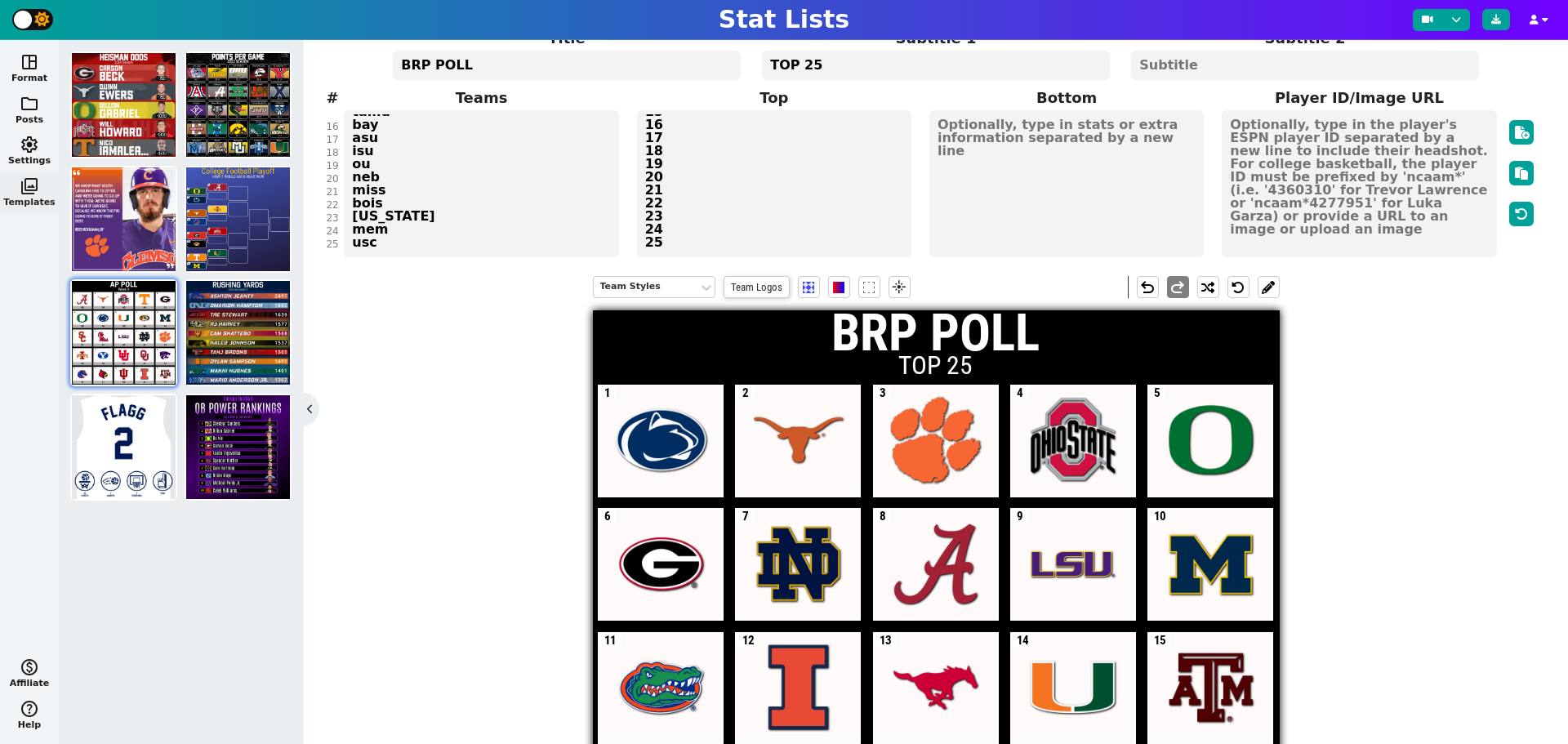
scroll to position [0, 0]
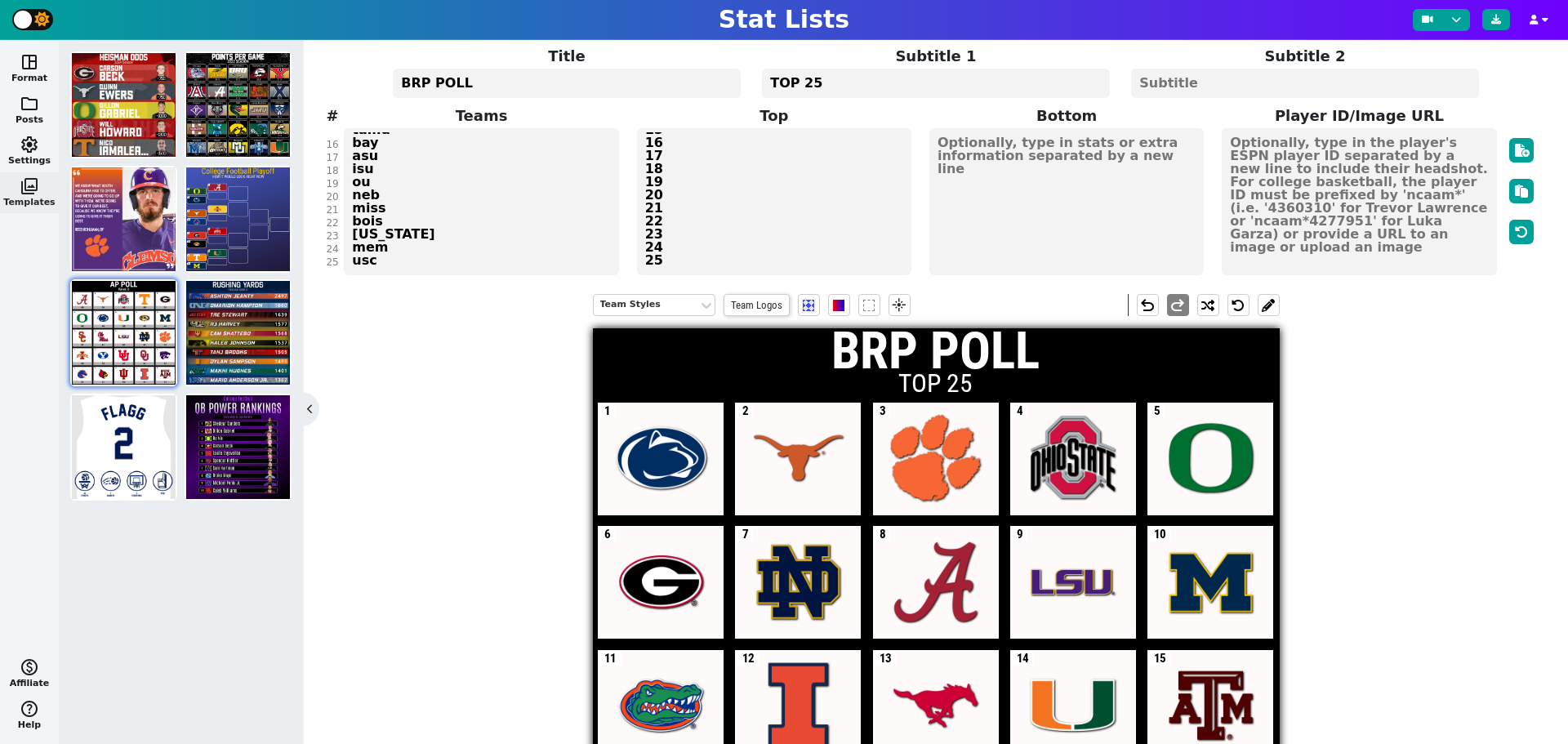
click at [990, 143] on textarea at bounding box center [1066, 202] width 274 height 147
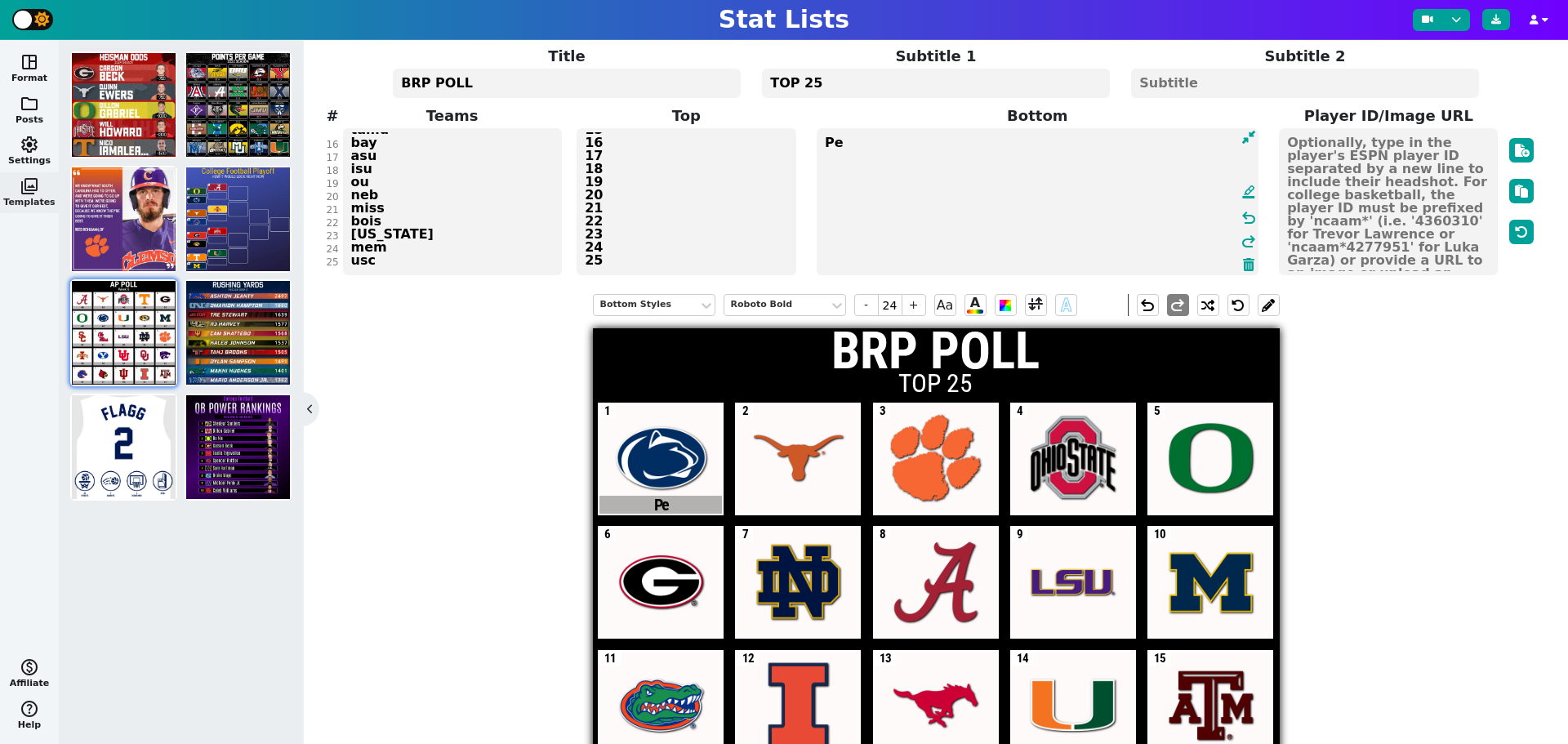
type textarea "P"
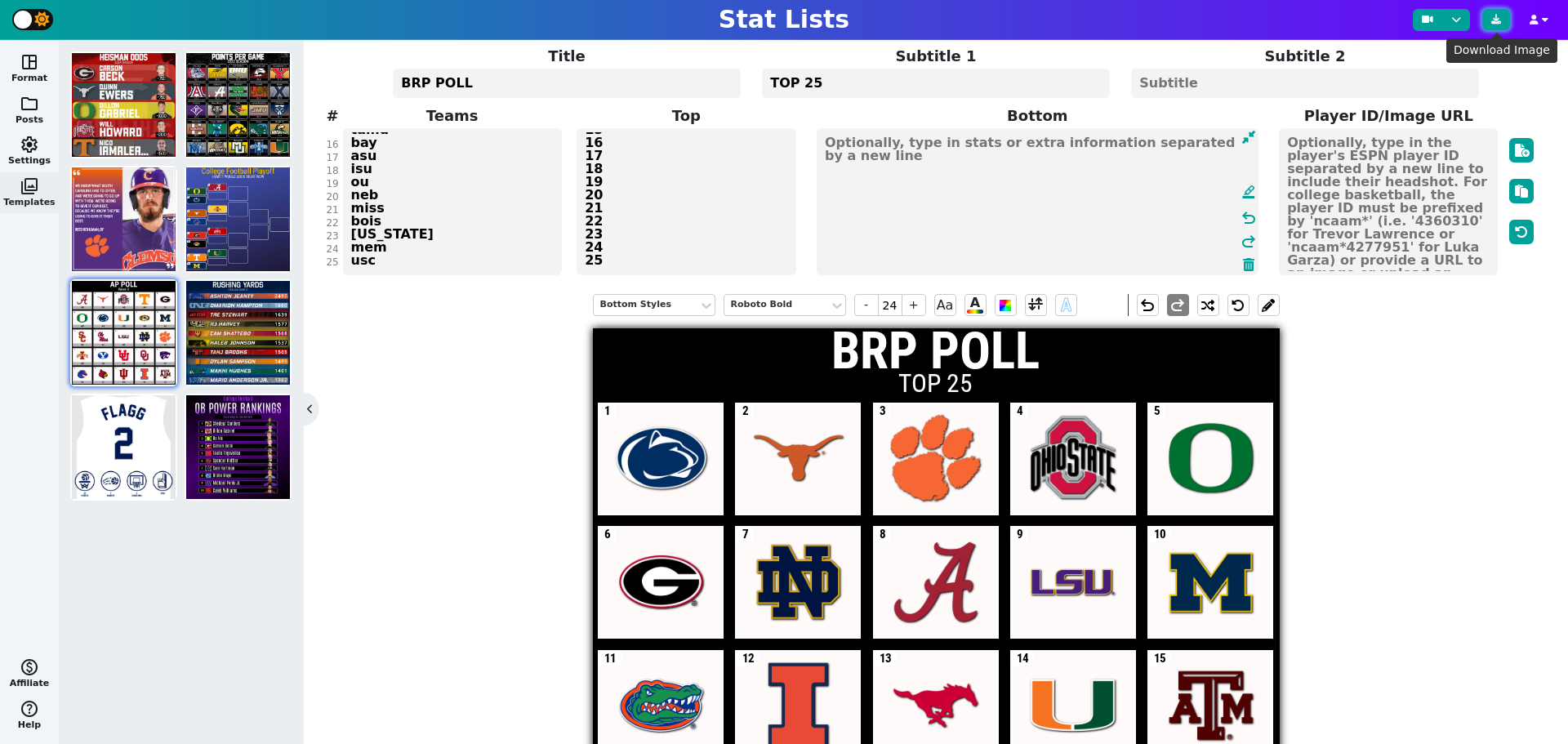
click at [1494, 26] on button at bounding box center [1496, 19] width 28 height 22
click at [228, 342] on img at bounding box center [238, 333] width 104 height 104
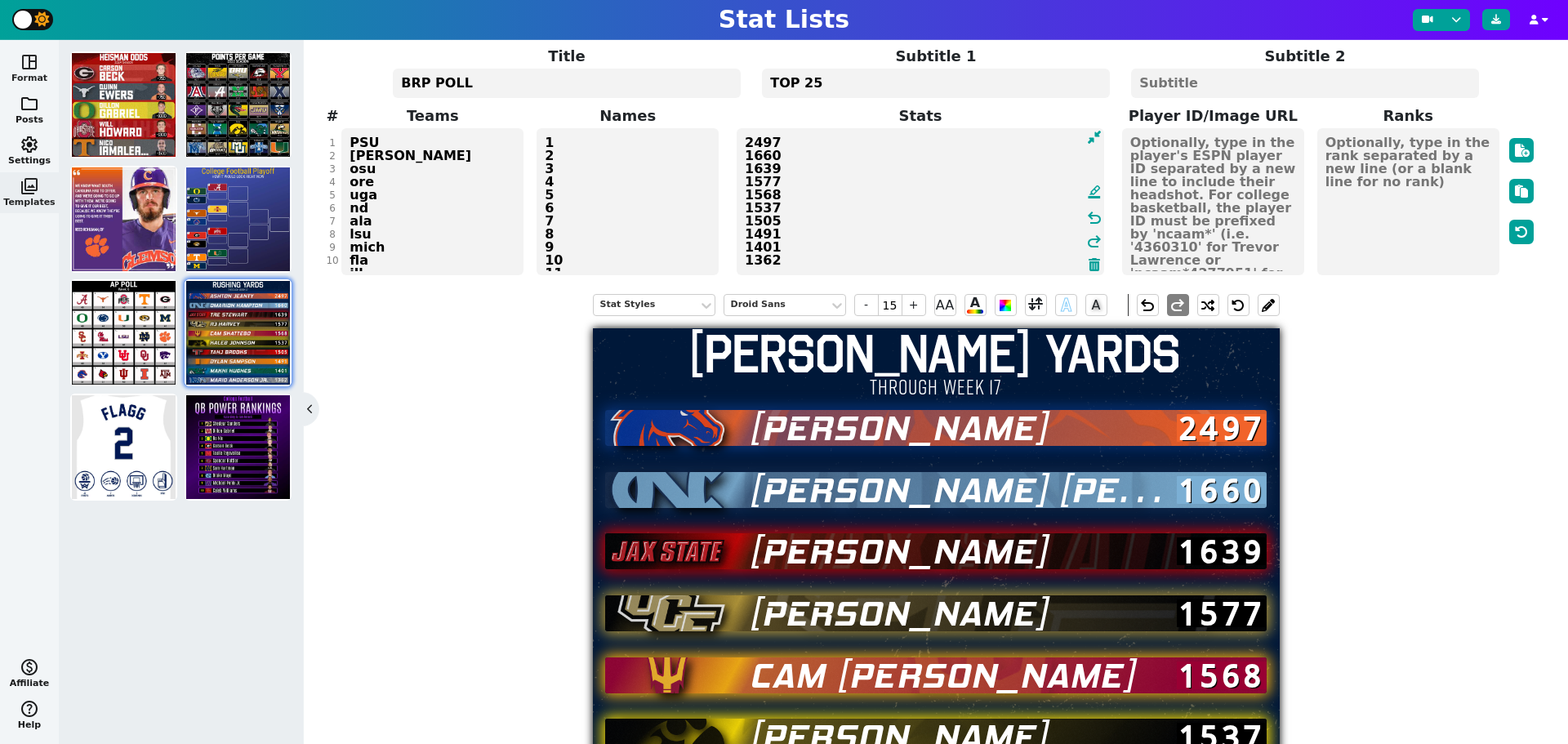
click at [30, 53] on span "space_dashboard" at bounding box center [29, 61] width 20 height 20
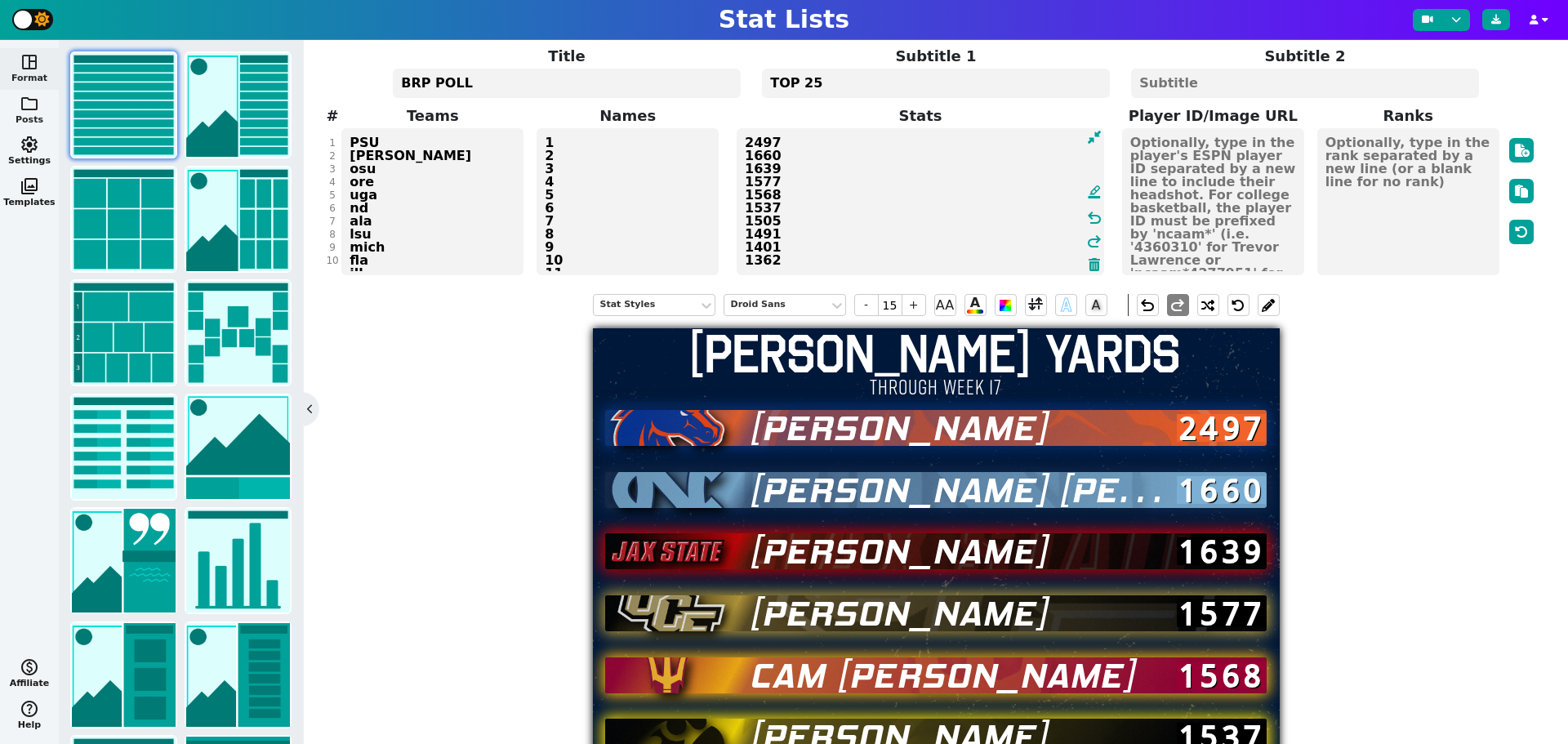
click at [36, 109] on span "folder" at bounding box center [29, 104] width 20 height 20
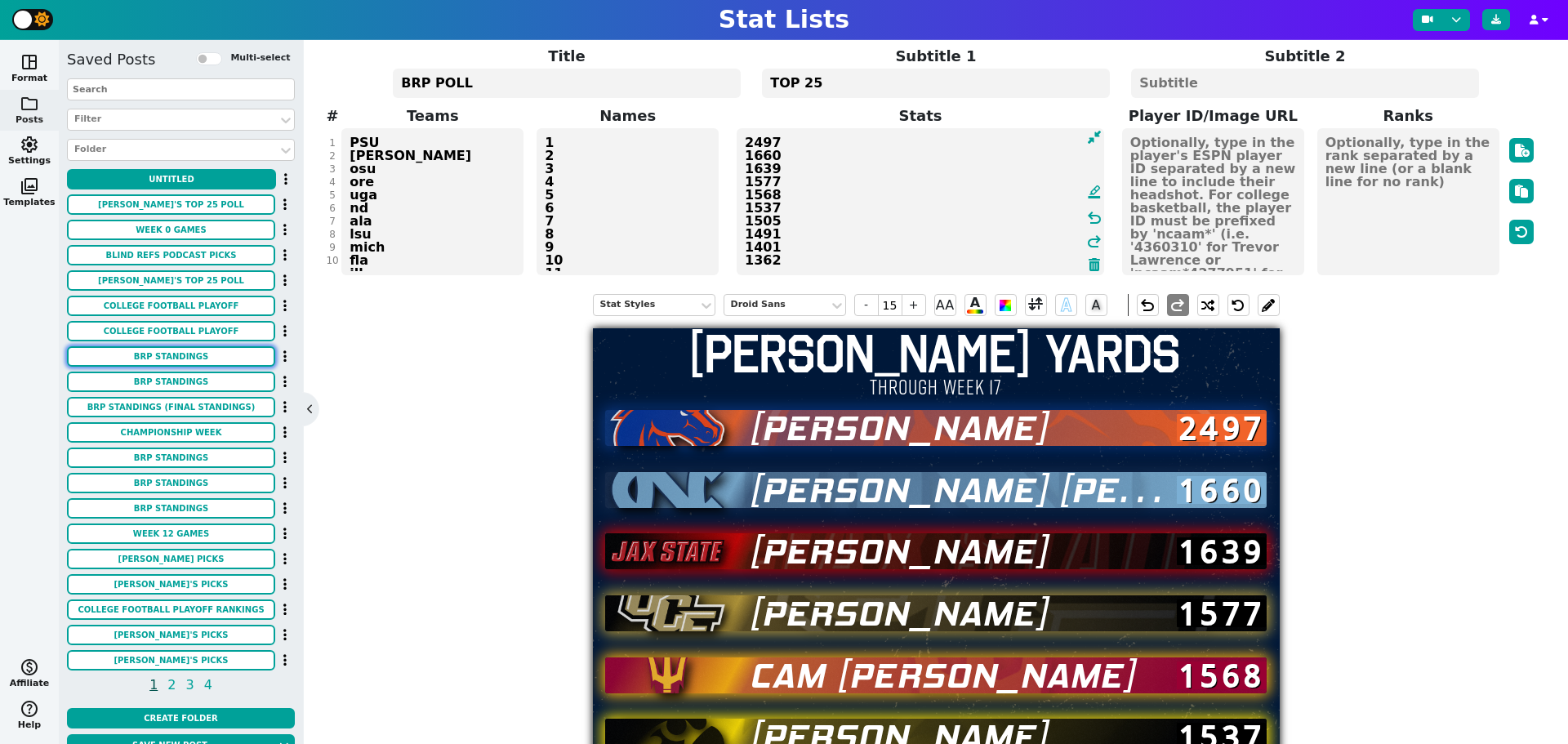
click at [190, 362] on button "BRP Standings" at bounding box center [170, 356] width 209 height 21
type input "7"
type textarea "1 2 3 4 5"
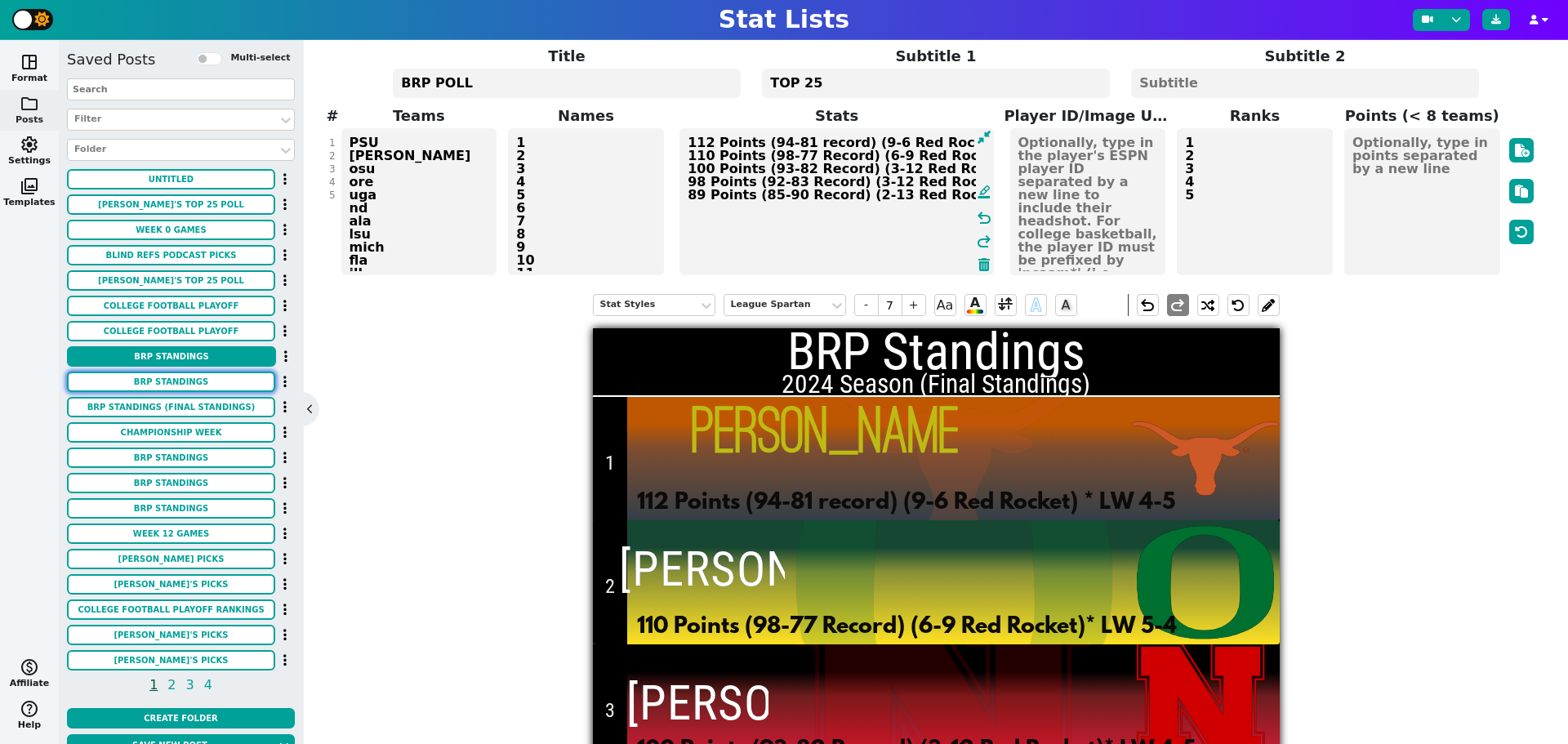
click at [196, 388] on button "BRP Standings" at bounding box center [170, 382] width 209 height 21
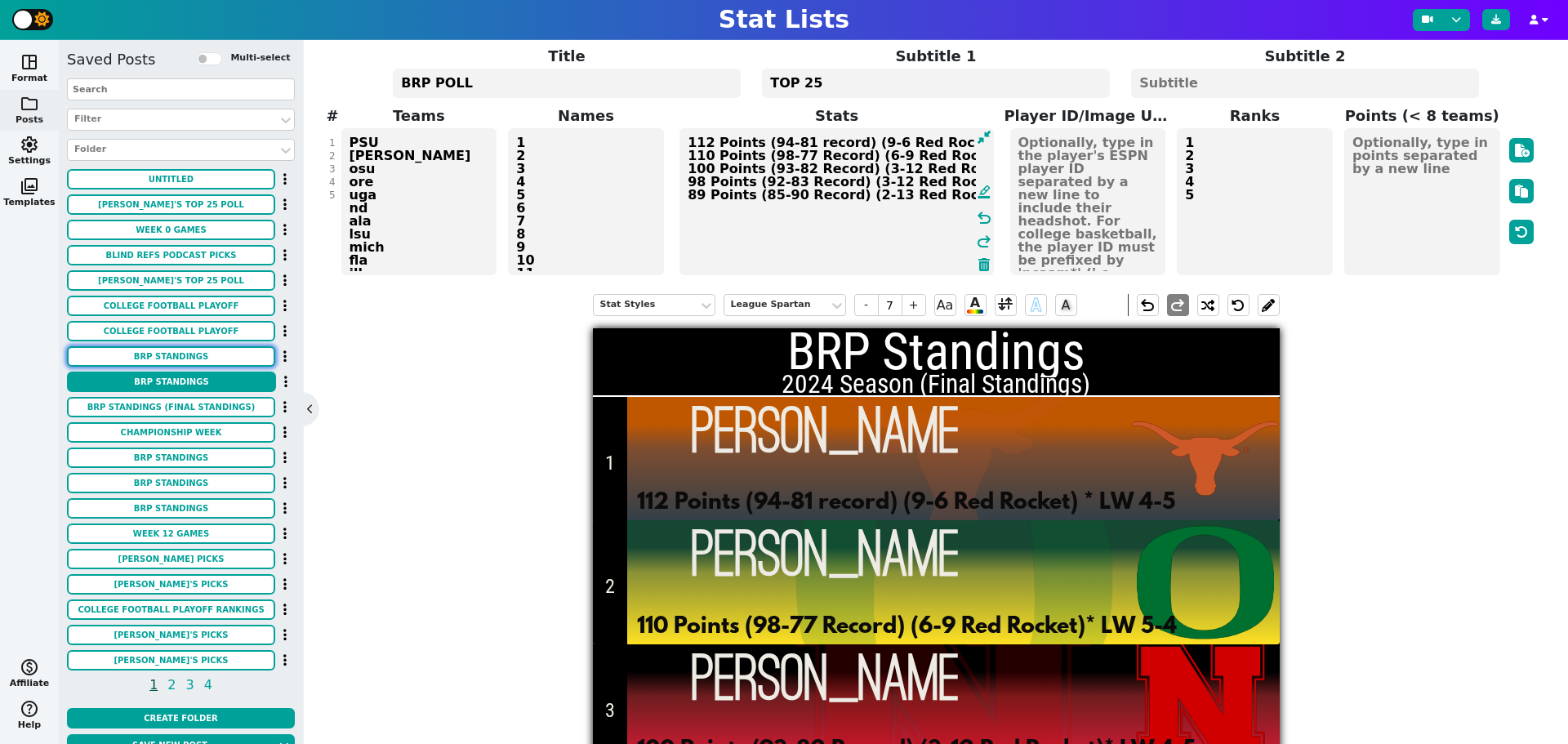
click at [194, 366] on button "BRP Standings" at bounding box center [170, 356] width 209 height 21
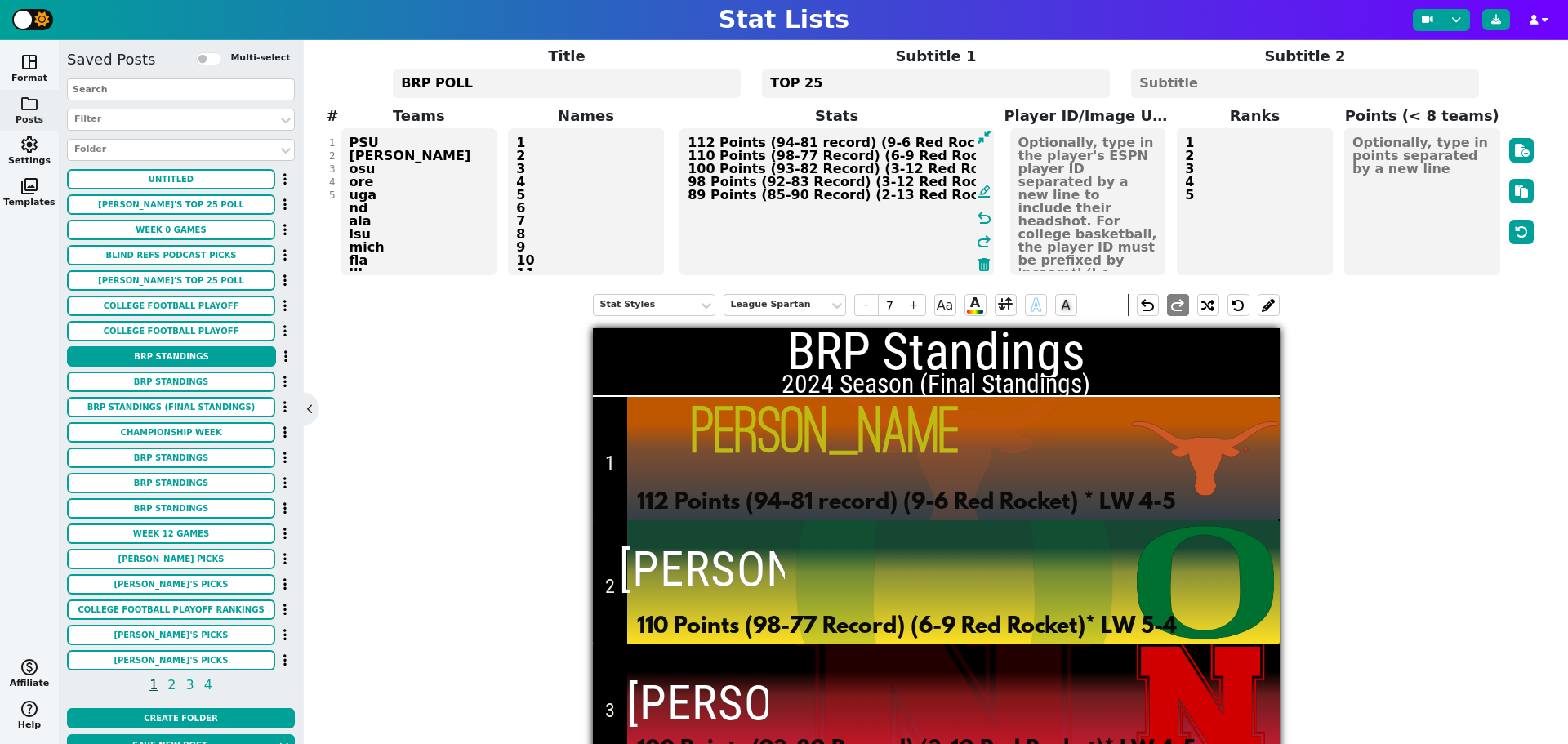
click at [193, 394] on div "BRP Standings" at bounding box center [180, 382] width 228 height 22
click at [193, 385] on button "BRP Standings" at bounding box center [170, 382] width 209 height 21
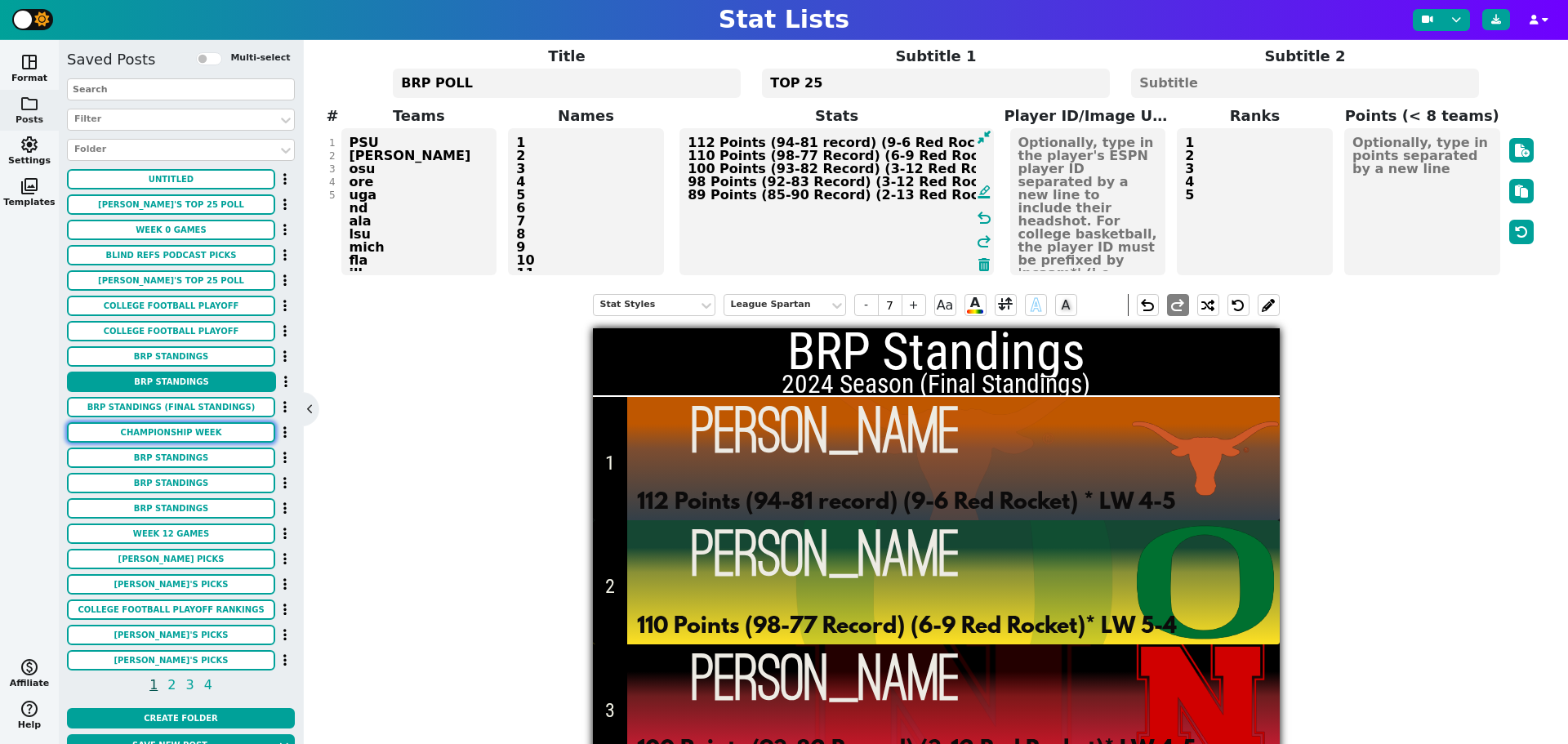
click at [183, 432] on button "Championship Week" at bounding box center [170, 433] width 209 height 21
type input "23"
type textarea "10 20 24 16 15 5 2 17 8 1 3"
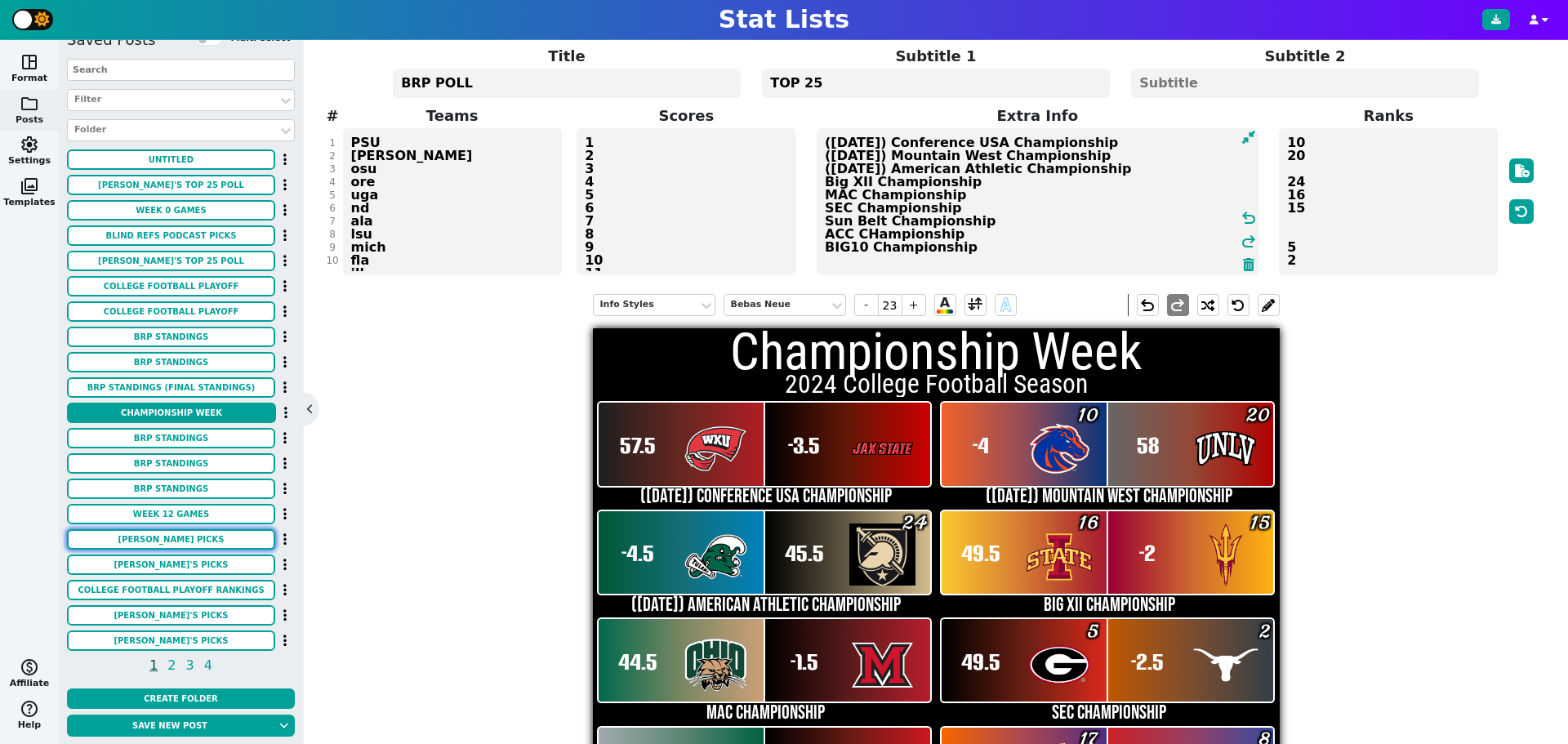
click at [170, 529] on button "[PERSON_NAME] Picks" at bounding box center [170, 540] width 209 height 21
type input "20"
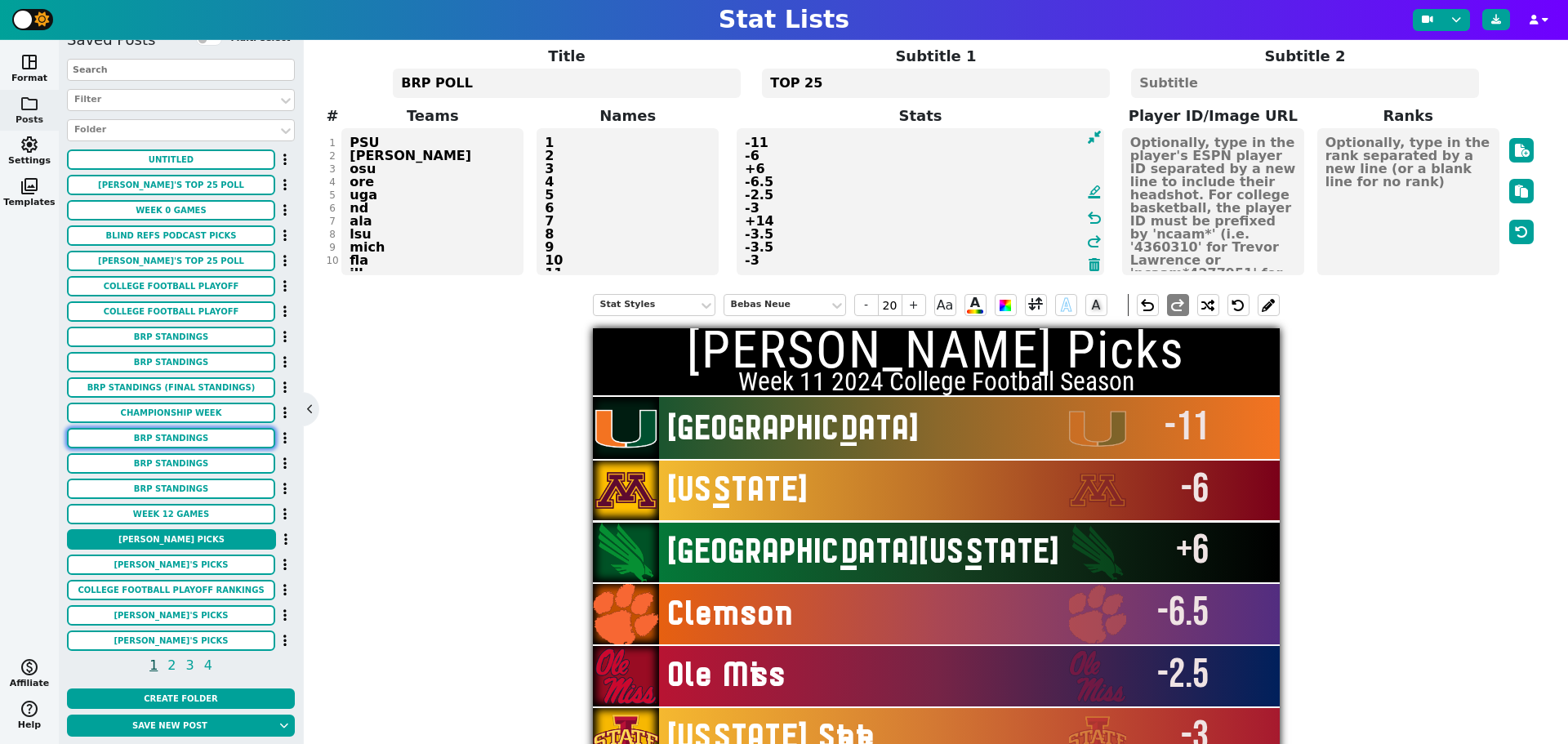
click at [209, 429] on button "BRP Standings" at bounding box center [170, 439] width 209 height 21
type input "7"
type textarea "1 2 3 4 5"
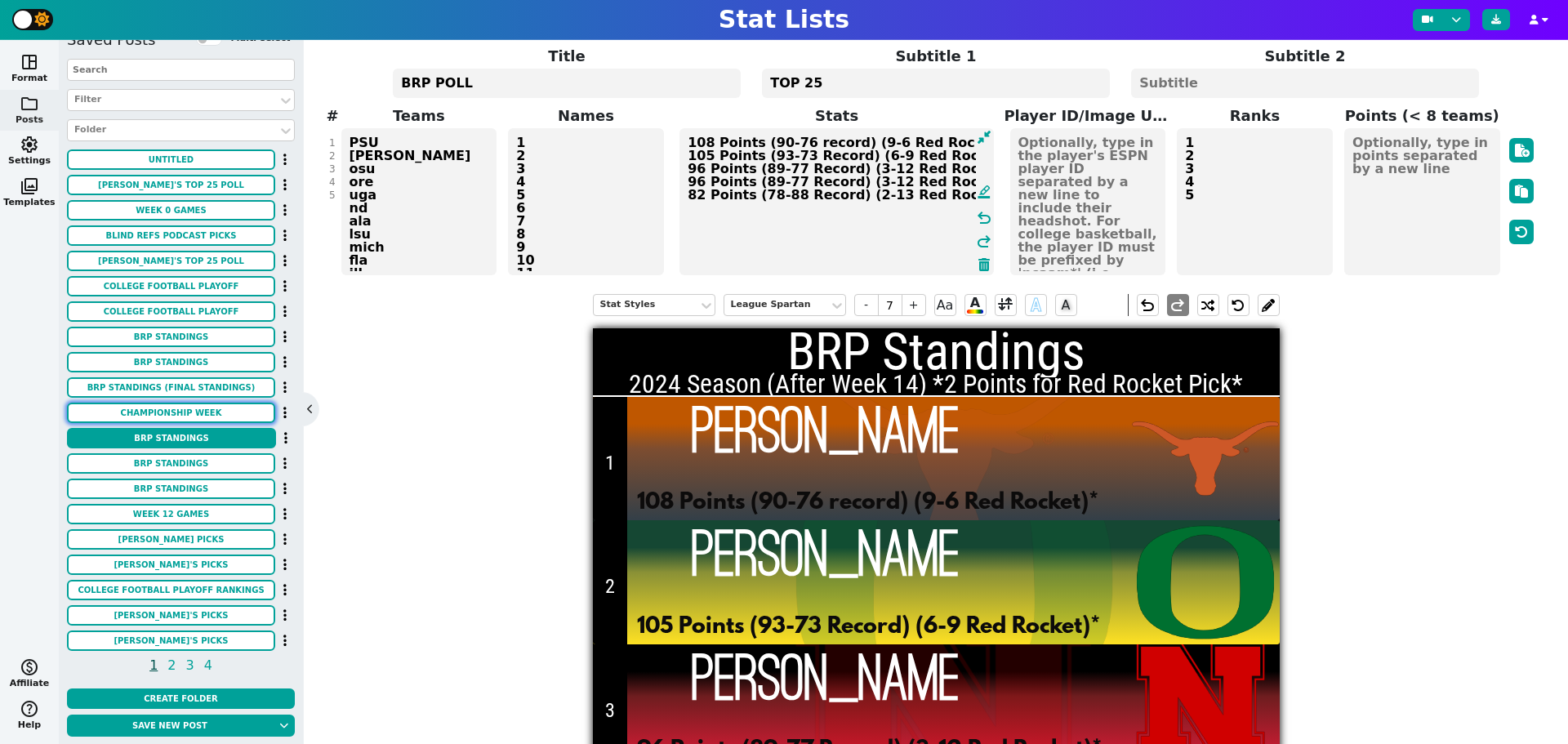
click at [205, 402] on button "Championship Week" at bounding box center [170, 413] width 209 height 21
type input "23"
type textarea "10 20 24 16 15 5 2 17 8 1 3"
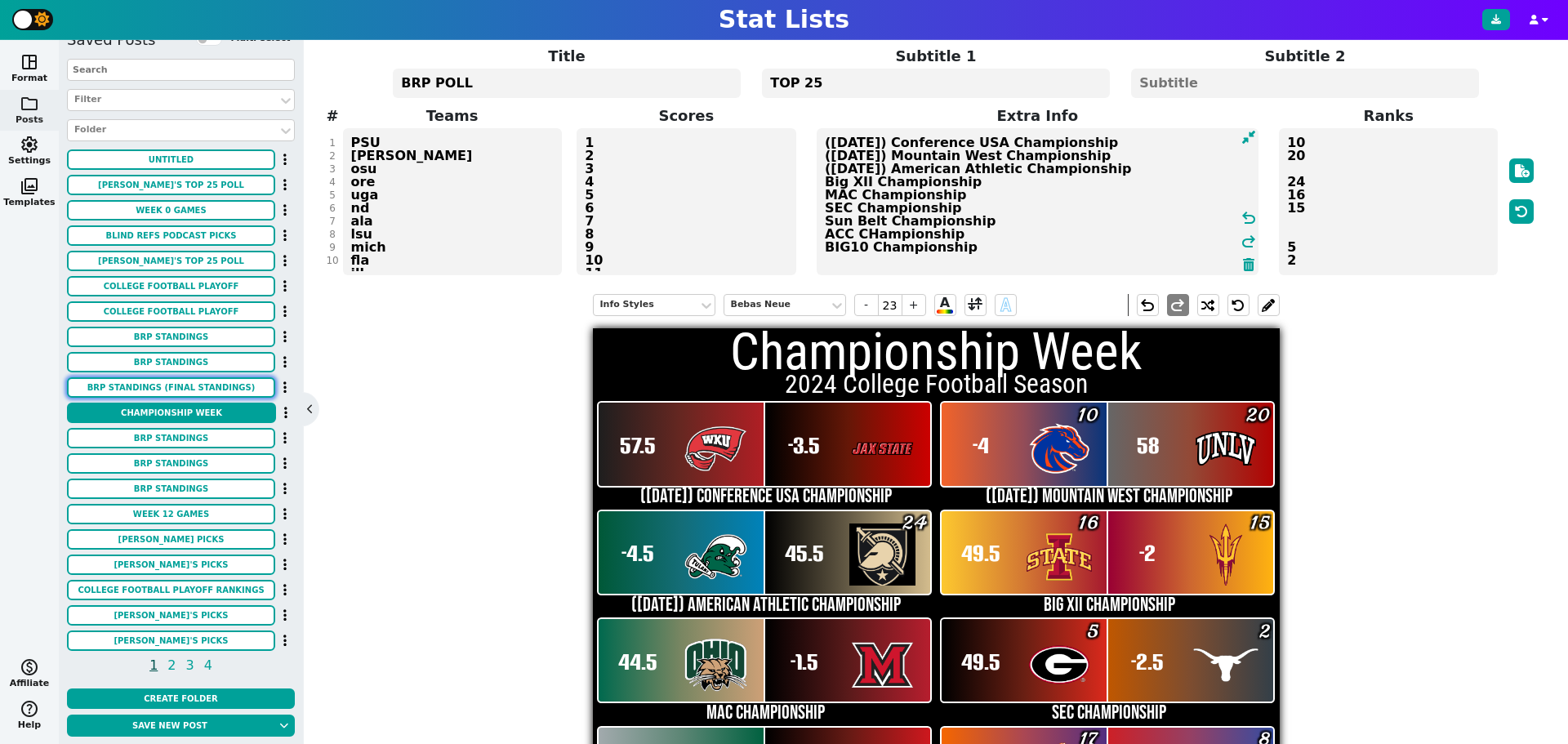
click at [207, 381] on button "BRP Standings (Final Standings)" at bounding box center [170, 388] width 209 height 21
type input "7"
type textarea "1 2 3 4 5"
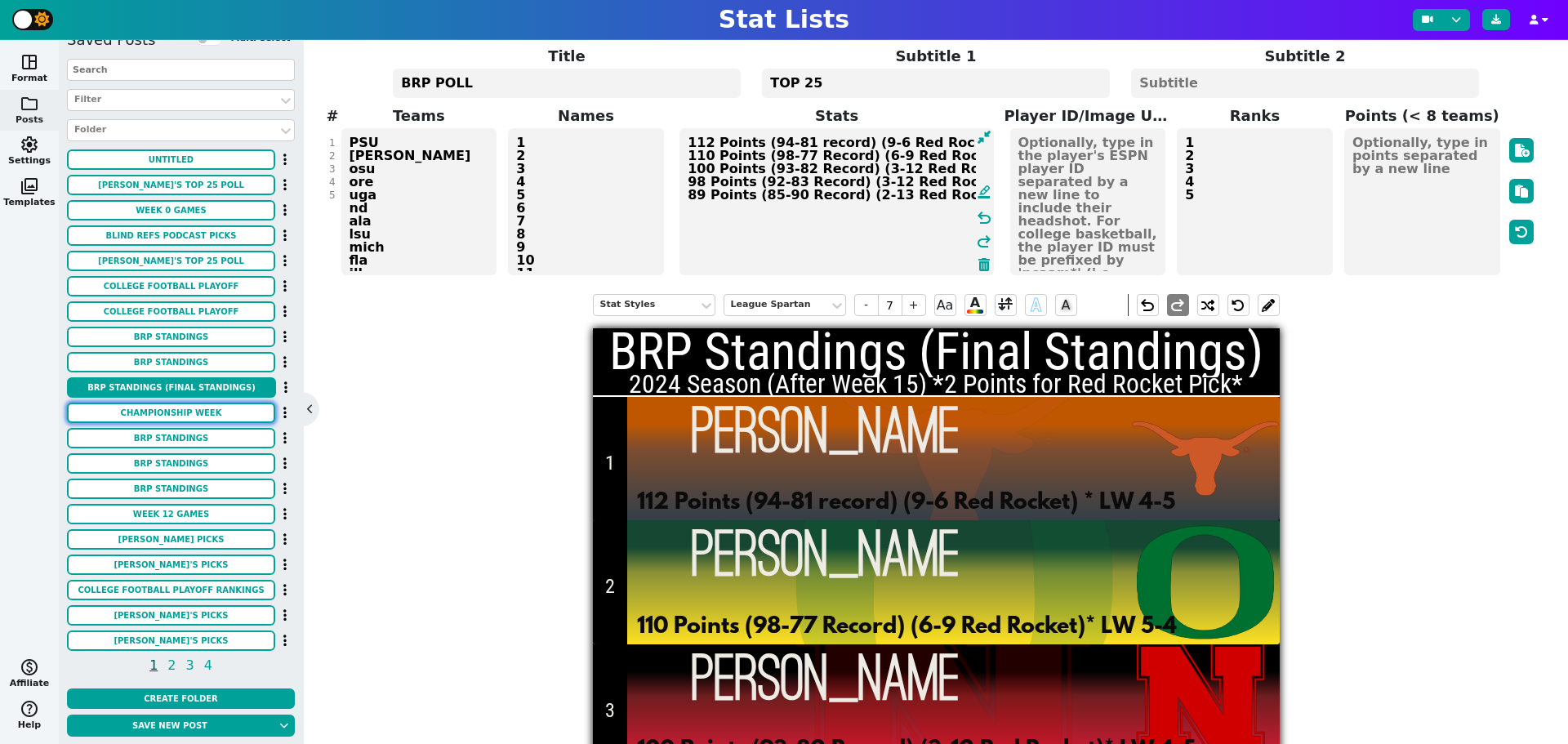
click at [209, 402] on button "Championship Week" at bounding box center [170, 413] width 209 height 21
type input "23"
type textarea "10 20 24 16 15 5 2 17 8 1 3"
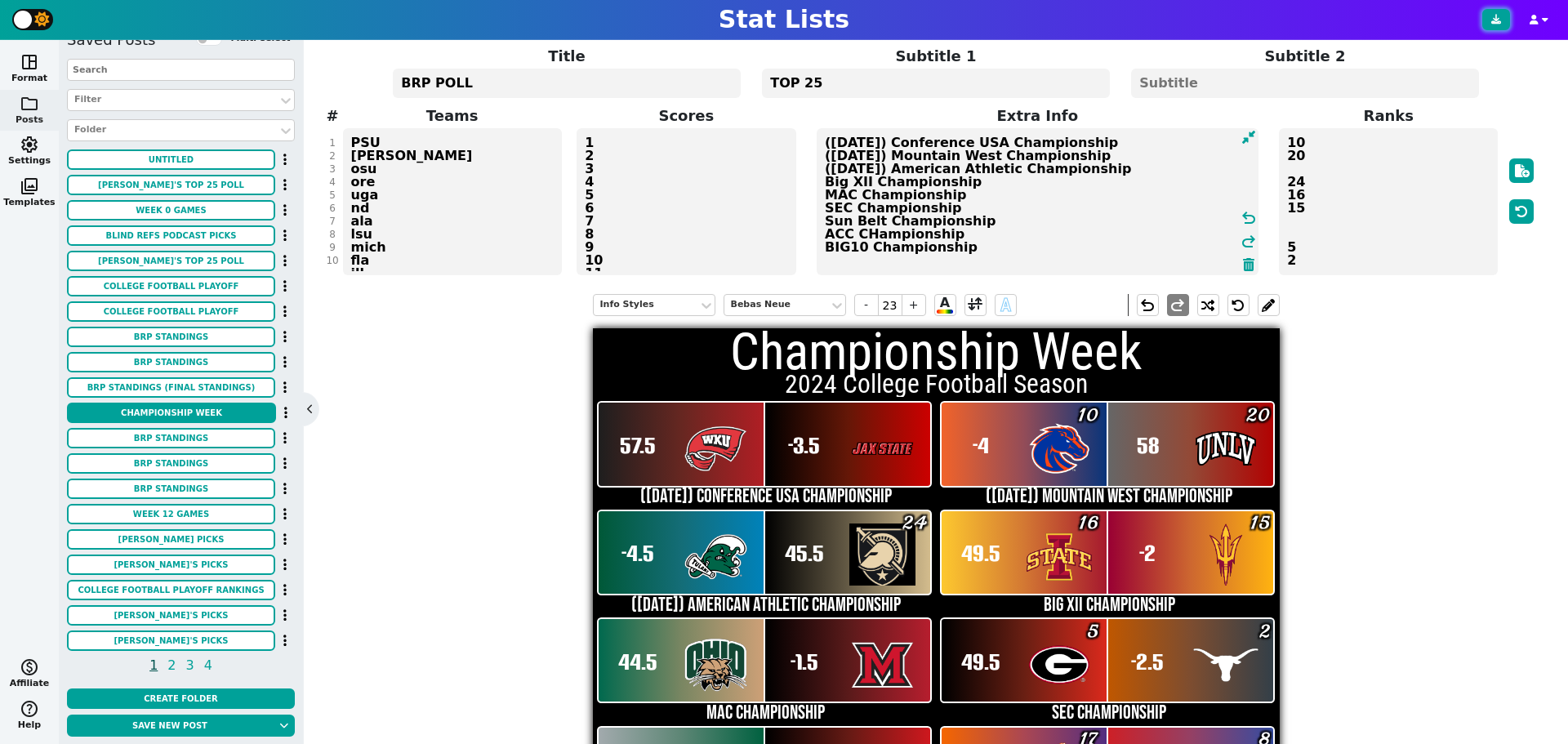
click at [1489, 11] on button at bounding box center [1496, 19] width 28 height 22
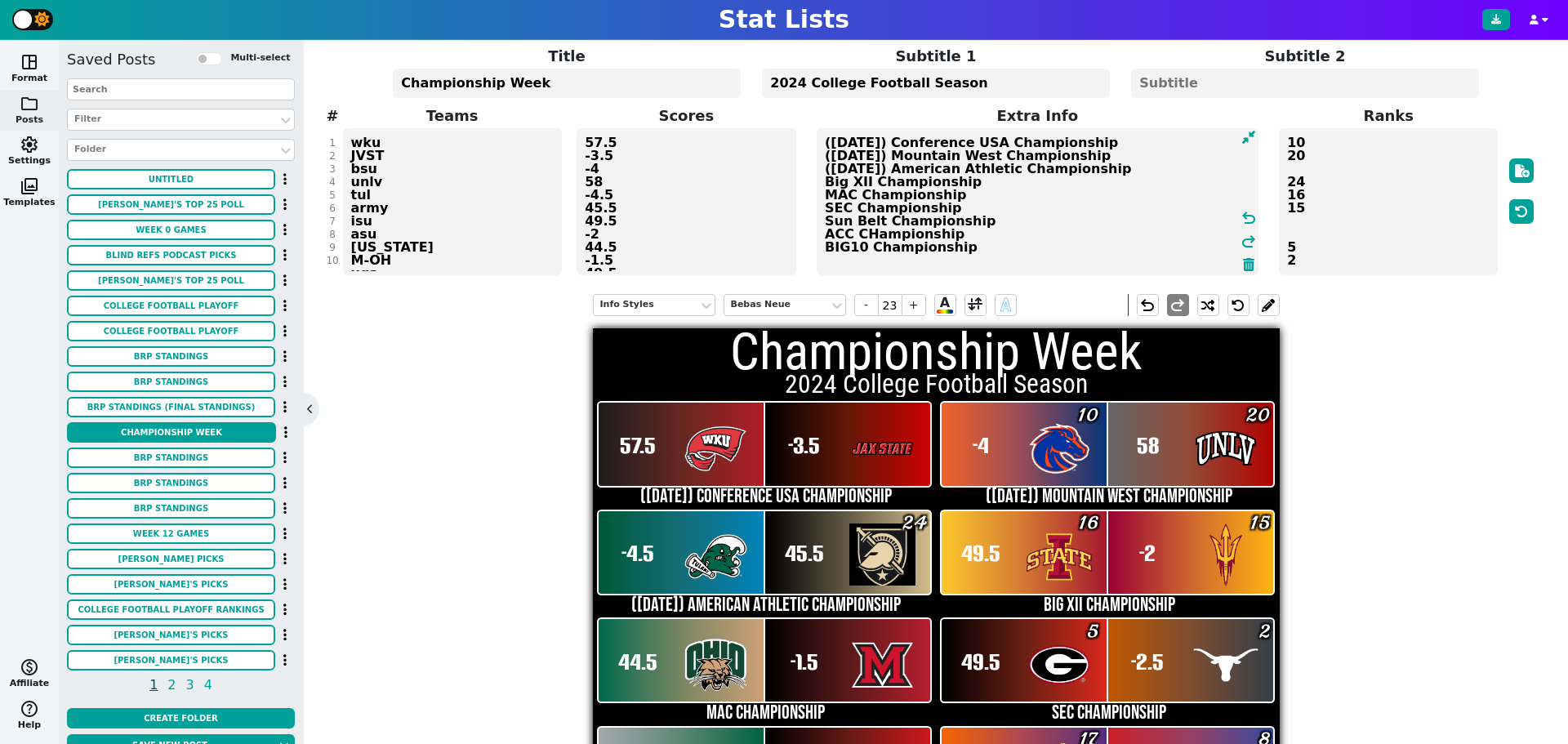
scroll to position [34, 0]
